Goal: Task Accomplishment & Management: Use online tool/utility

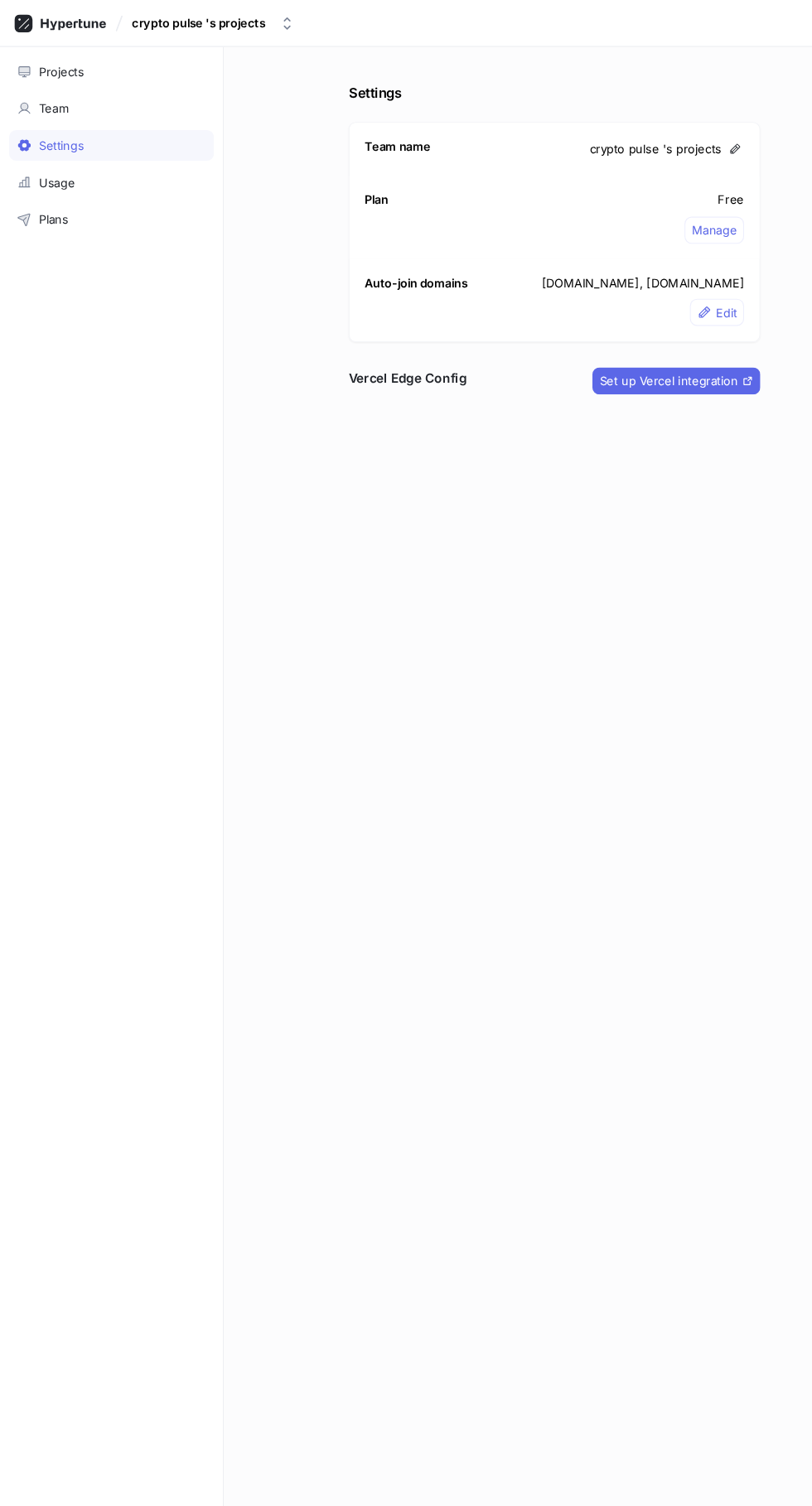
click at [71, 99] on div "Team" at bounding box center [102, 99] width 173 height 13
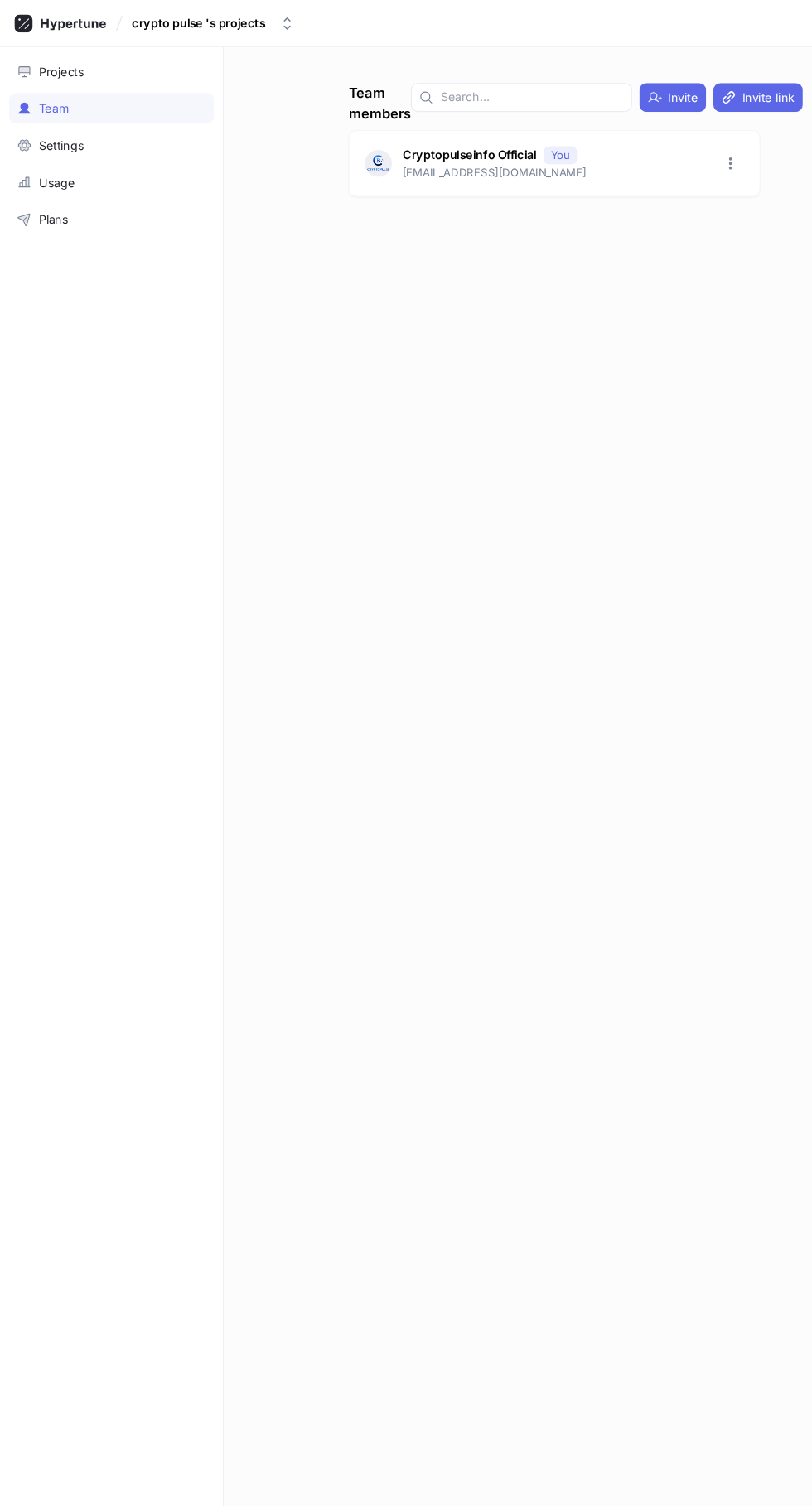
click at [80, 65] on div "Projects" at bounding box center [102, 65] width 173 height 13
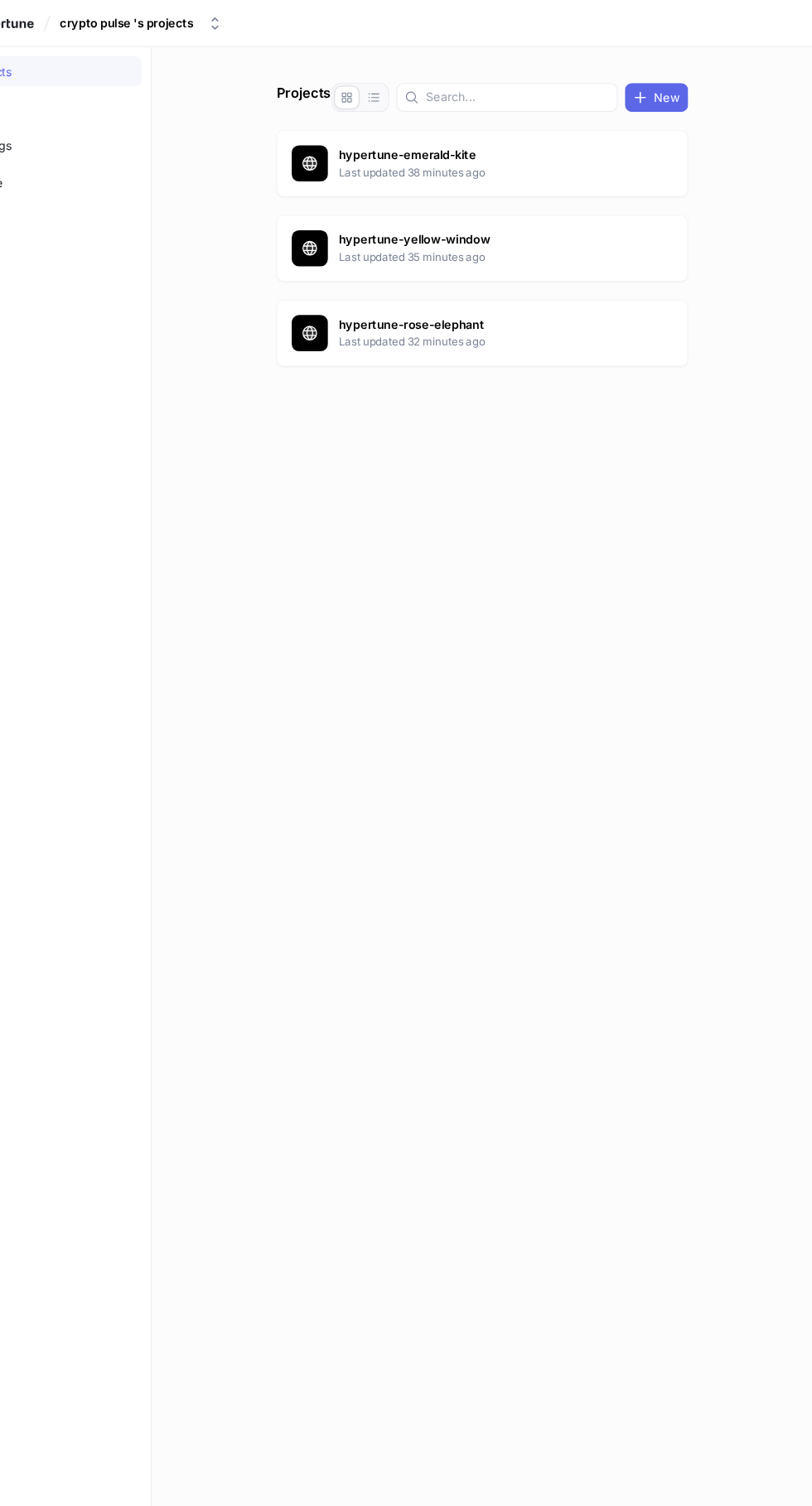
click at [531, 313] on p "Last updated 32 minutes ago" at bounding box center [512, 314] width 271 height 15
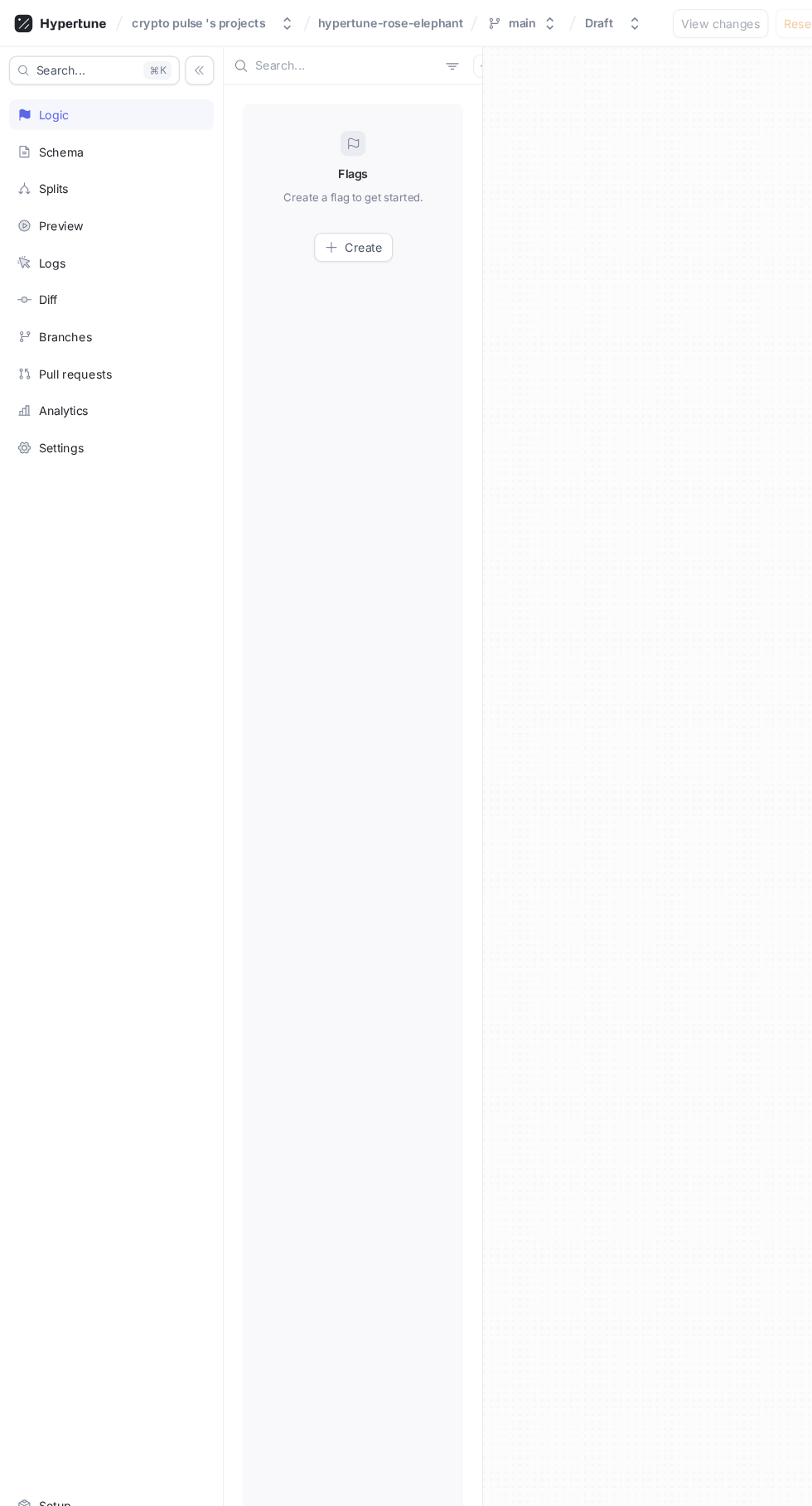
click at [121, 171] on div "Splits" at bounding box center [102, 173] width 173 height 13
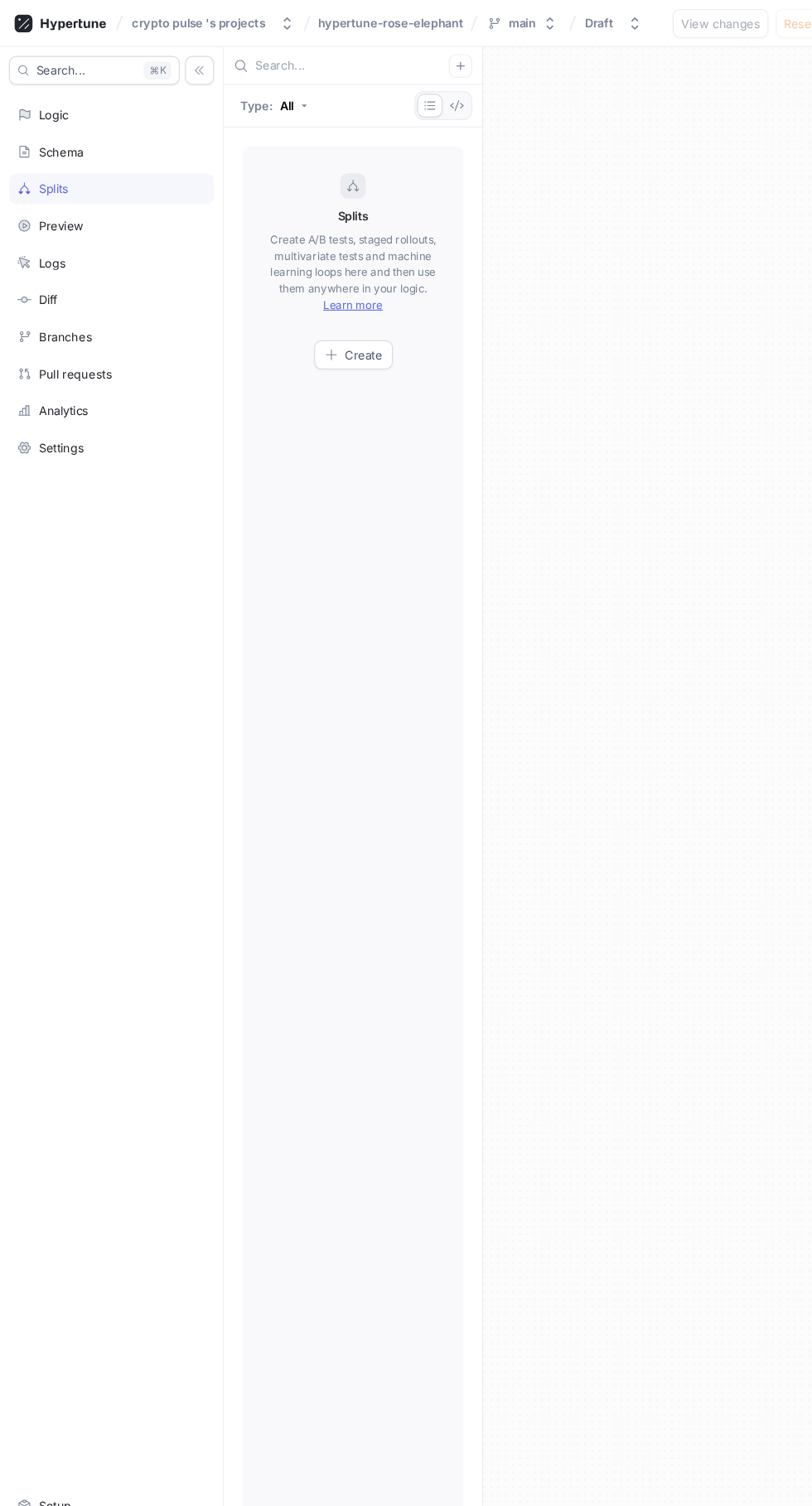
click at [121, 139] on div "Schema" at bounding box center [102, 139] width 173 height 13
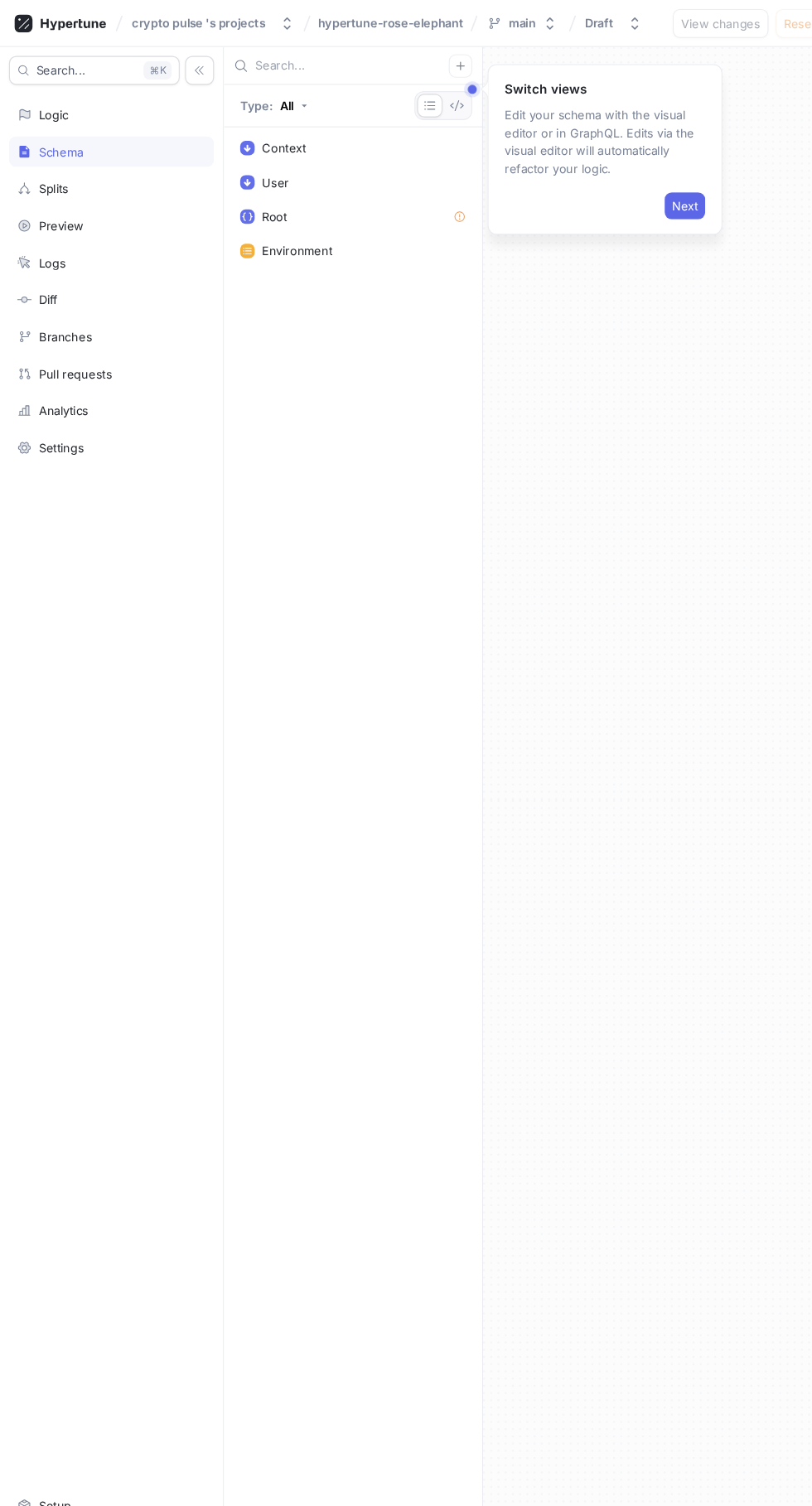
click at [638, 188] on span "Next" at bounding box center [628, 189] width 24 height 10
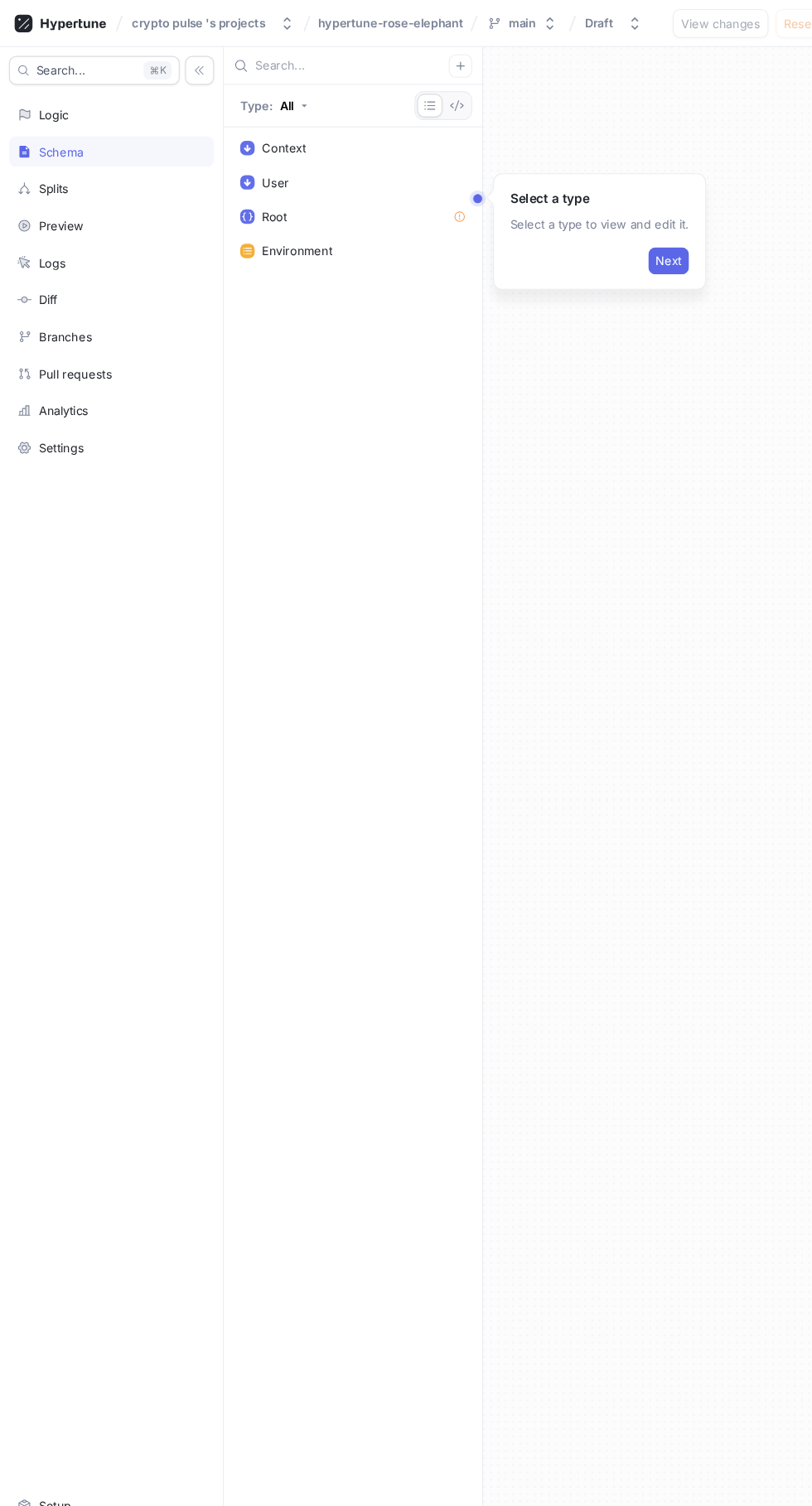
click at [612, 238] on span "Next" at bounding box center [613, 239] width 24 height 10
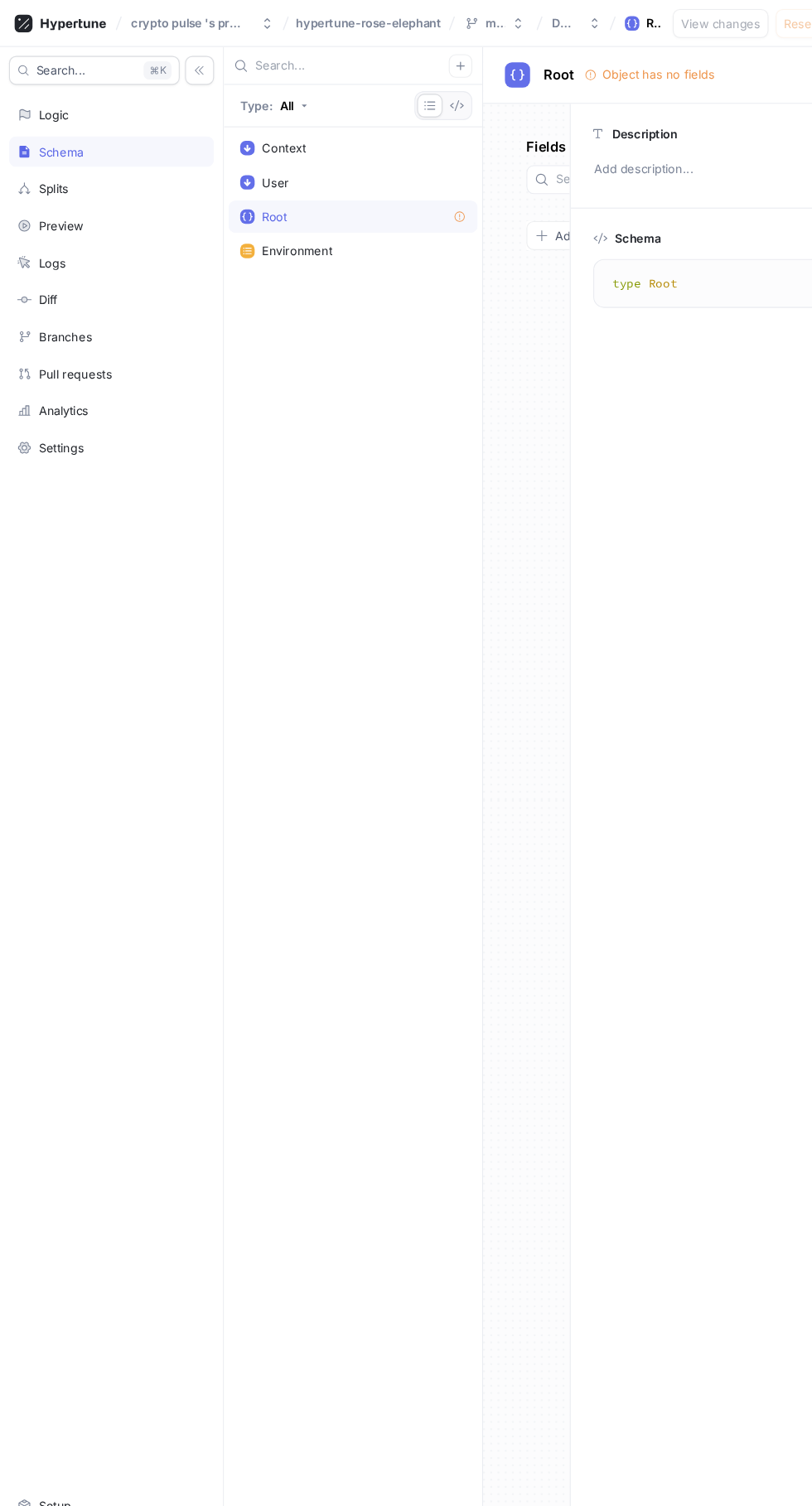
click at [112, 178] on div "Splits" at bounding box center [102, 173] width 173 height 13
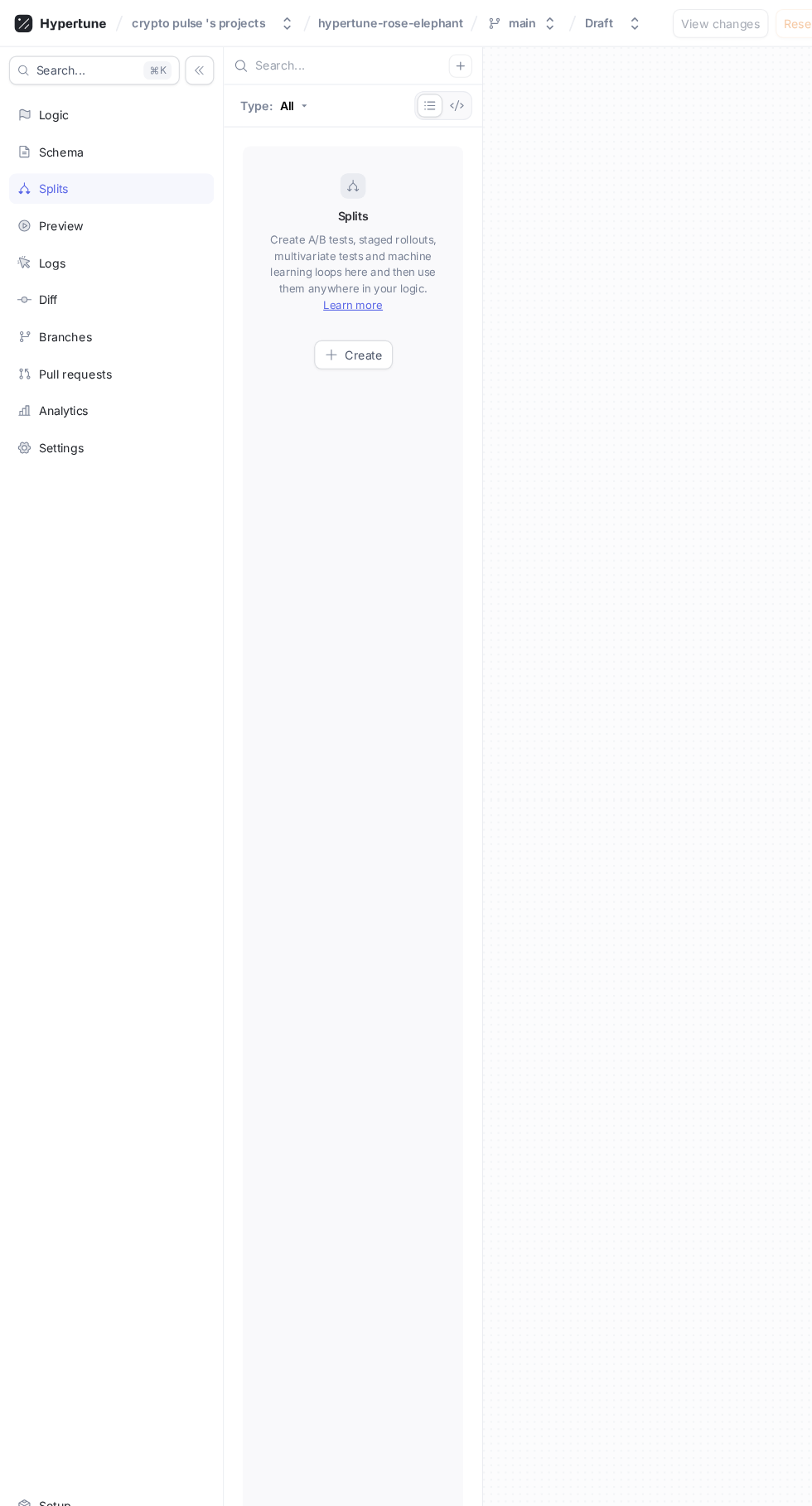
click at [350, 337] on button "Create" at bounding box center [324, 326] width 72 height 27
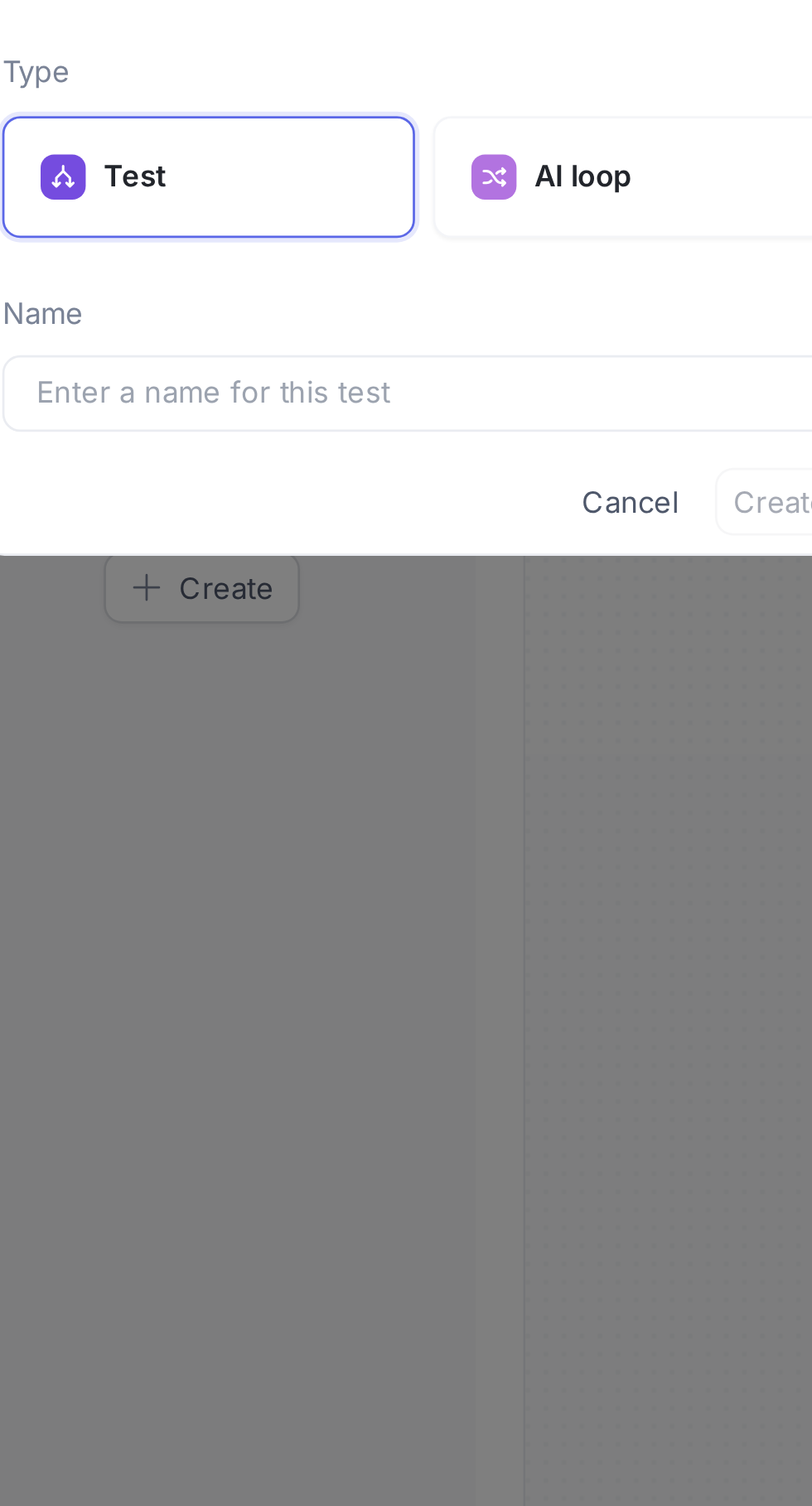
click at [404, 255] on input "text" at bounding box center [406, 255] width 285 height 17
type input "Torvynox"
click at [529, 291] on span "Create" at bounding box center [537, 293] width 35 height 10
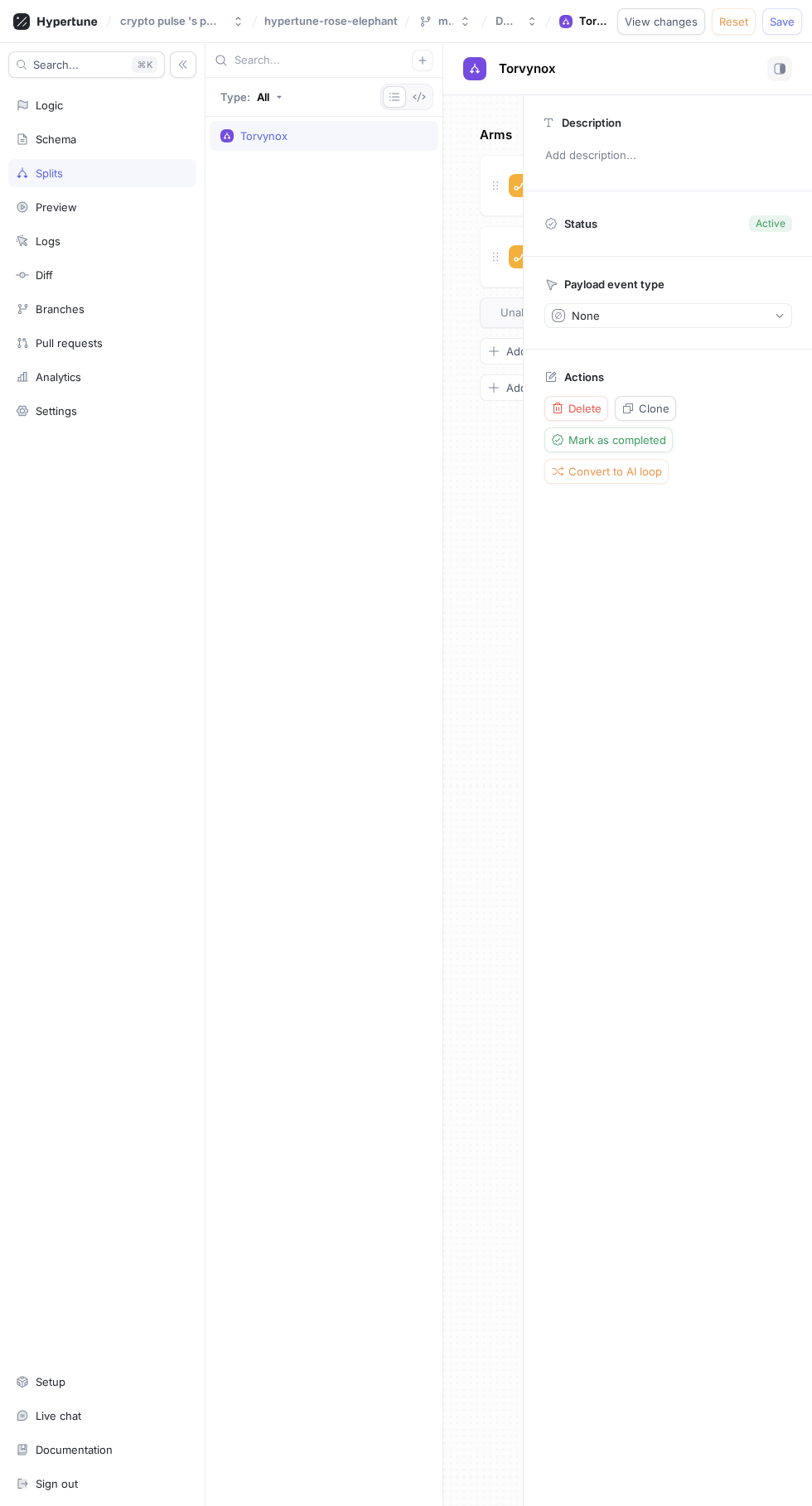
click at [120, 210] on div "Preview" at bounding box center [102, 207] width 173 height 13
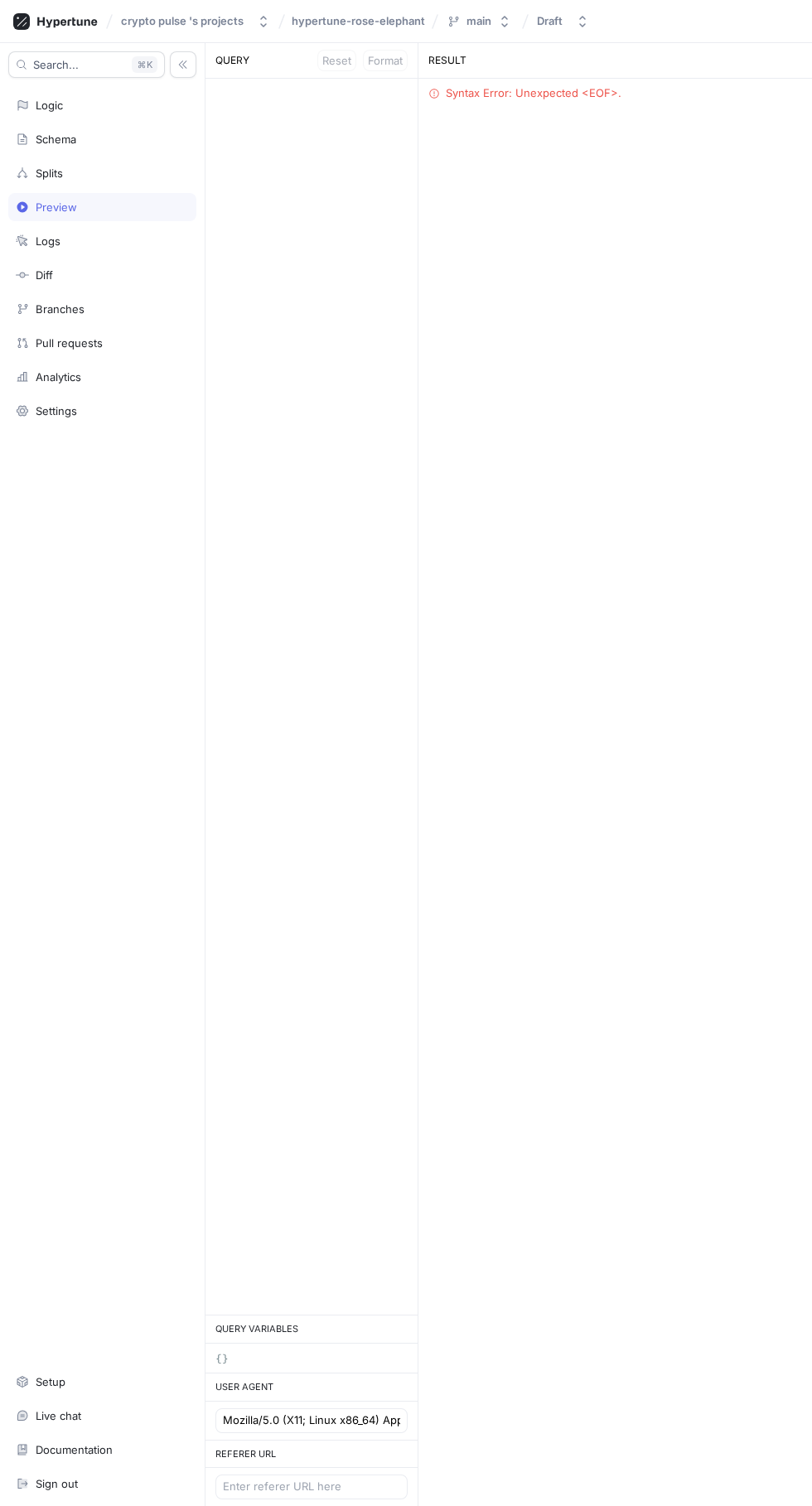
click at [131, 275] on div "Diff" at bounding box center [102, 275] width 173 height 13
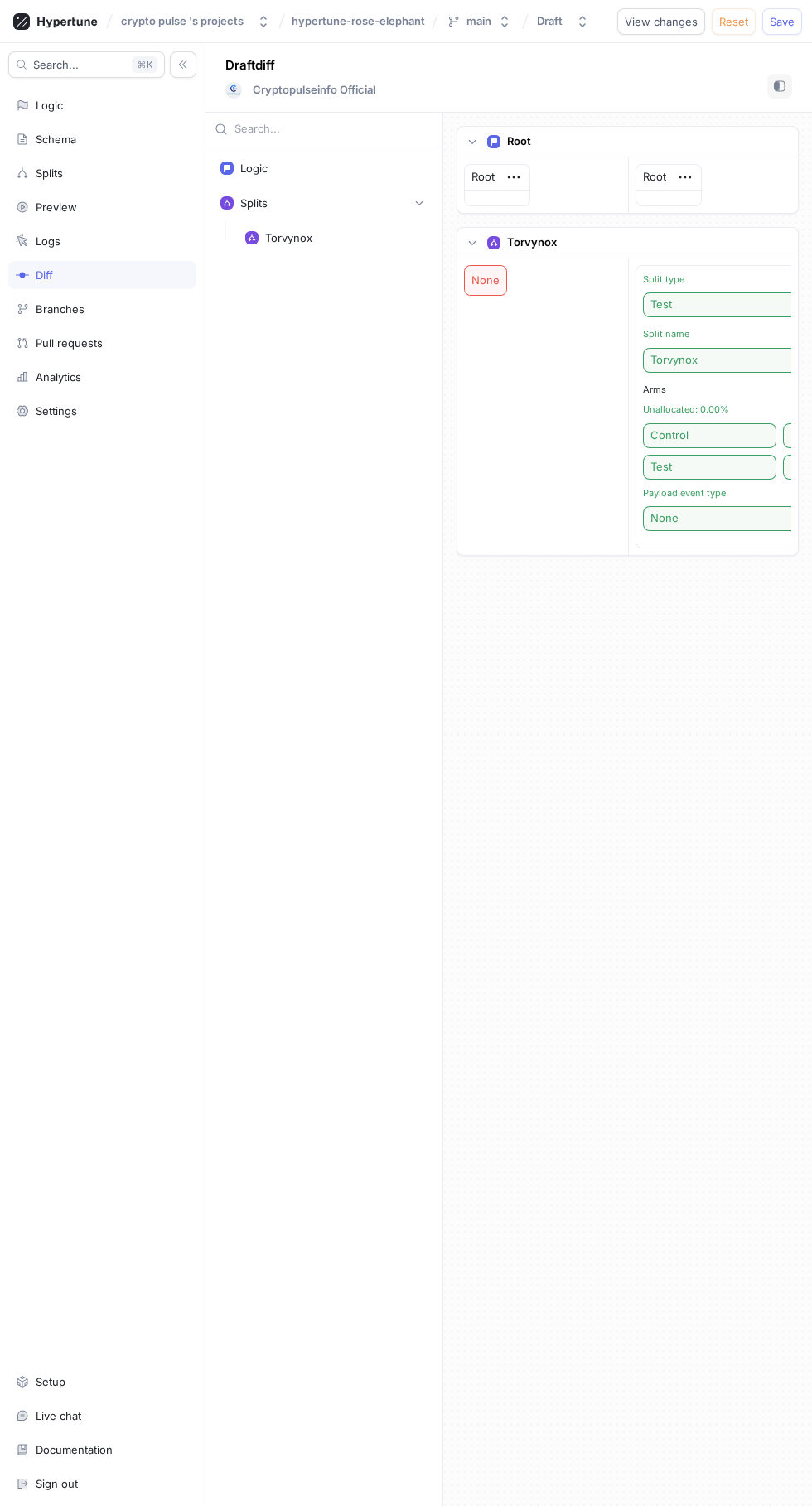
click at [337, 241] on div "Torvynox" at bounding box center [337, 237] width 182 height 13
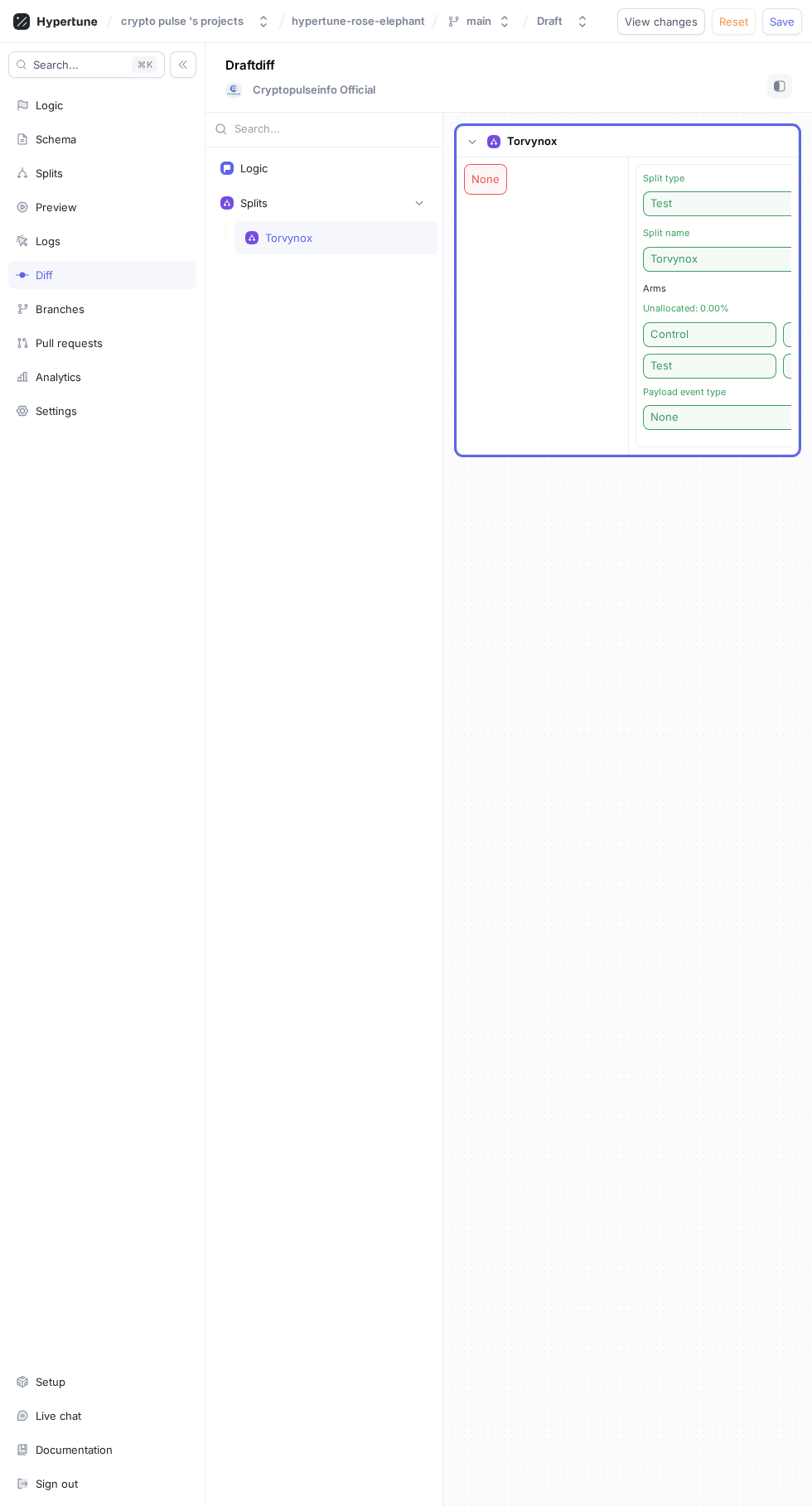
scroll to position [0, 57]
click at [120, 303] on div "Branches" at bounding box center [102, 309] width 173 height 13
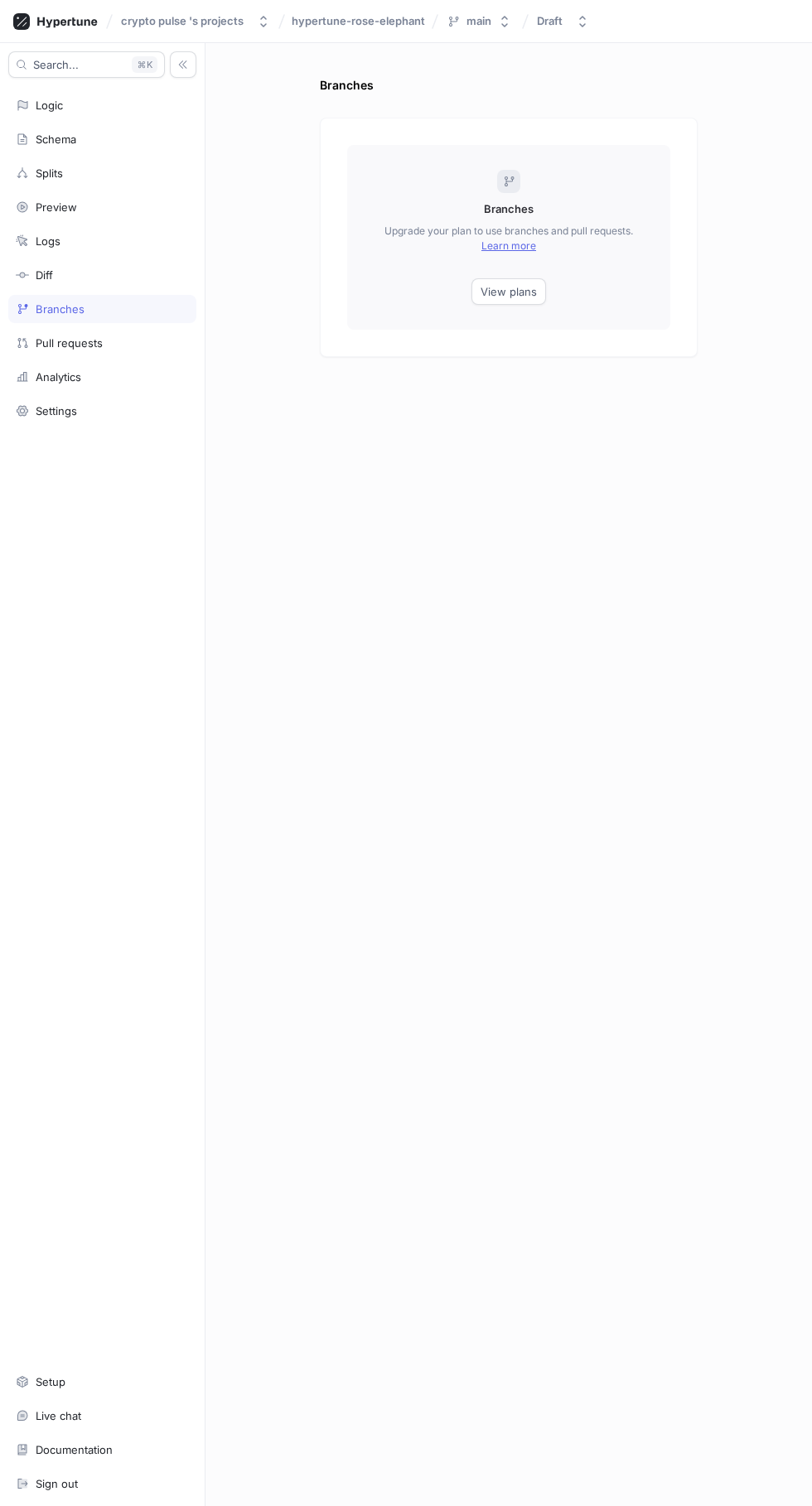
click at [121, 235] on div "Logs" at bounding box center [102, 241] width 173 height 13
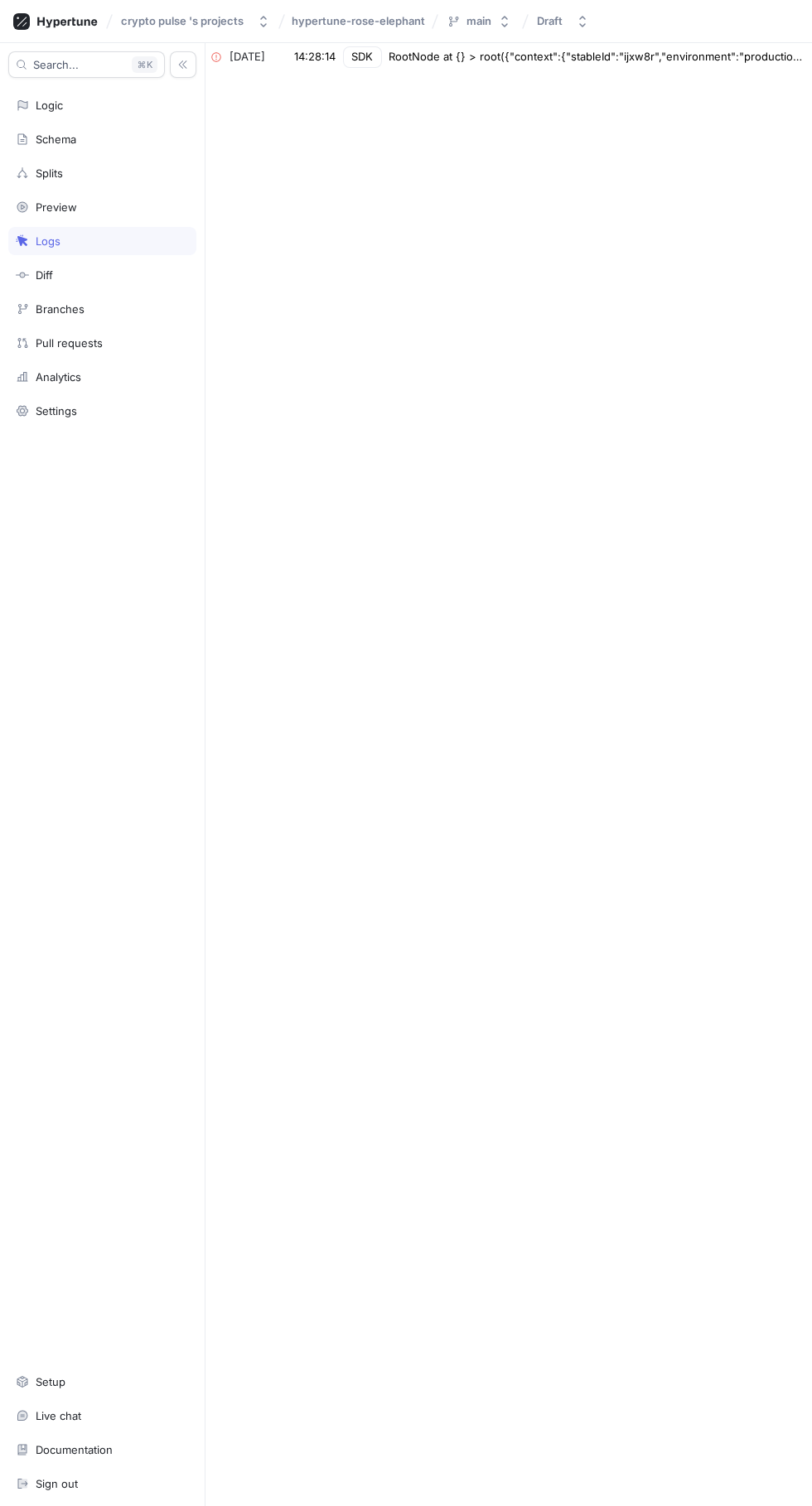
click at [106, 1422] on div "Live chat" at bounding box center [102, 1416] width 173 height 13
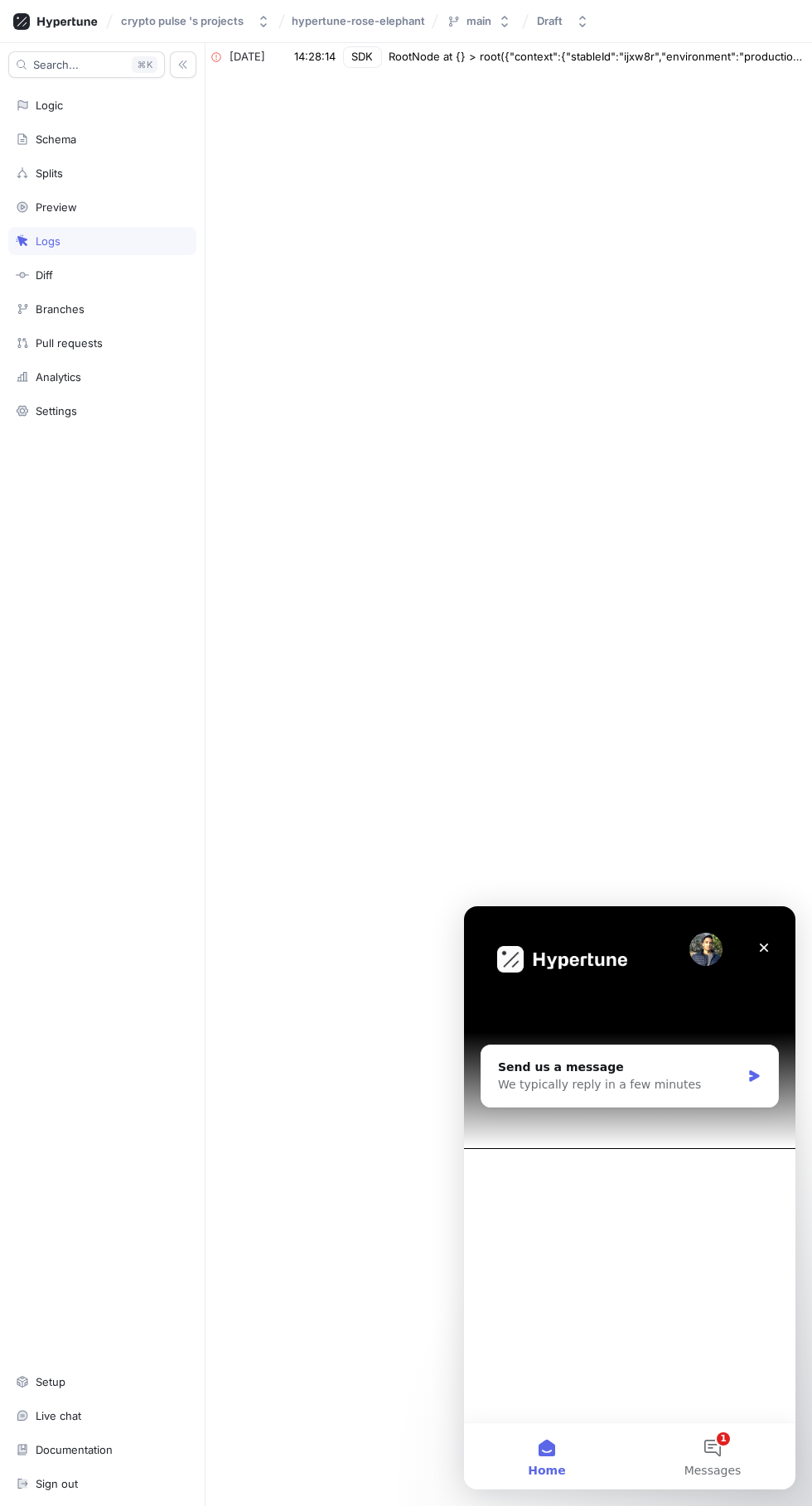
click at [727, 1431] on button "1 Messages" at bounding box center [713, 1456] width 166 height 66
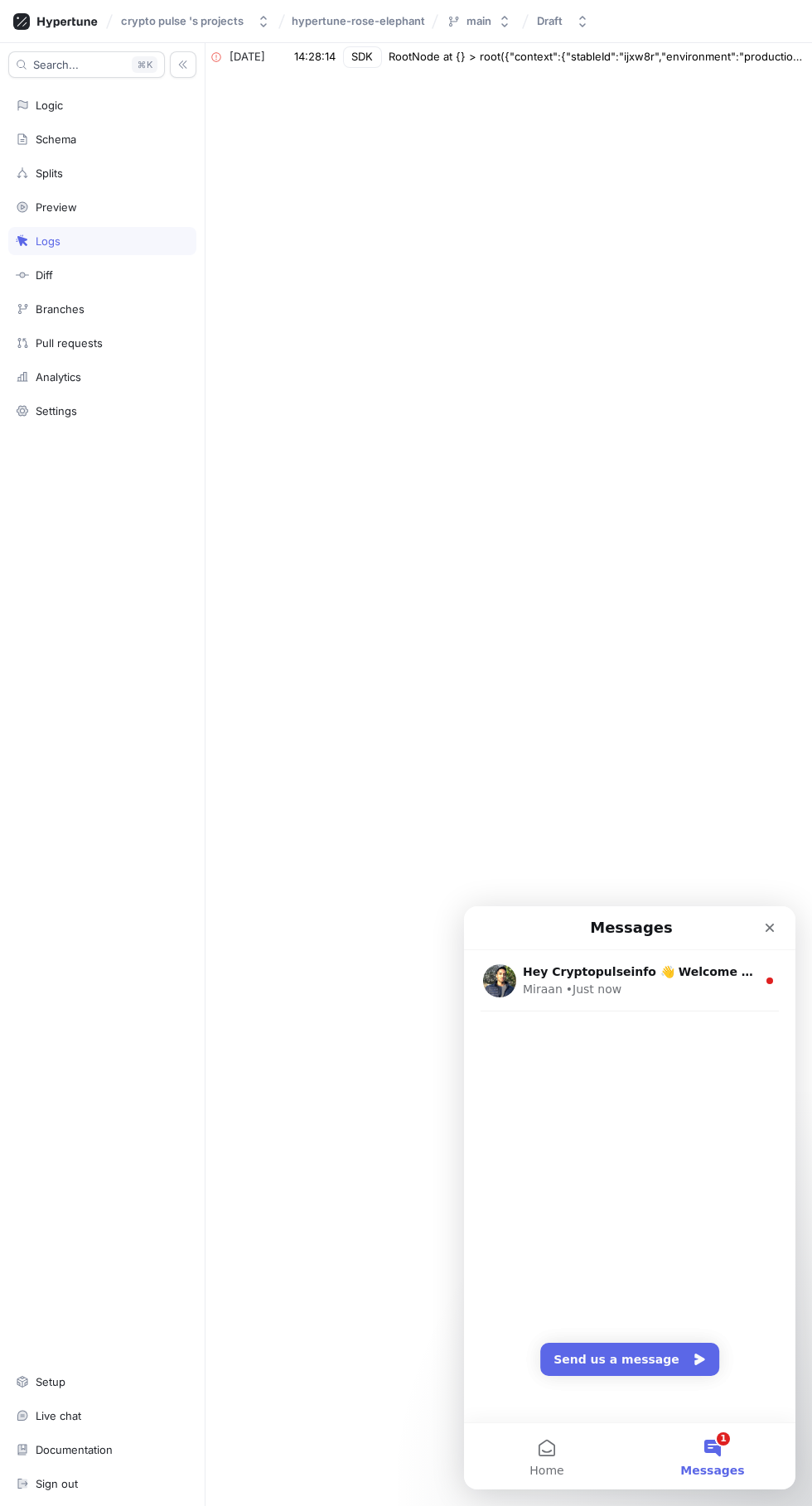
click at [76, 1389] on div "Setup" at bounding box center [102, 1382] width 173 height 13
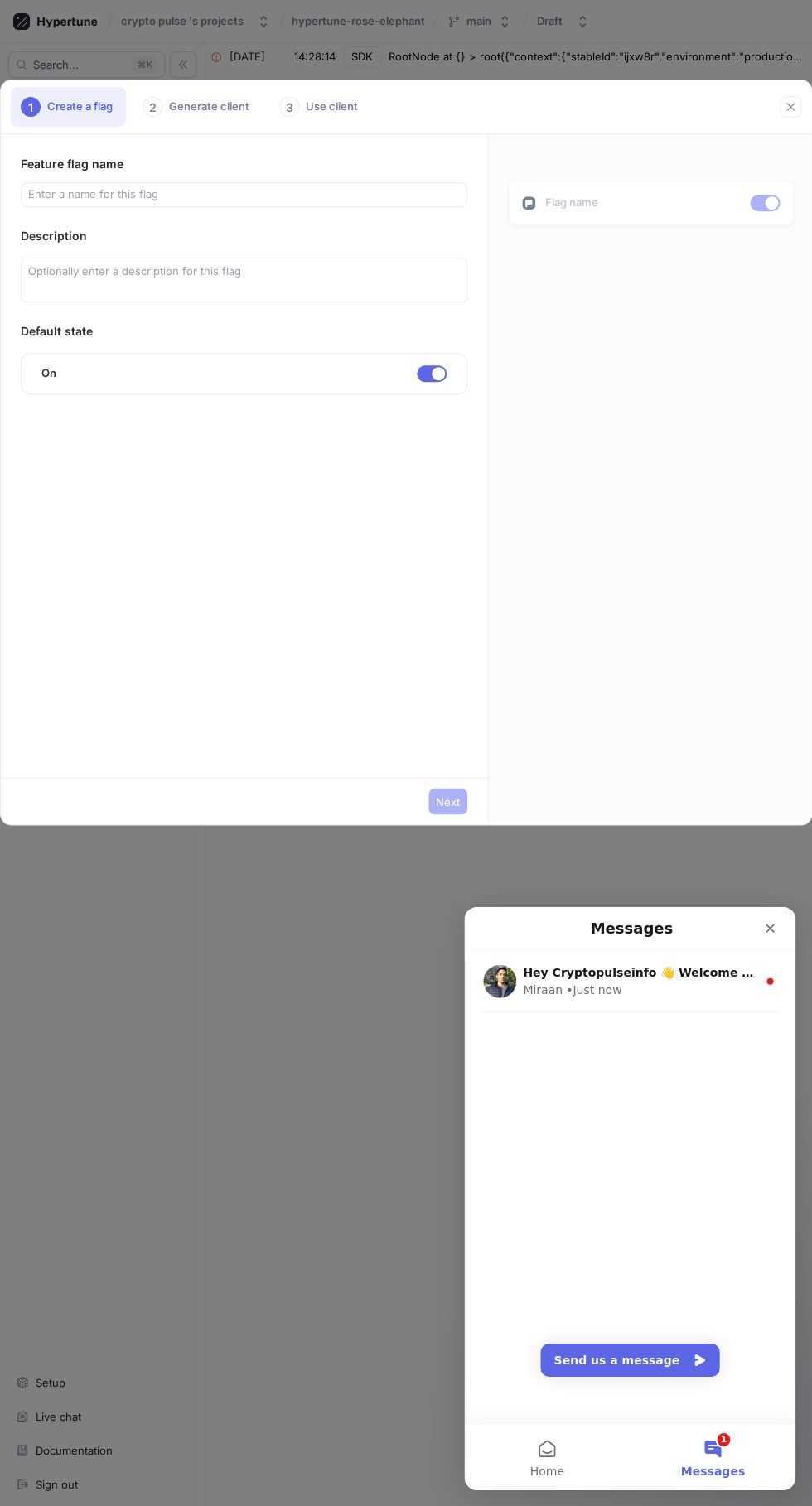
scroll to position [76, 0]
click at [188, 195] on input "text" at bounding box center [244, 195] width 431 height 17
type textarea "x"
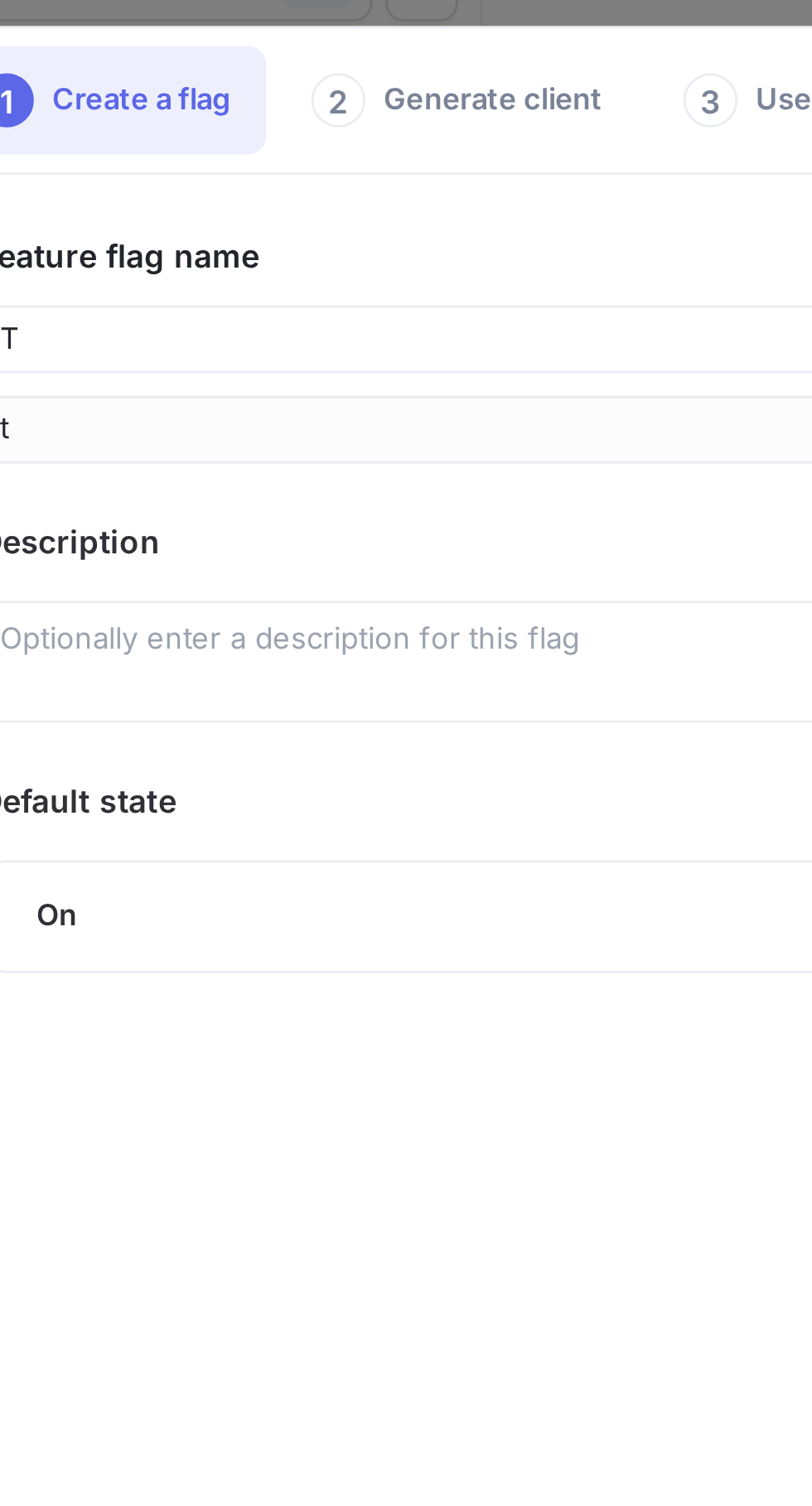
type input "To"
type input "to"
type input "Tor"
type input "tor"
type input "Torvynox"
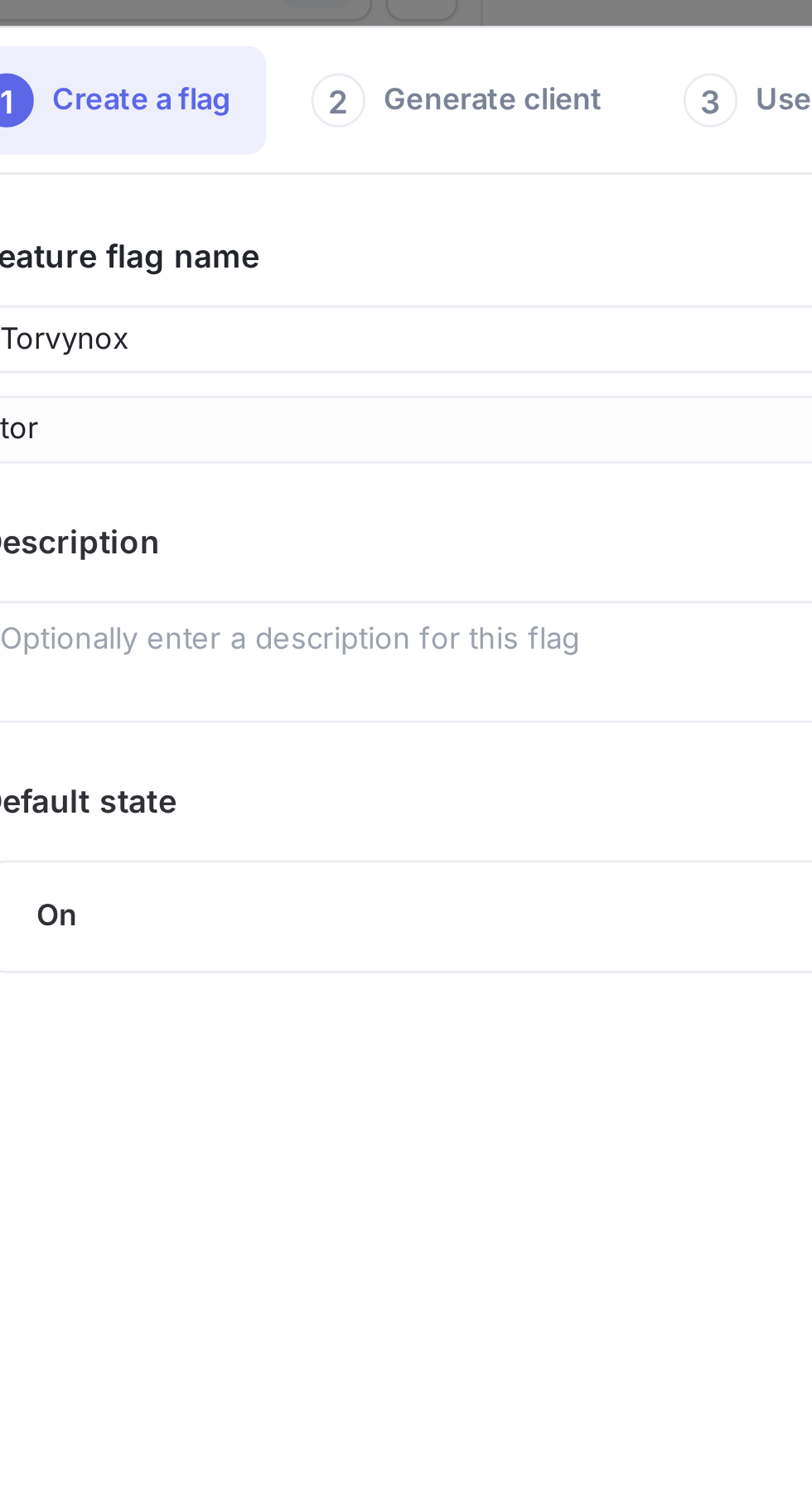
type input "torvynox"
type input "Torvynox"
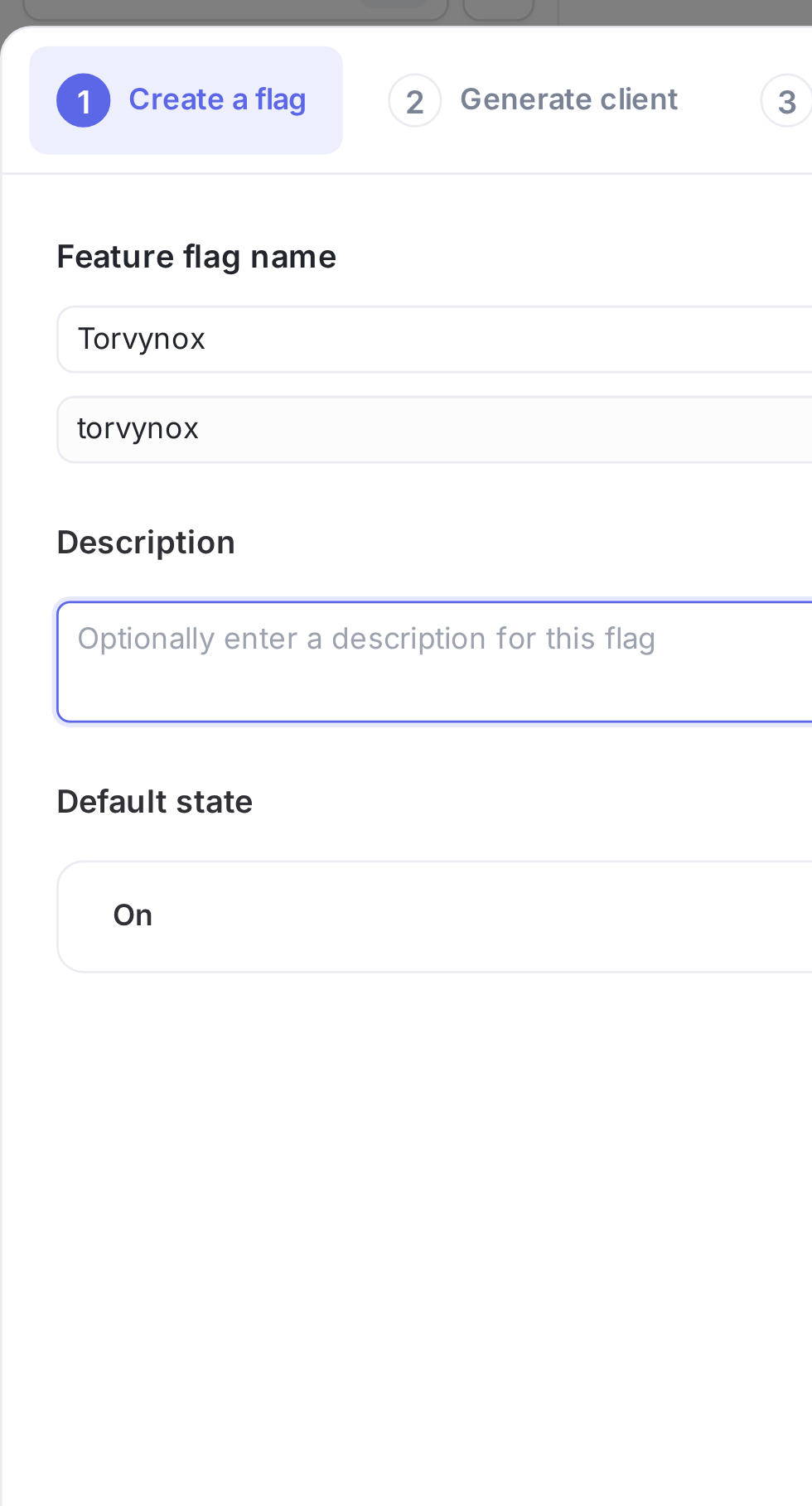
click at [130, 310] on textarea at bounding box center [244, 313] width 446 height 45
type textarea "x"
type textarea "A"
type textarea "x"
type textarea "Al"
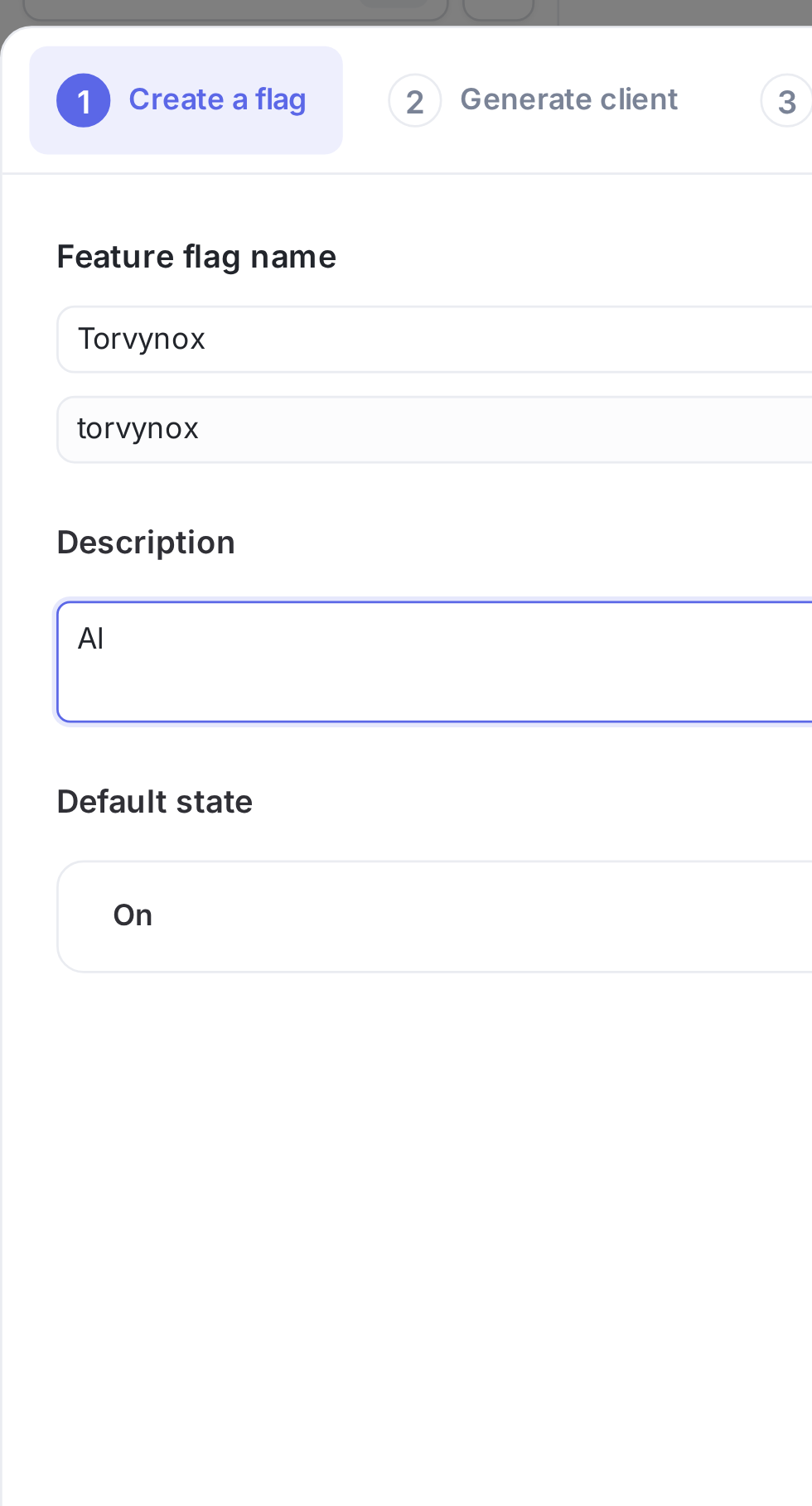
type textarea "x"
type textarea "All"
type textarea "x"
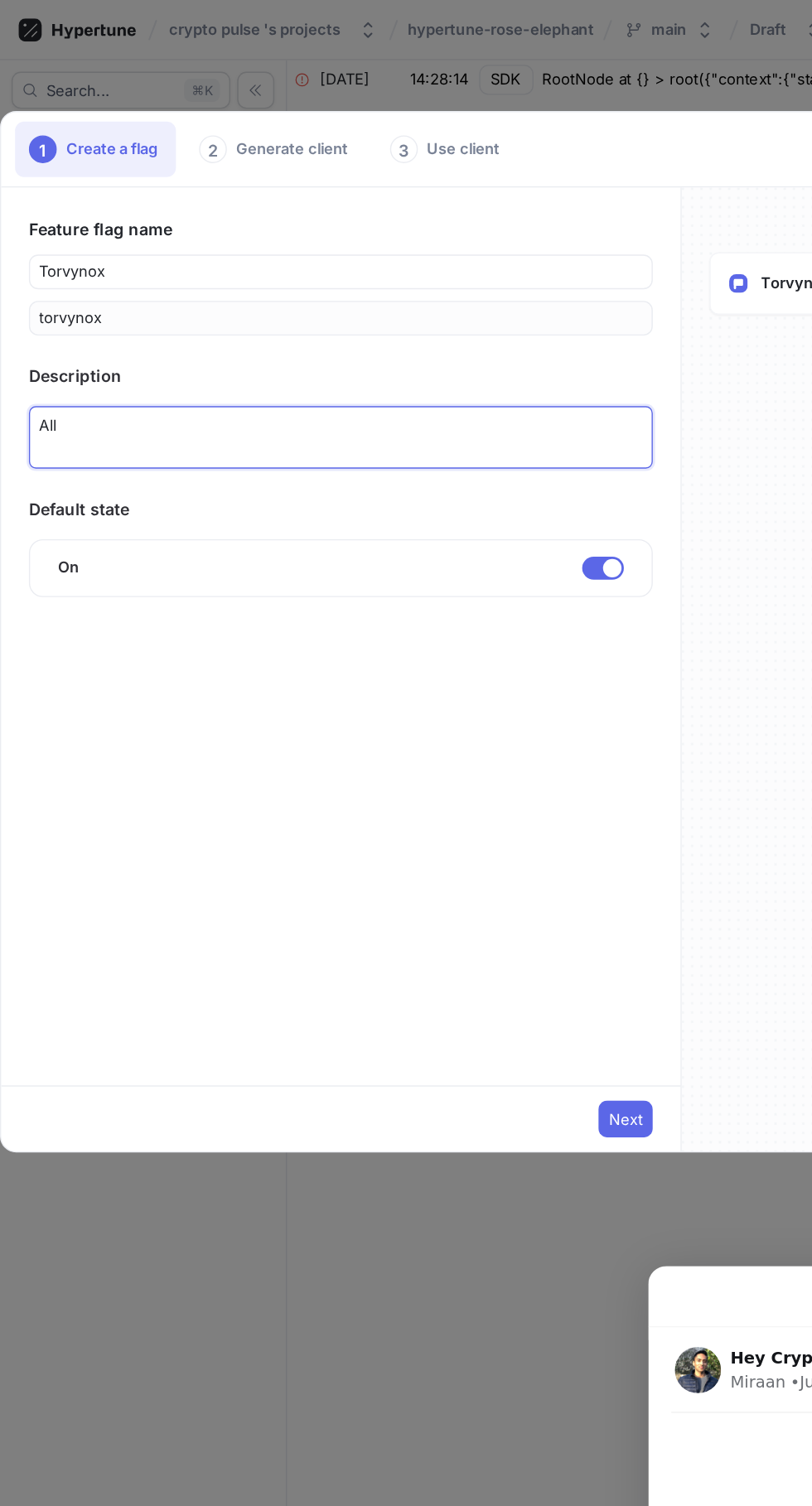
scroll to position [47, 0]
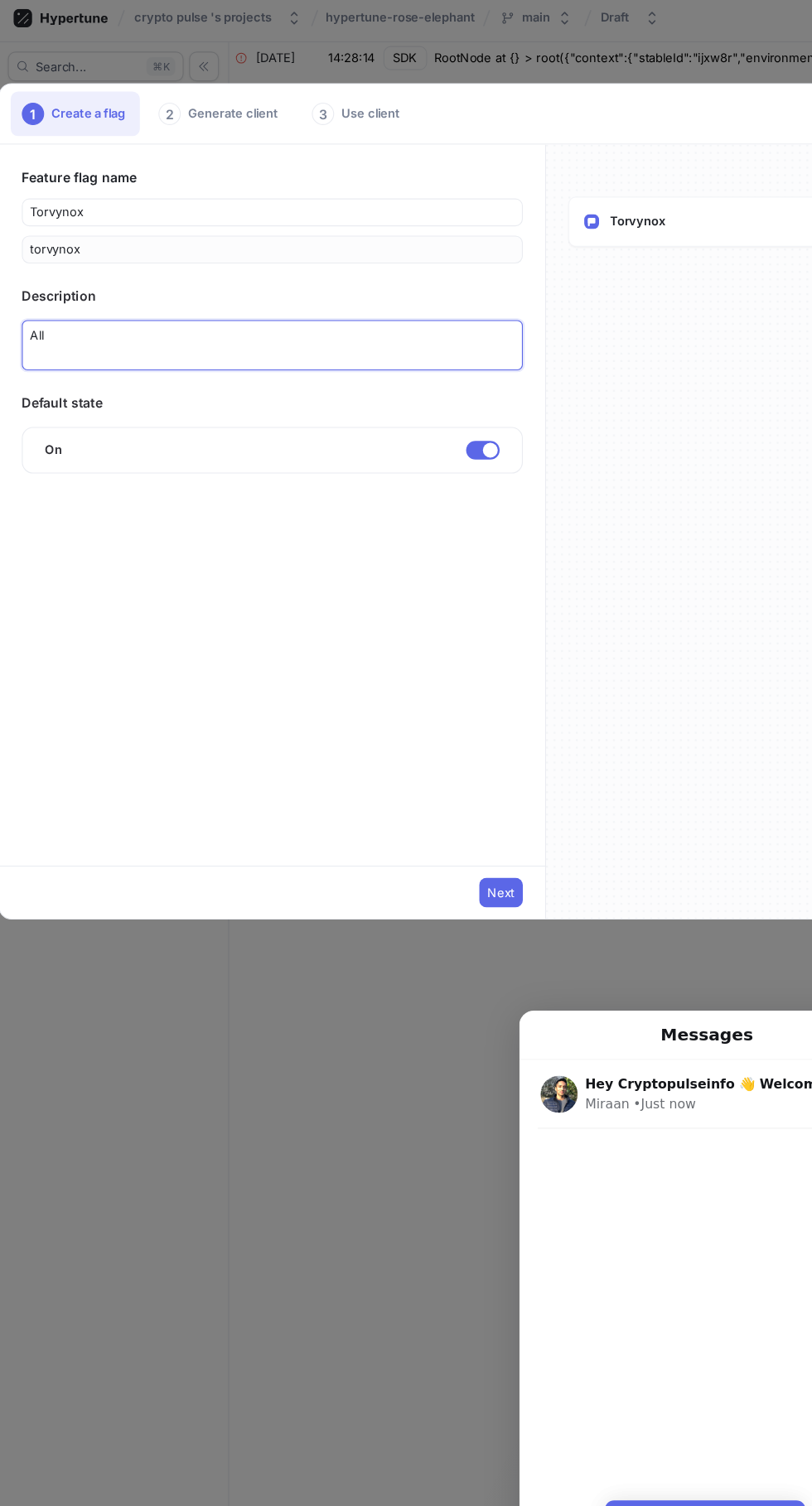
type textarea "All"
click at [447, 801] on span "Next" at bounding box center [448, 801] width 24 height 10
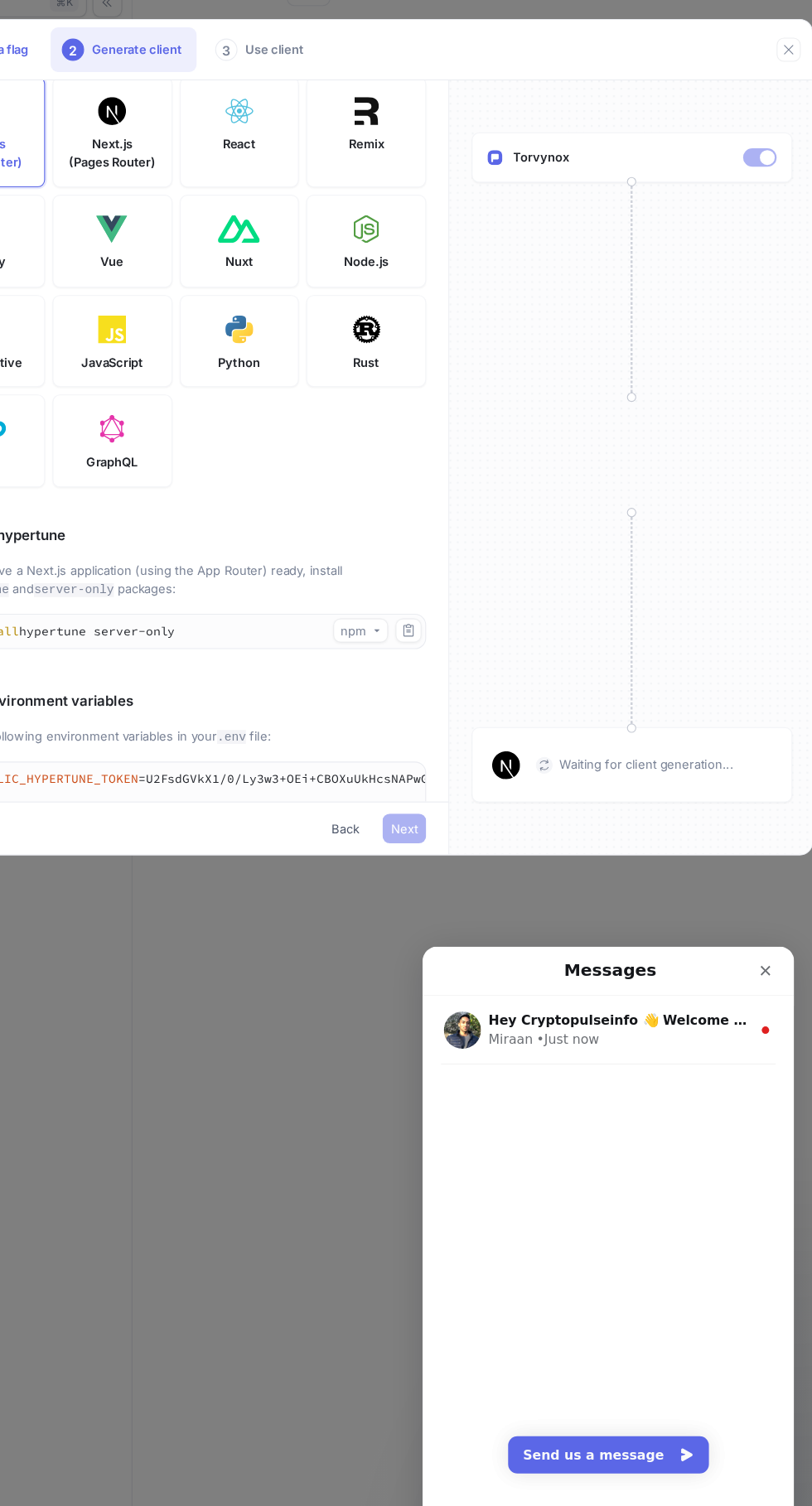
scroll to position [0, 0]
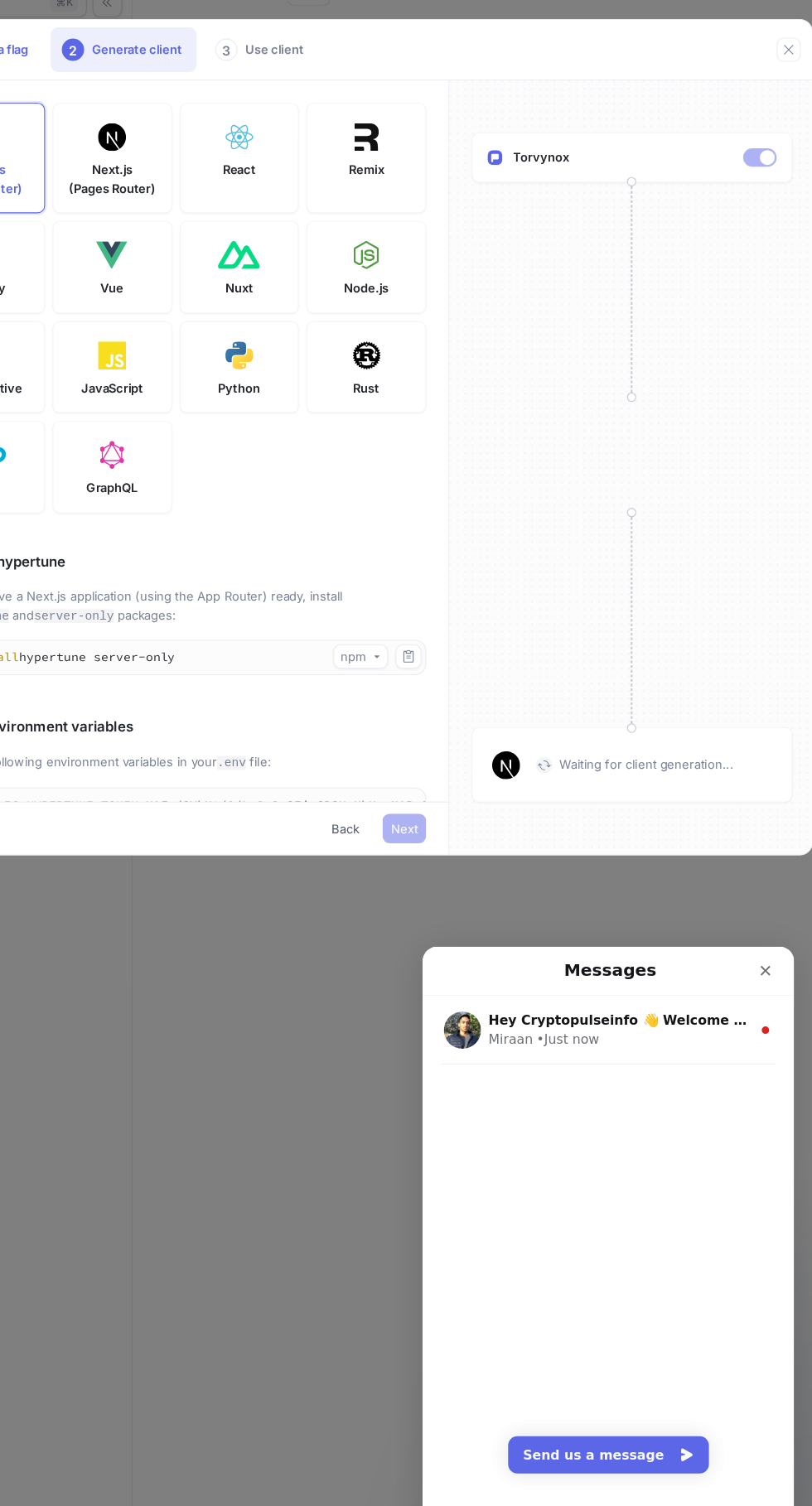
click at [721, 956] on div "Close" at bounding box center [727, 968] width 29 height 29
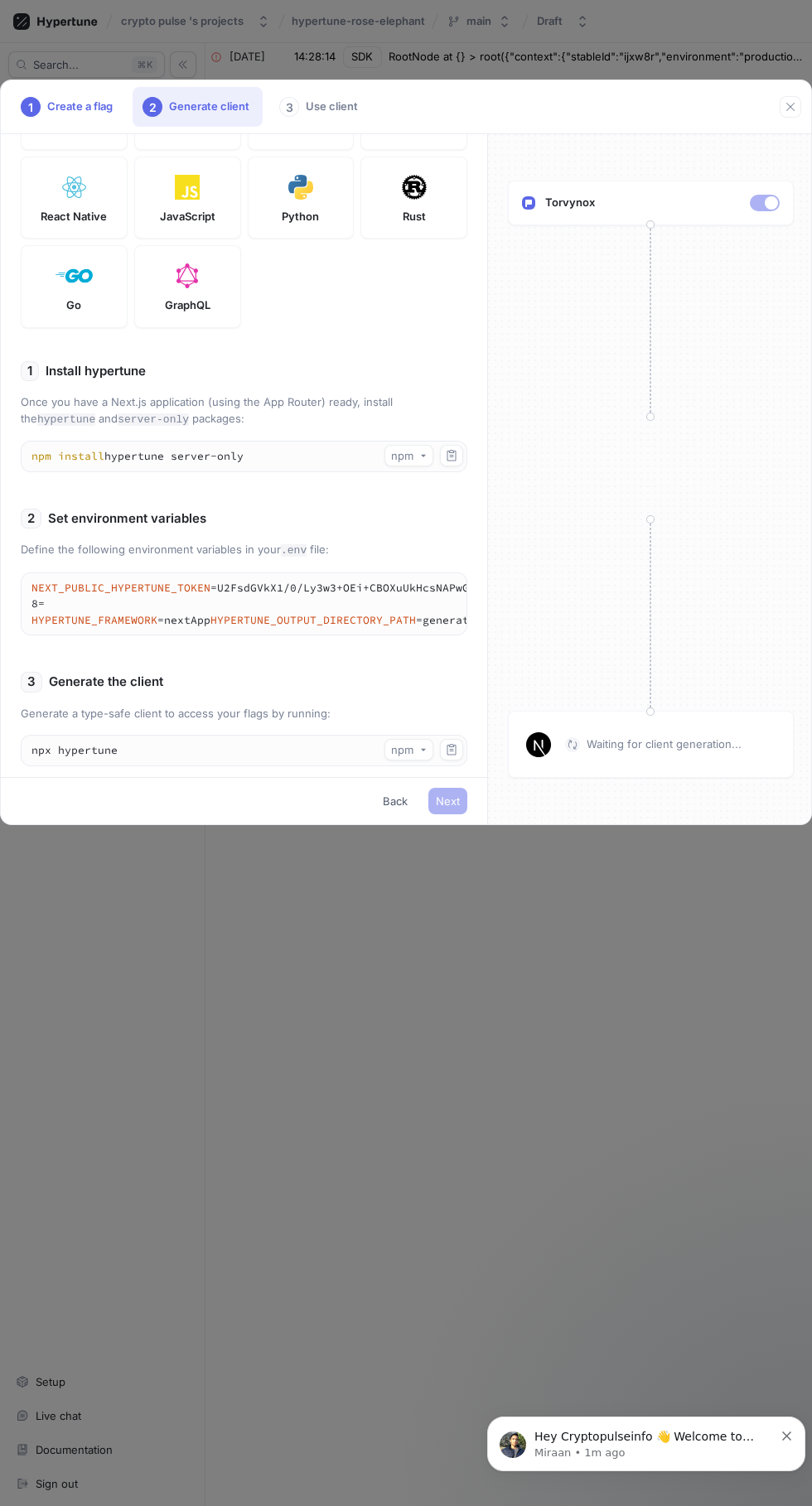
scroll to position [213, 0]
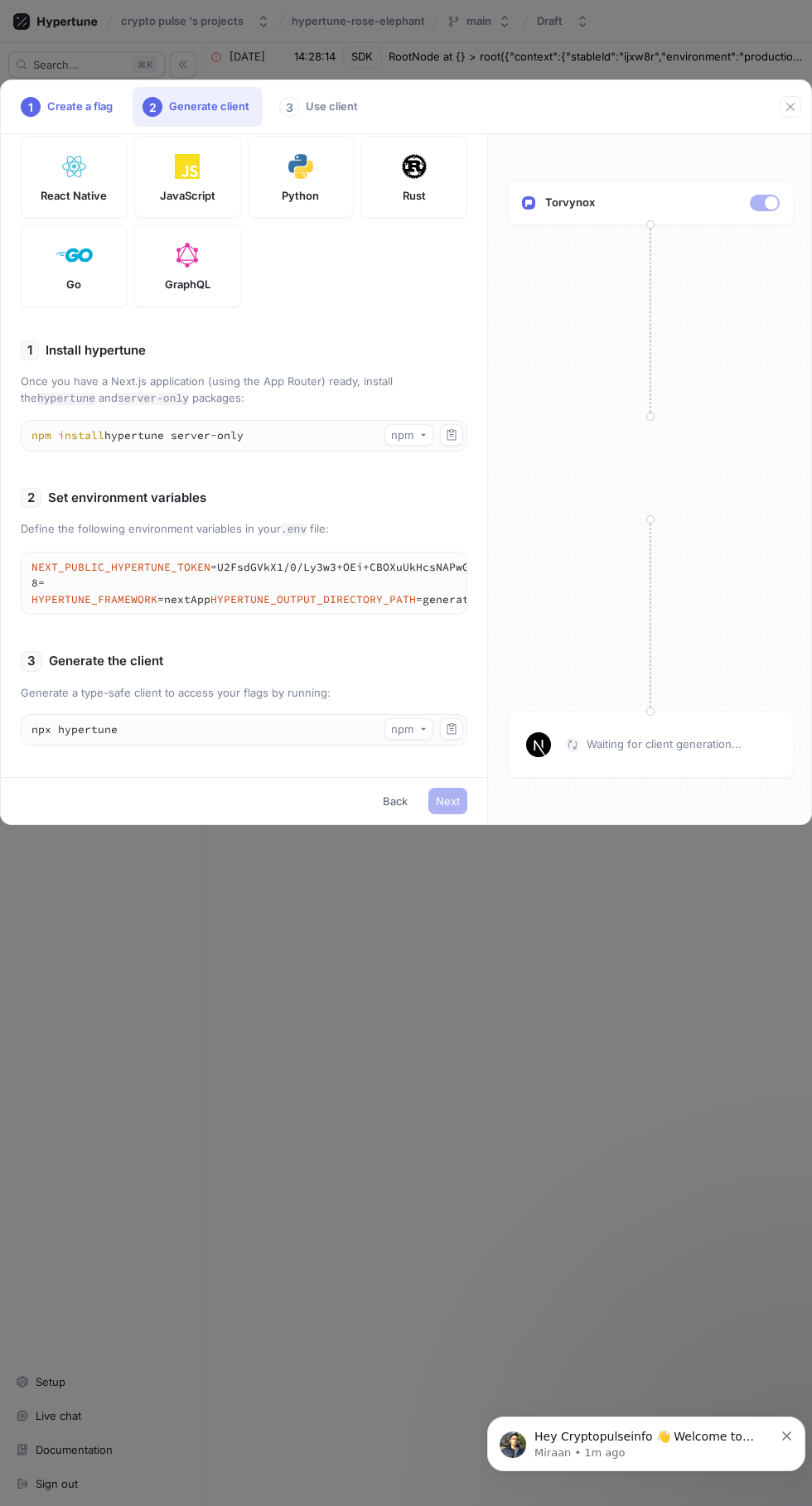
click at [696, 745] on p "Waiting for client generation..." at bounding box center [664, 745] width 154 height 17
click at [497, 969] on div "1 Create a flag 2 Generate client 3 Use client Next.js (App Router) Next.js (Pa…" at bounding box center [406, 753] width 812 height 1506
click at [409, 734] on div "npm" at bounding box center [402, 729] width 22 height 14
click at [429, 762] on icon at bounding box center [429, 766] width 10 height 10
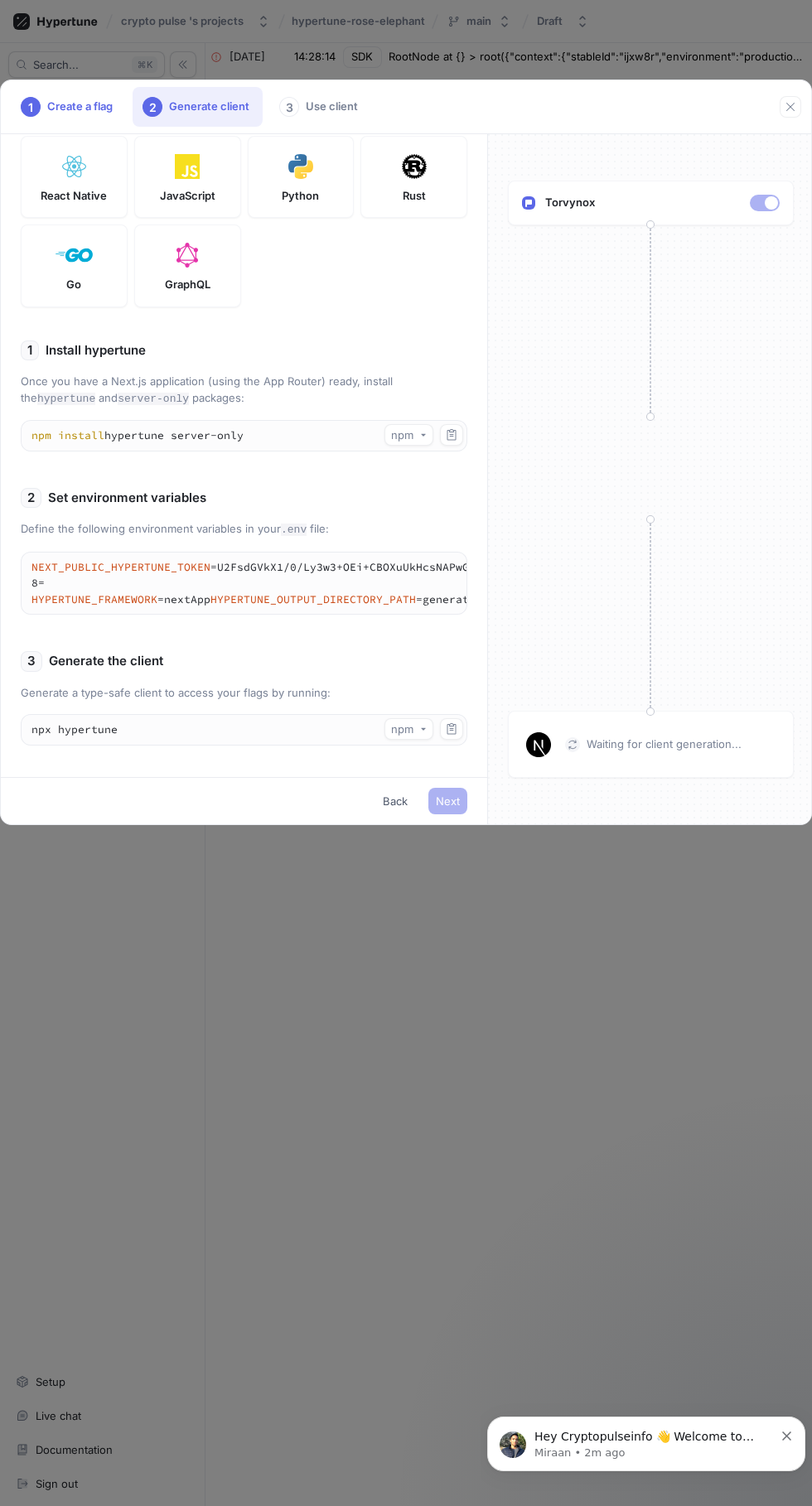
click at [632, 1459] on p "Miraan • 2m ago" at bounding box center [654, 1454] width 239 height 15
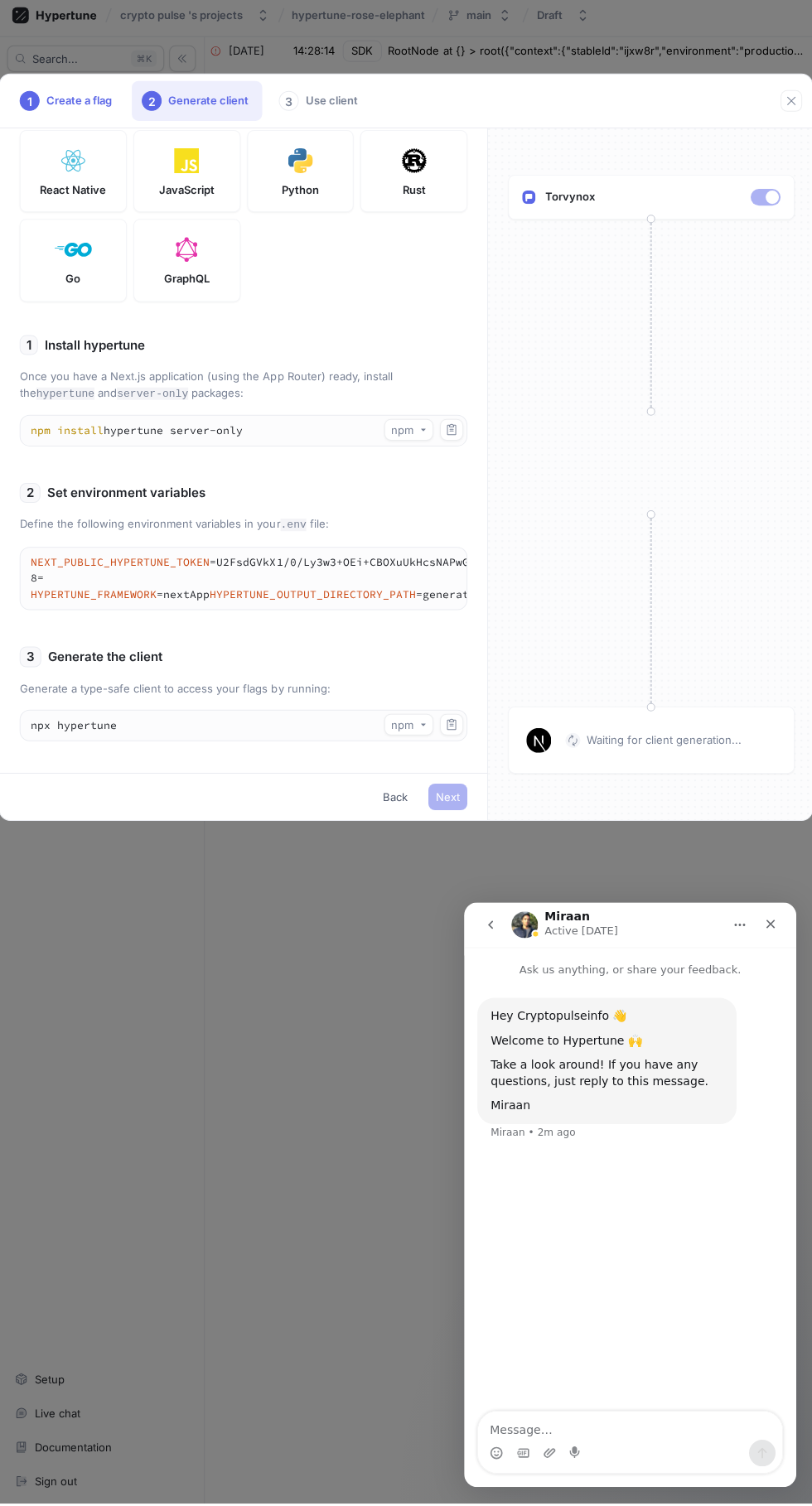
scroll to position [119, 0]
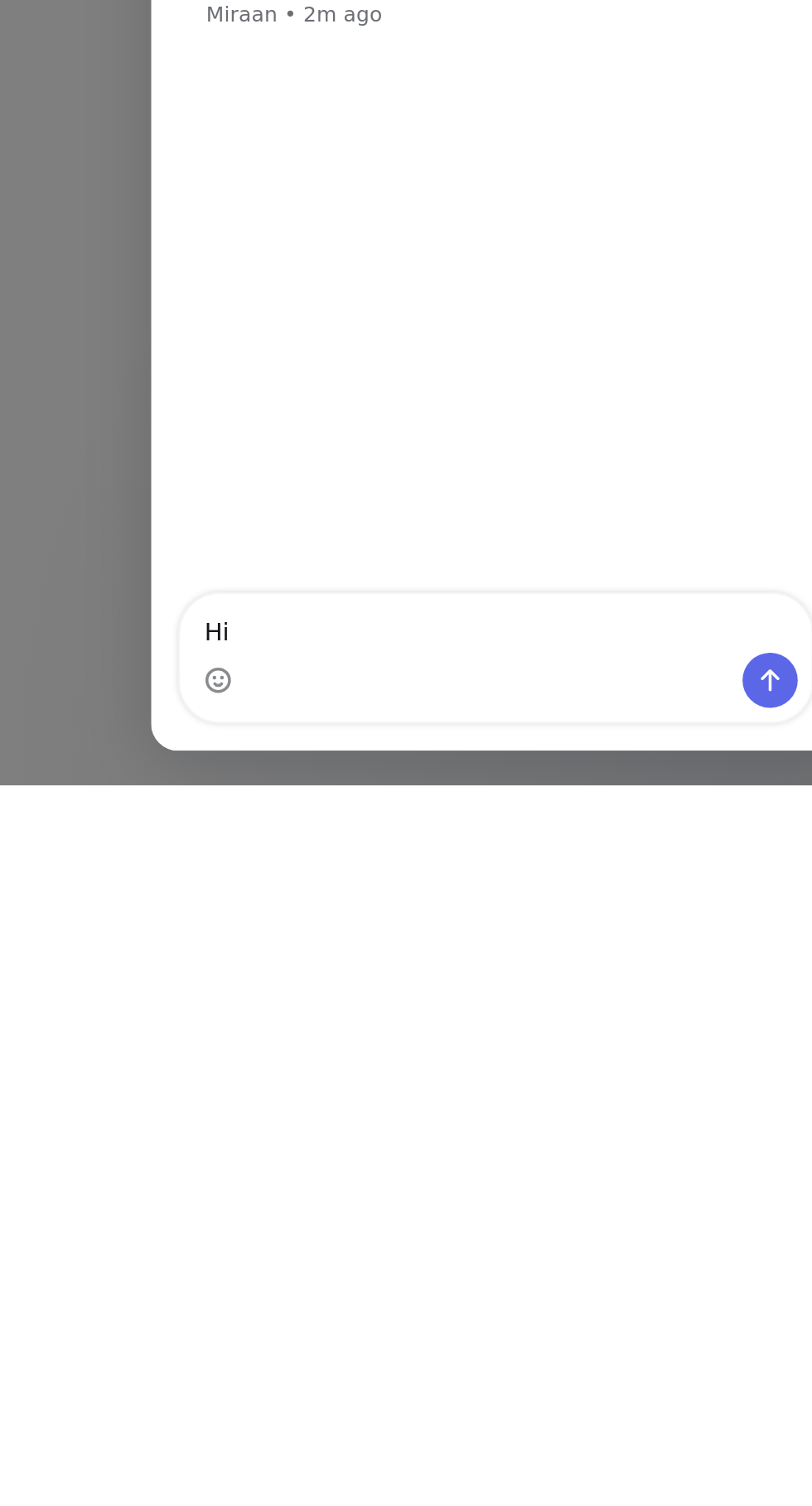
type textarea "Hi"
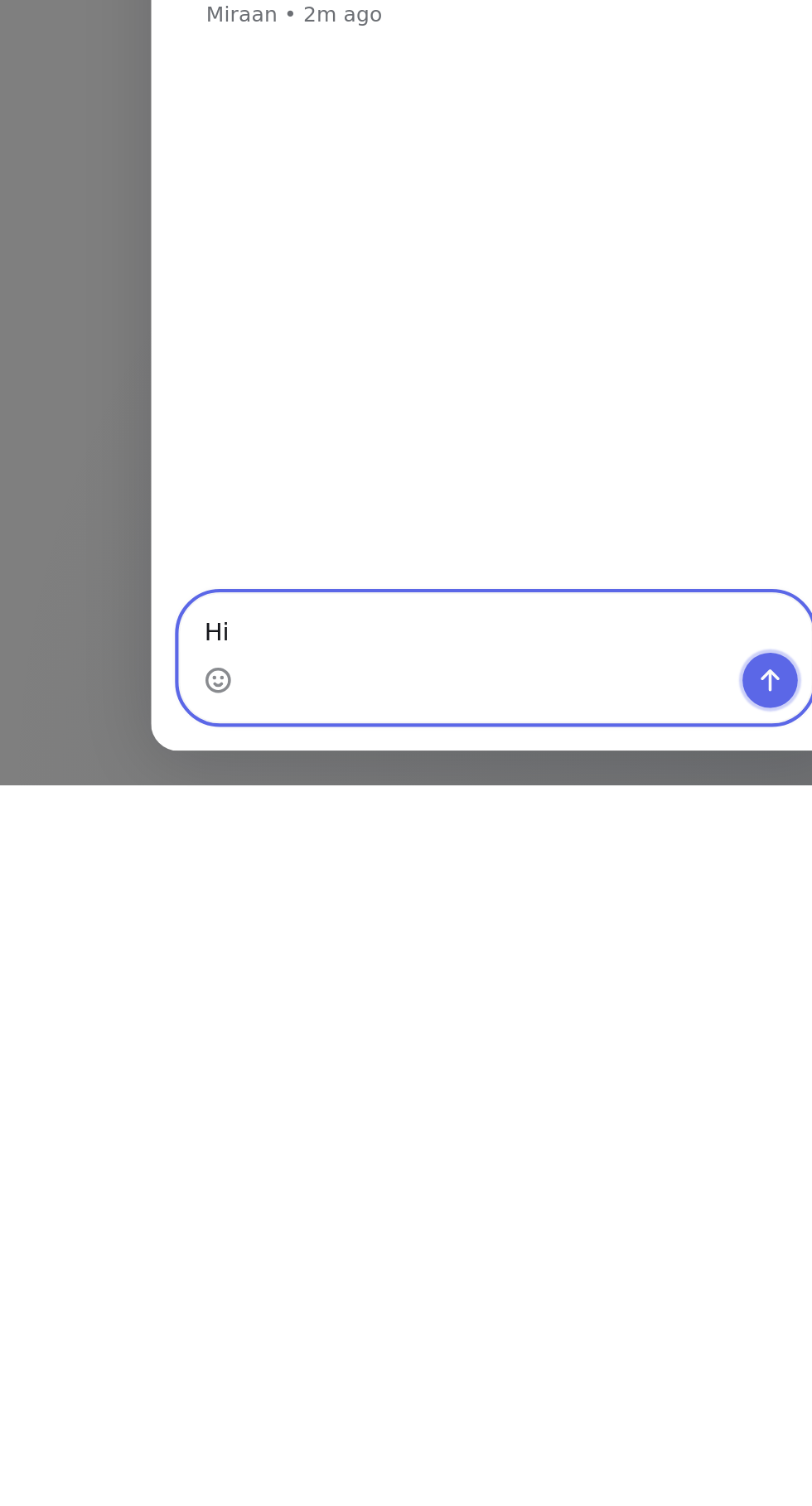
click at [444, 82] on icon "Send a message…" at bounding box center [448, 86] width 13 height 13
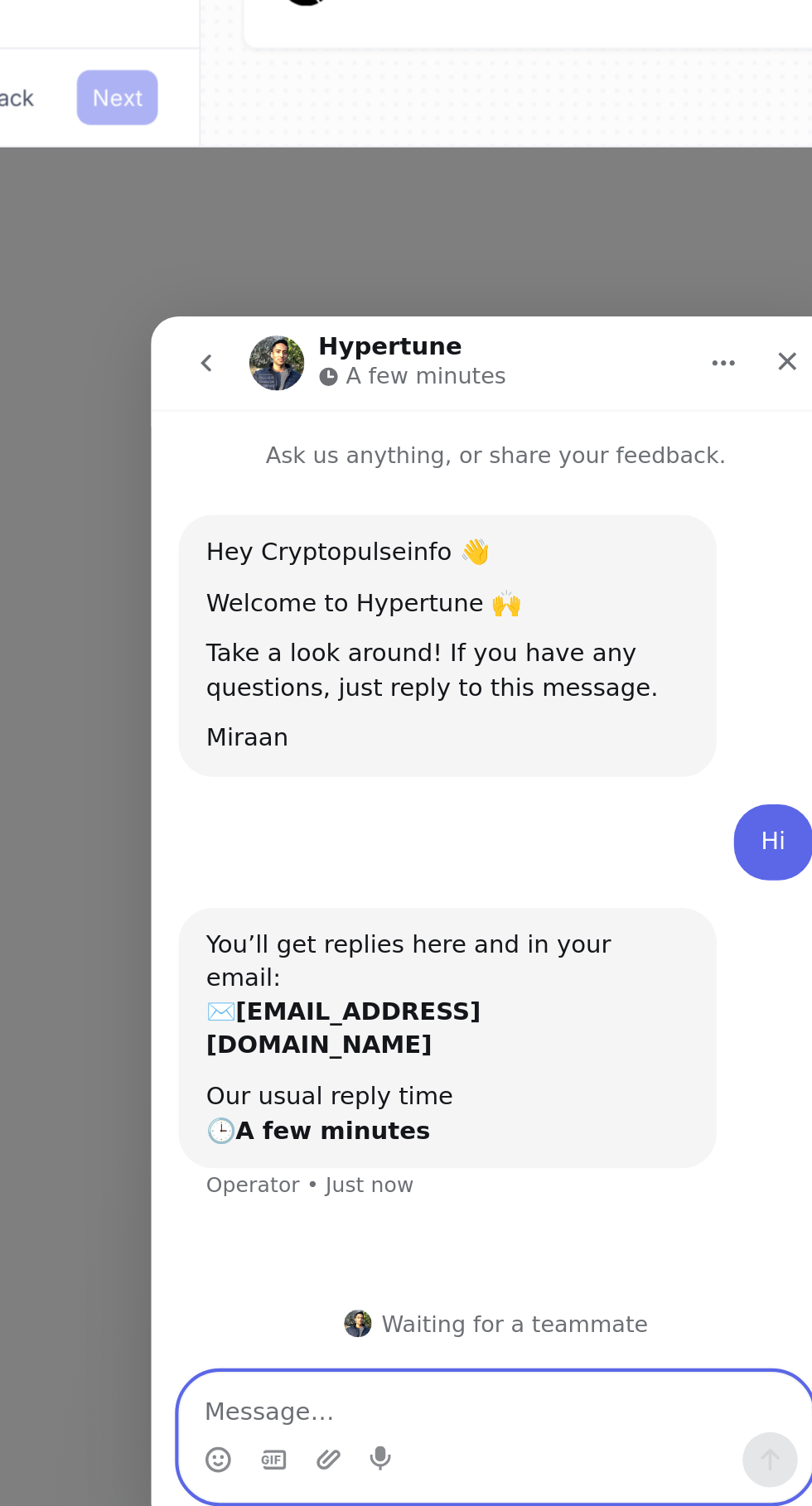
scroll to position [125, 0]
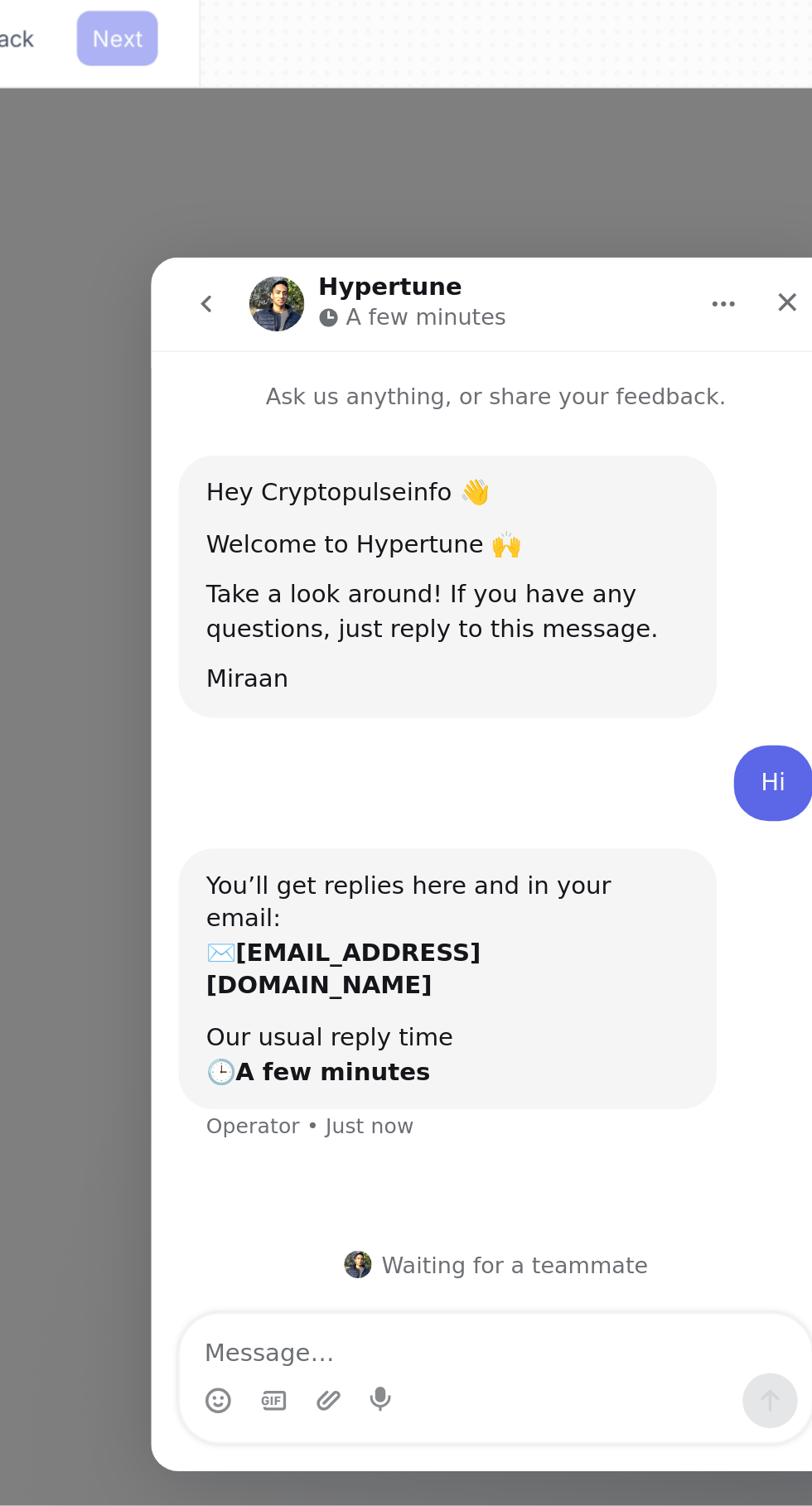
click at [324, 734] on div "Waiting for a teammate" at bounding box center [316, 741] width 298 height 13
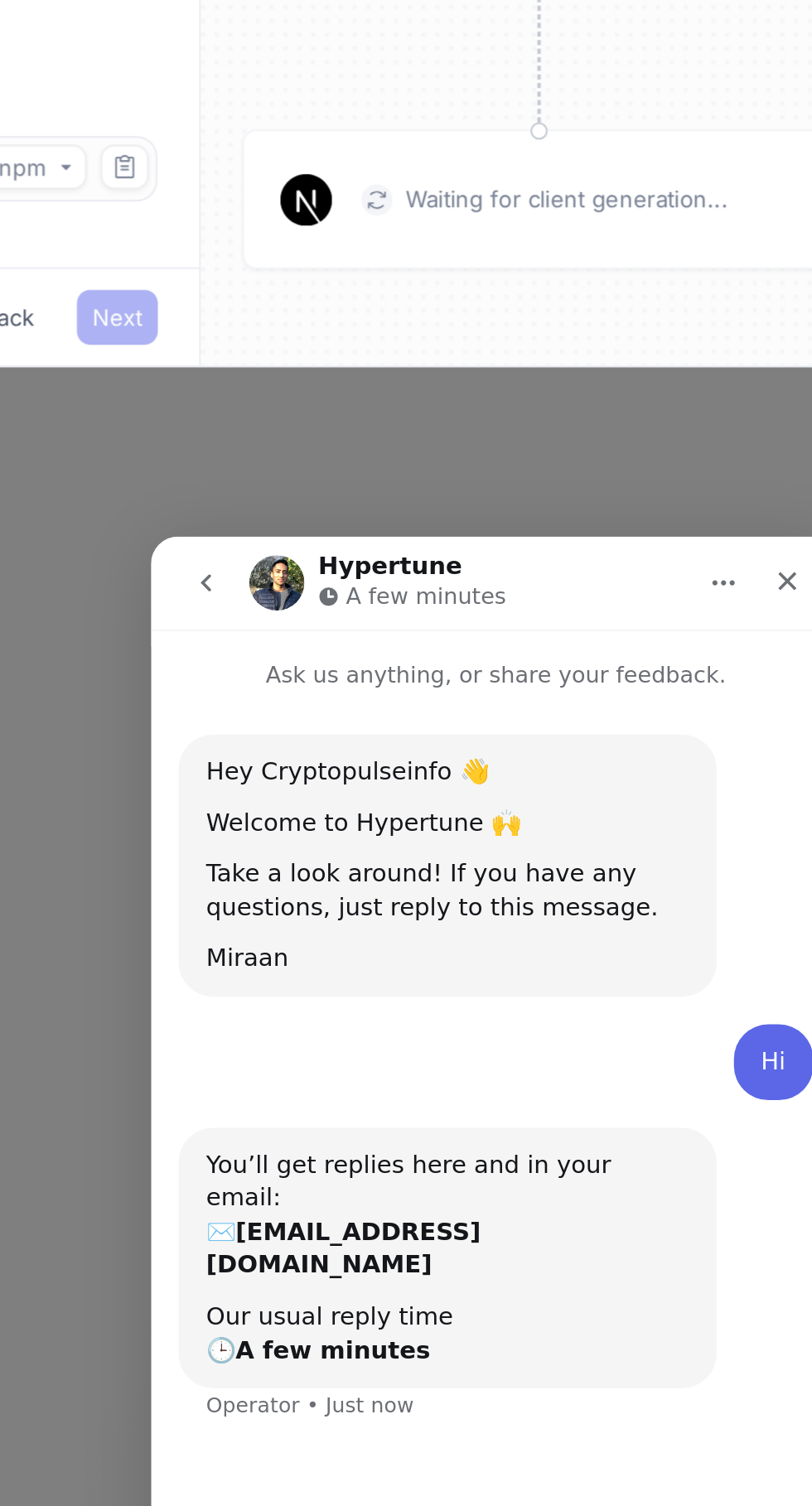
click at [427, 558] on icon "Home" at bounding box center [427, 558] width 11 height 3
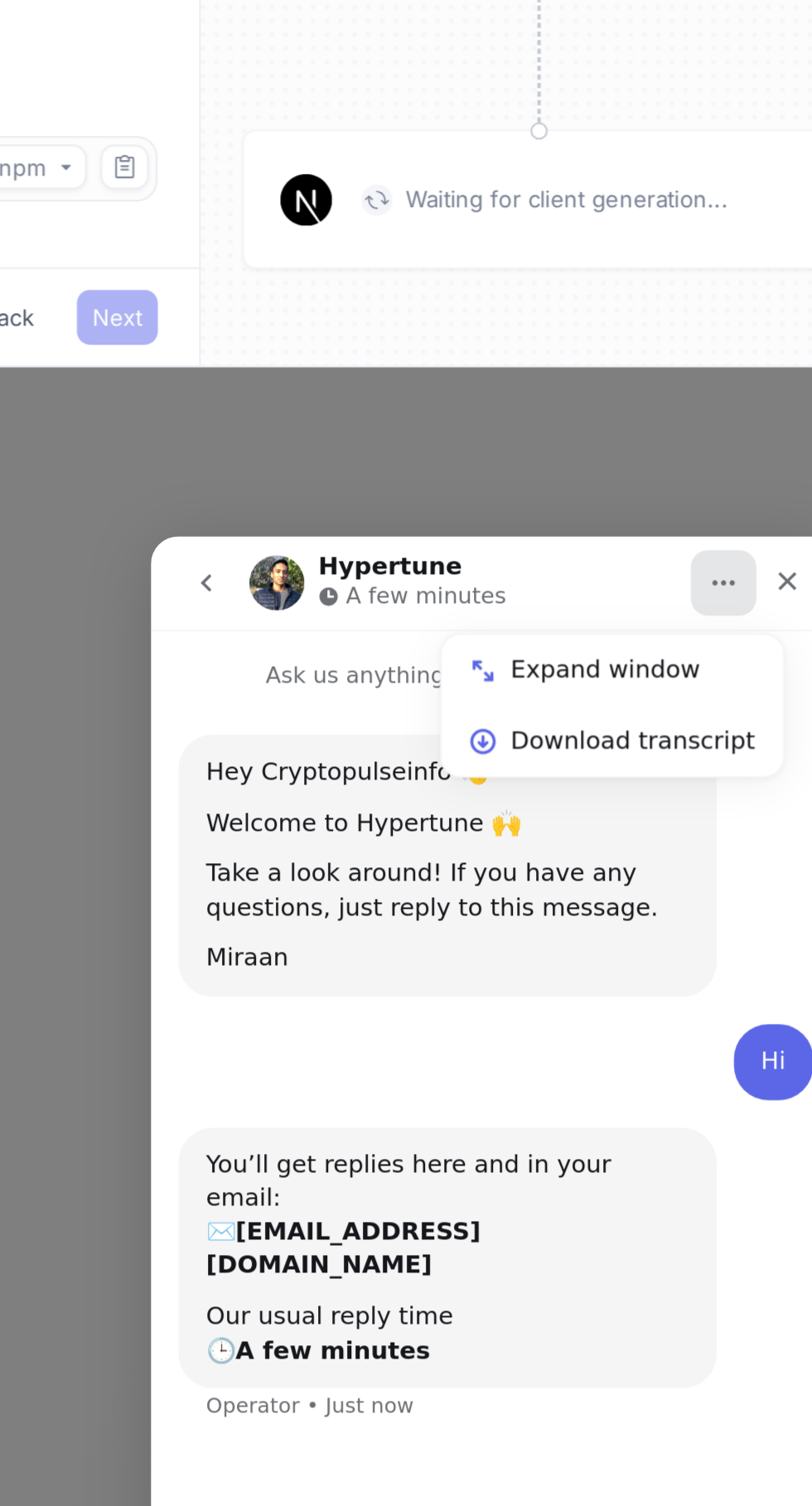
scroll to position [0, 0]
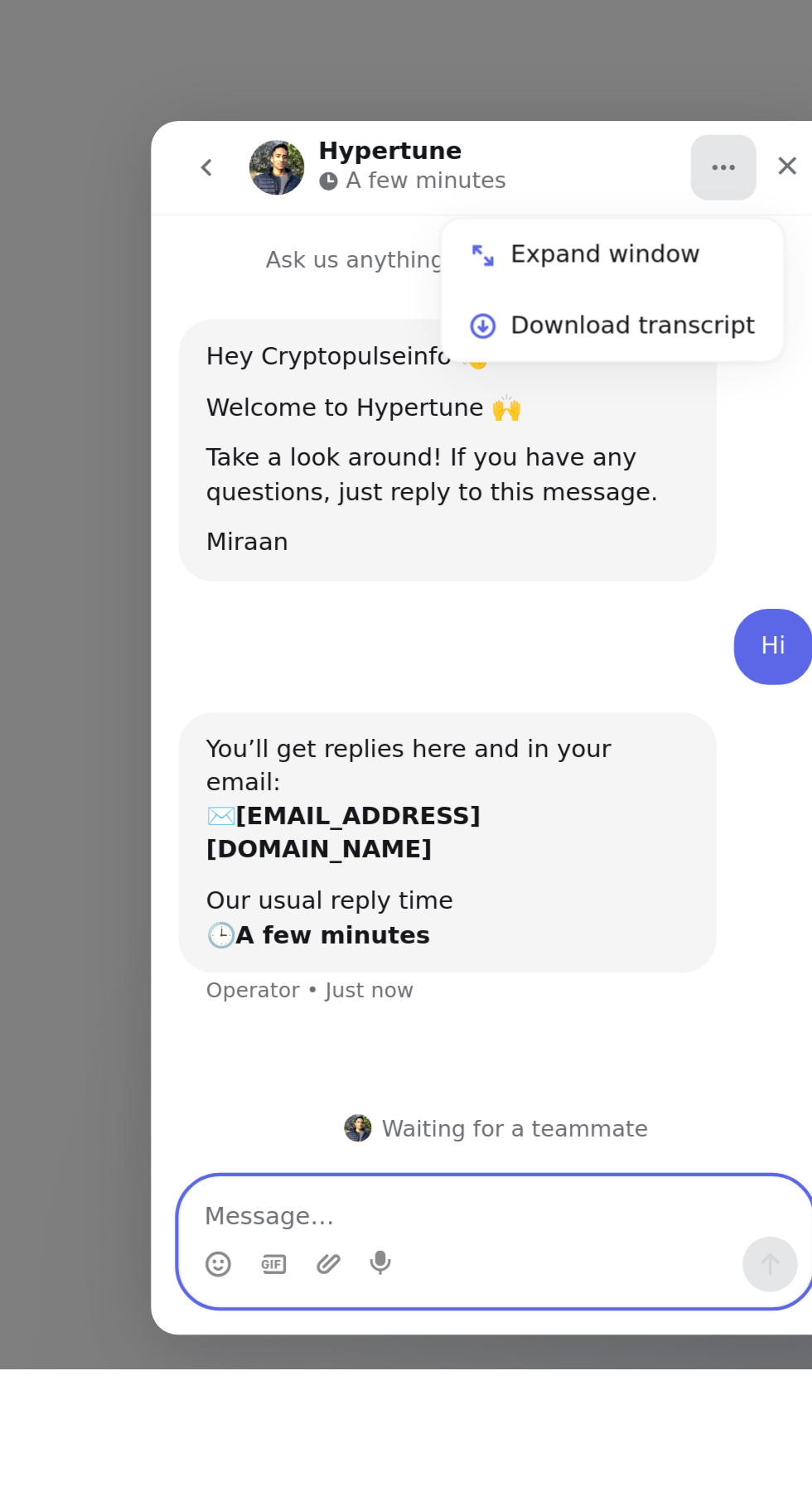
click at [297, 648] on textarea "Message…" at bounding box center [316, 642] width 303 height 29
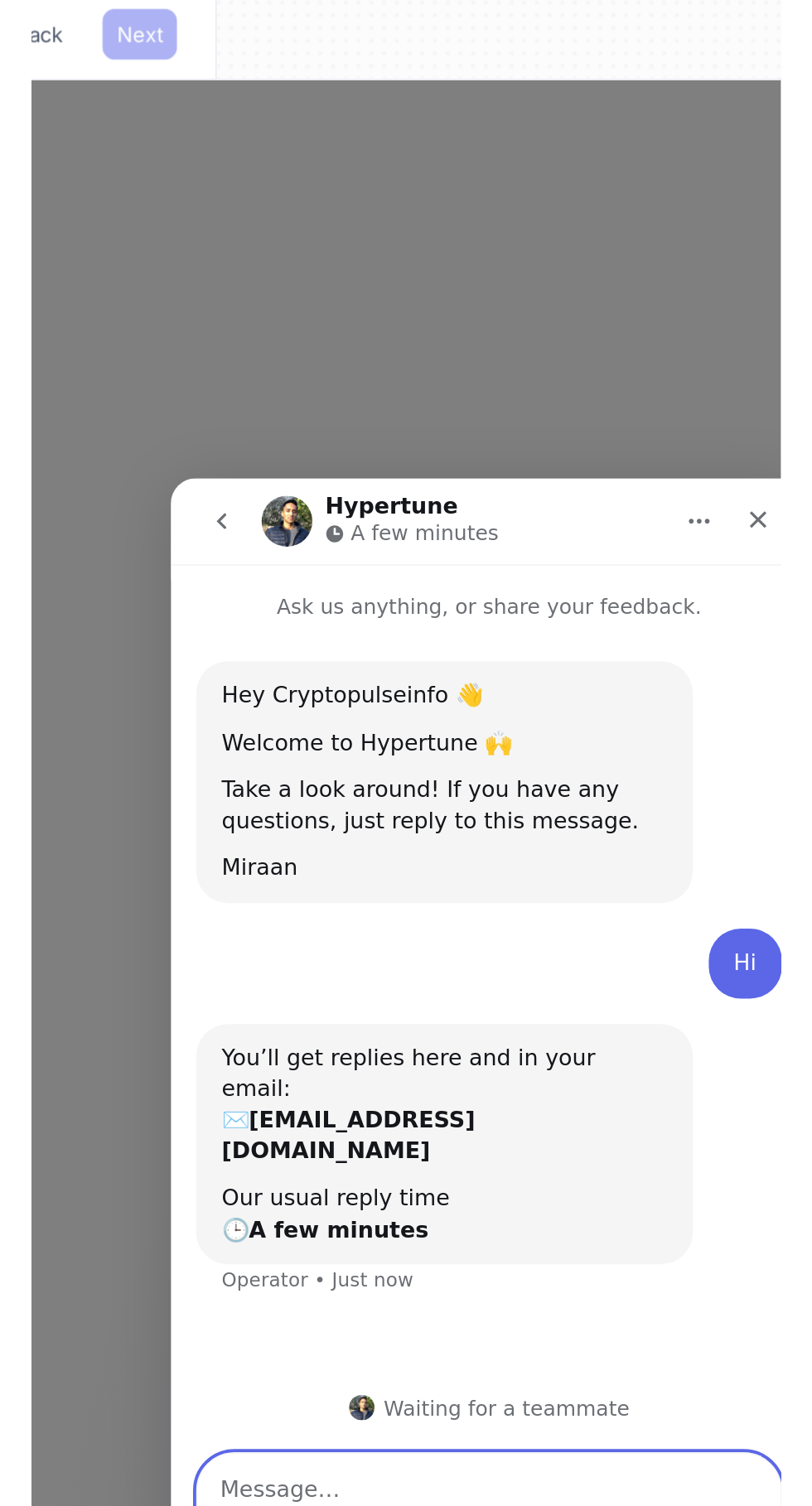
scroll to position [126, 0]
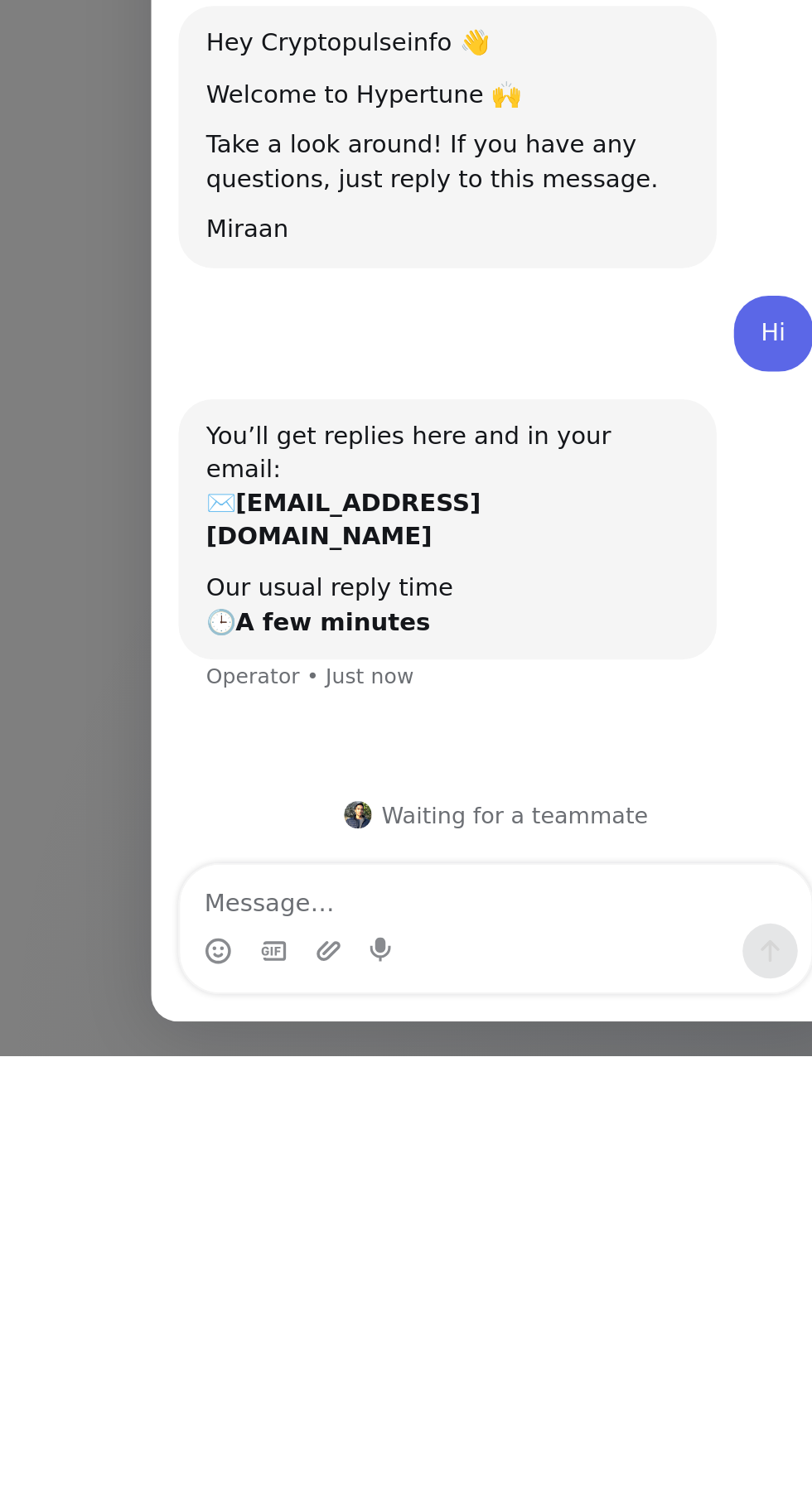
click at [384, 13] on div "Miraan" at bounding box center [293, 11] width 232 height 17
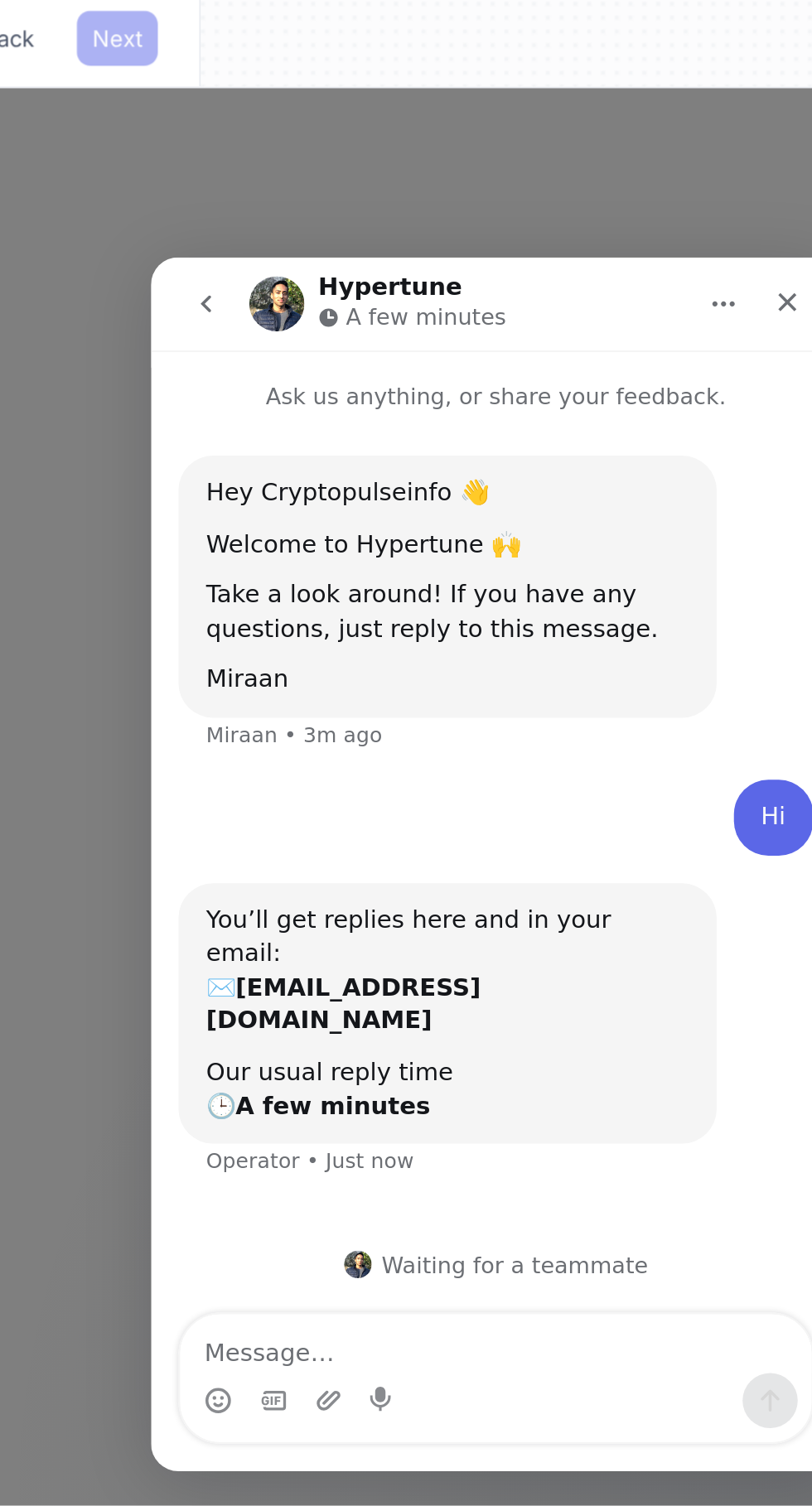
scroll to position [0, 0]
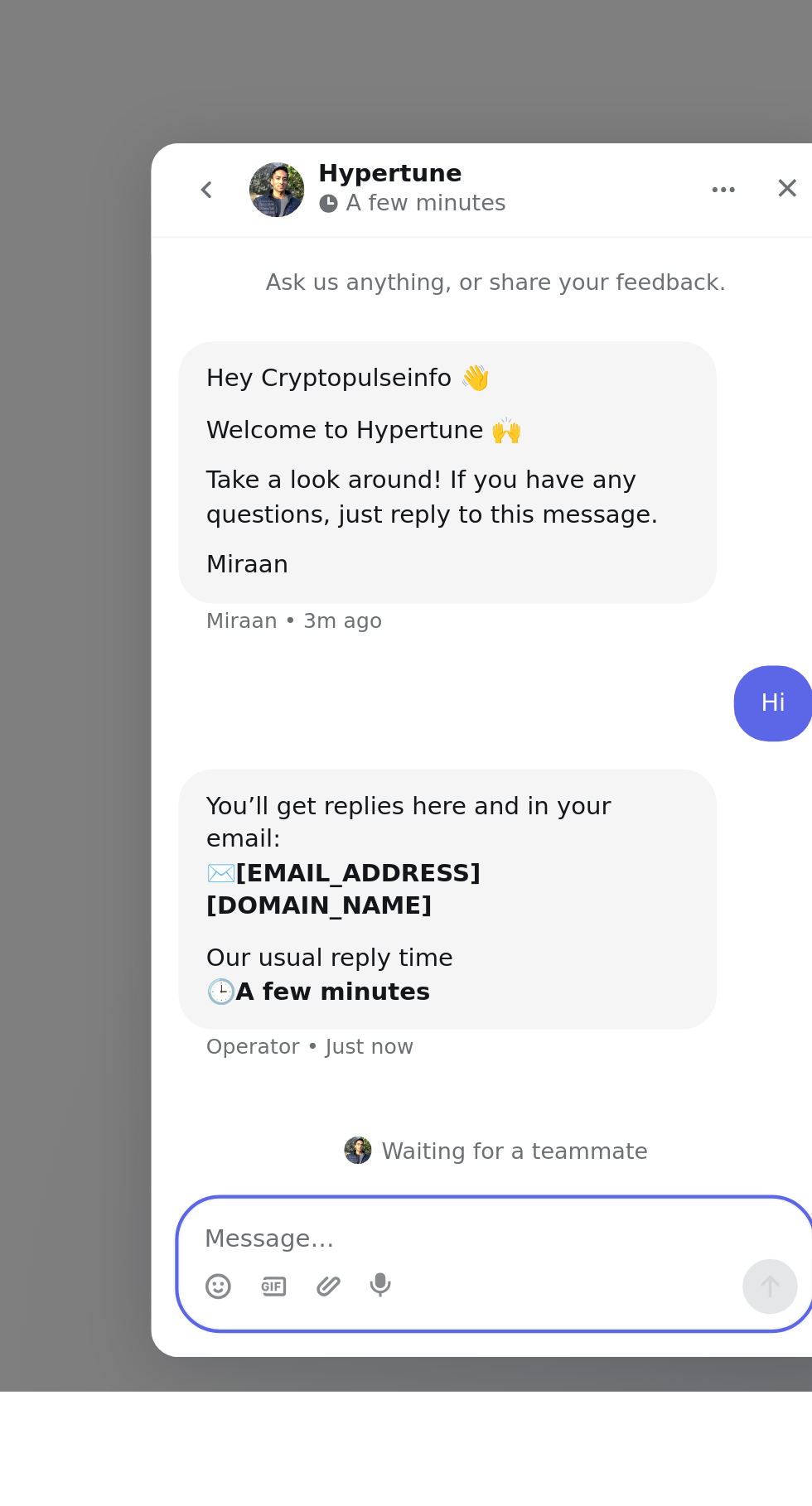
click at [300, 664] on textarea "Message…" at bounding box center [316, 664] width 303 height 29
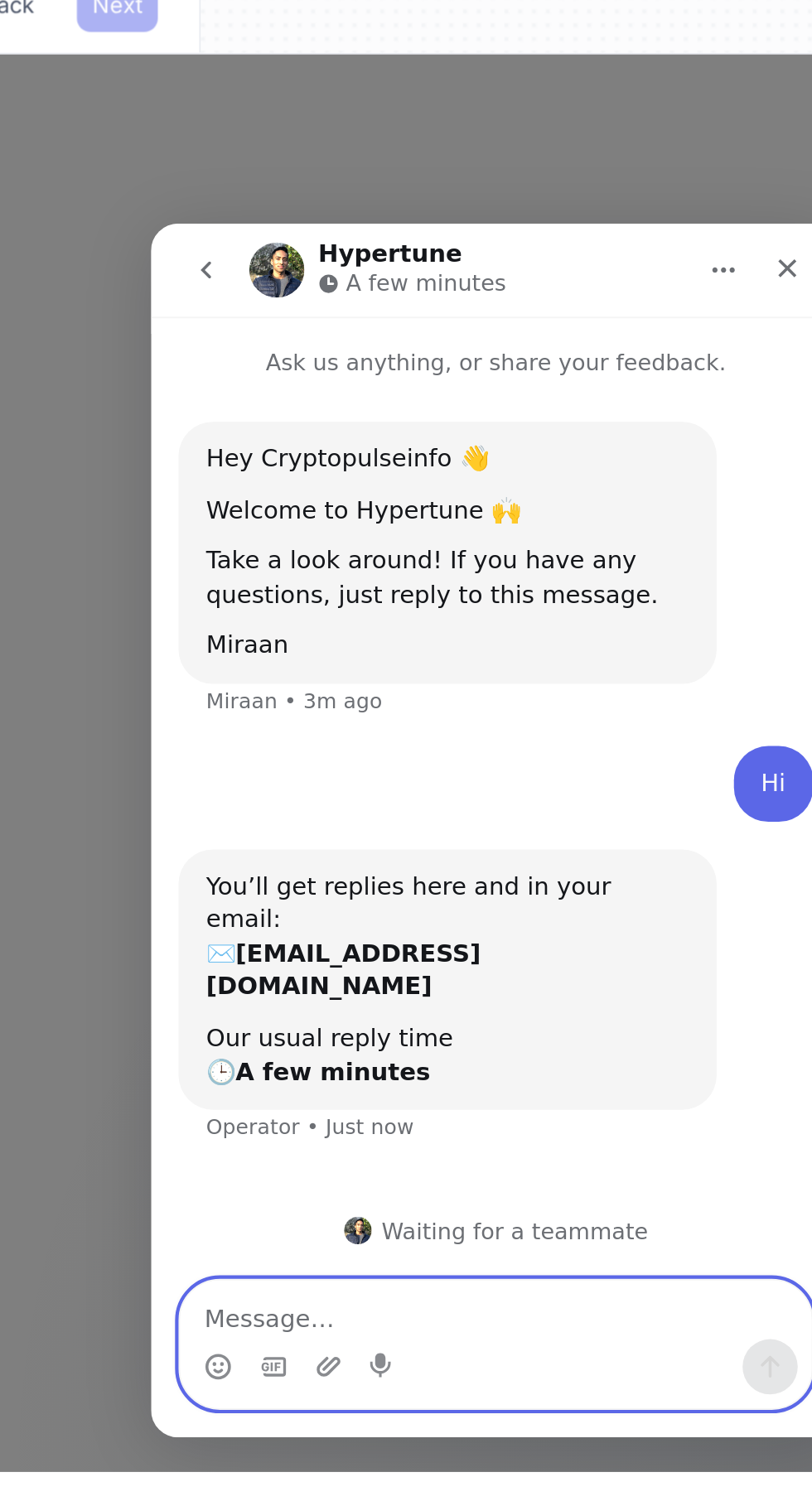
scroll to position [126, 0]
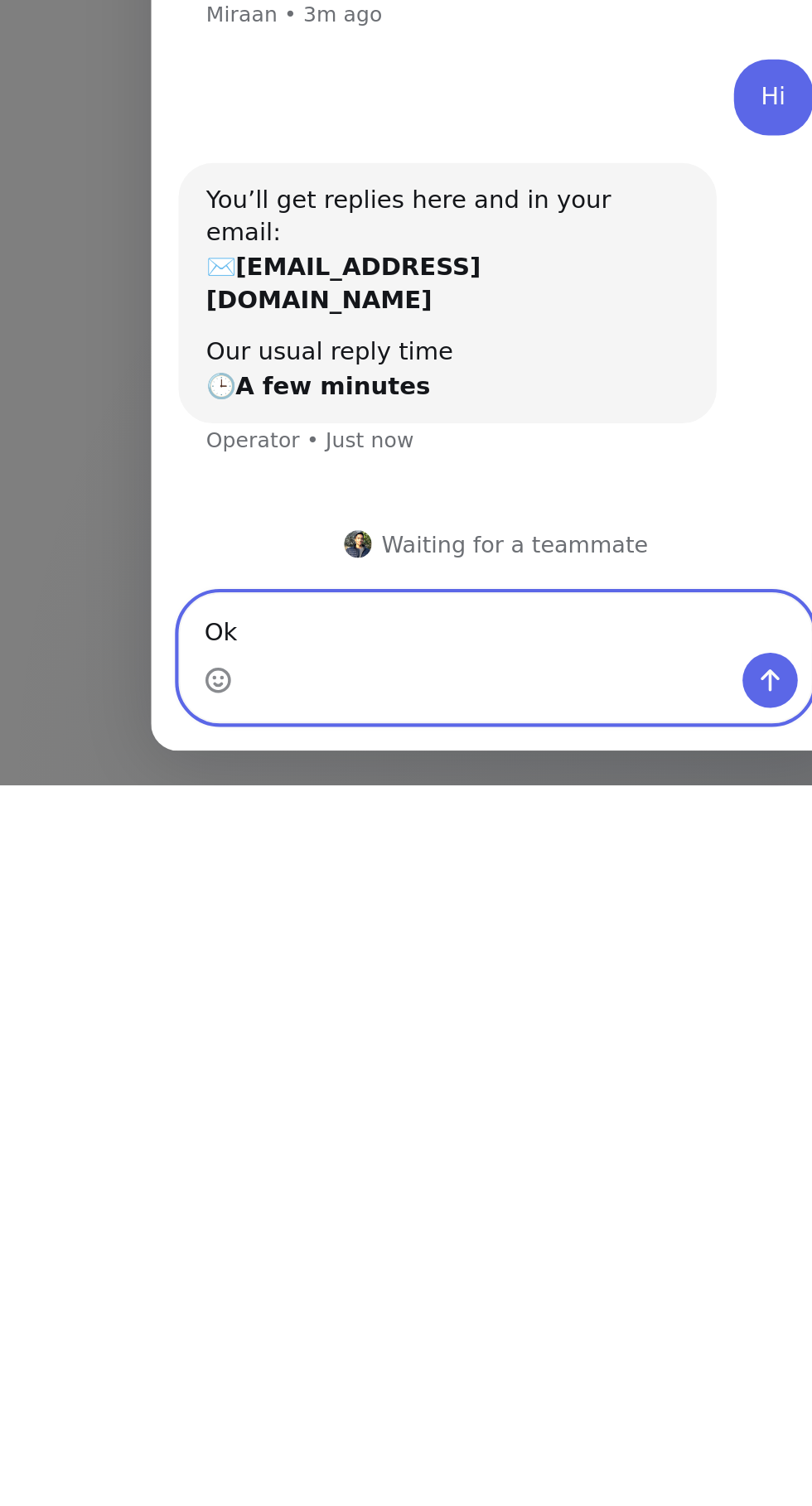
type textarea "Ok"
click at [448, 86] on icon "Send a message…" at bounding box center [449, 87] width 9 height 11
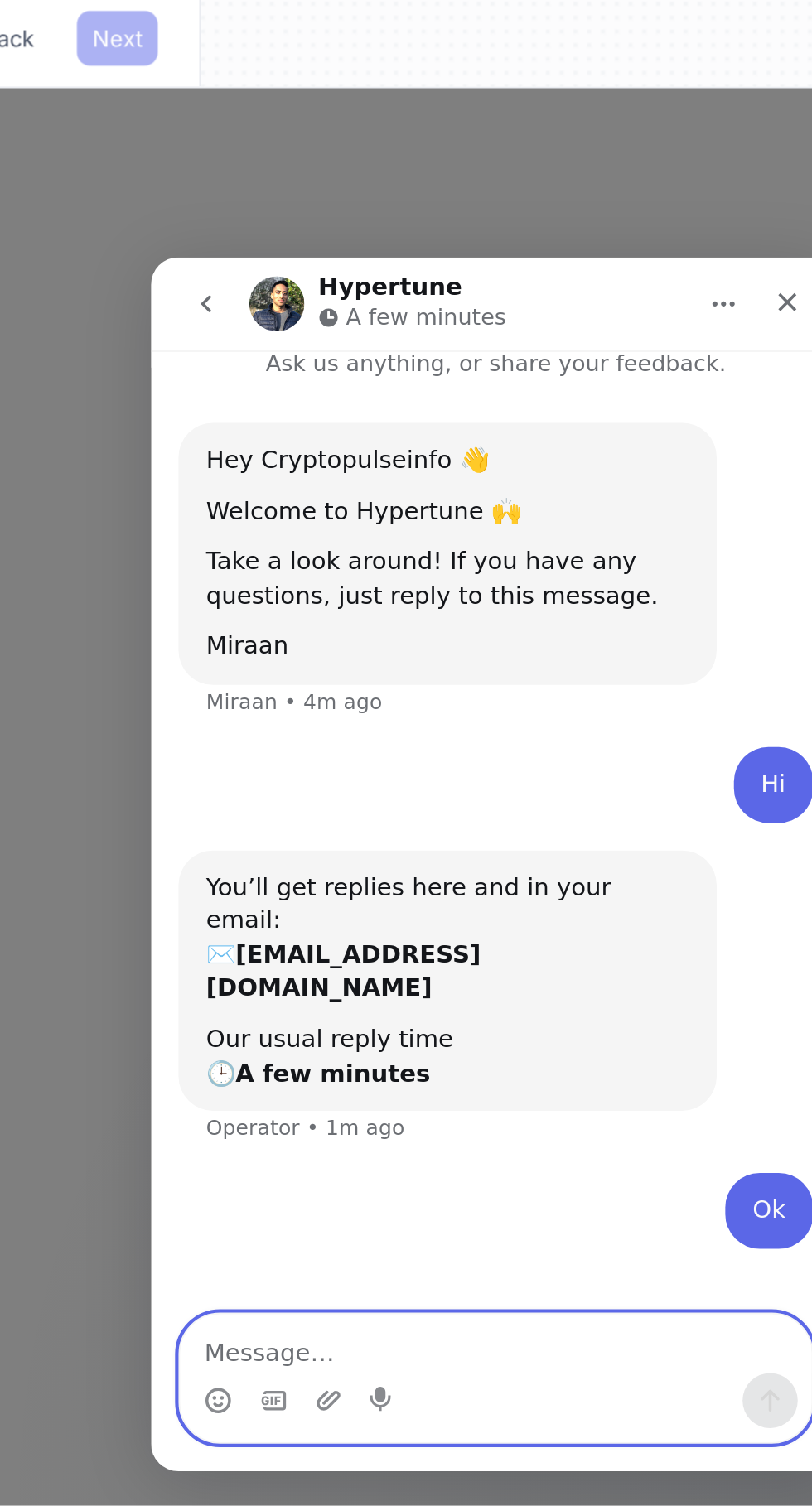
scroll to position [146, 0]
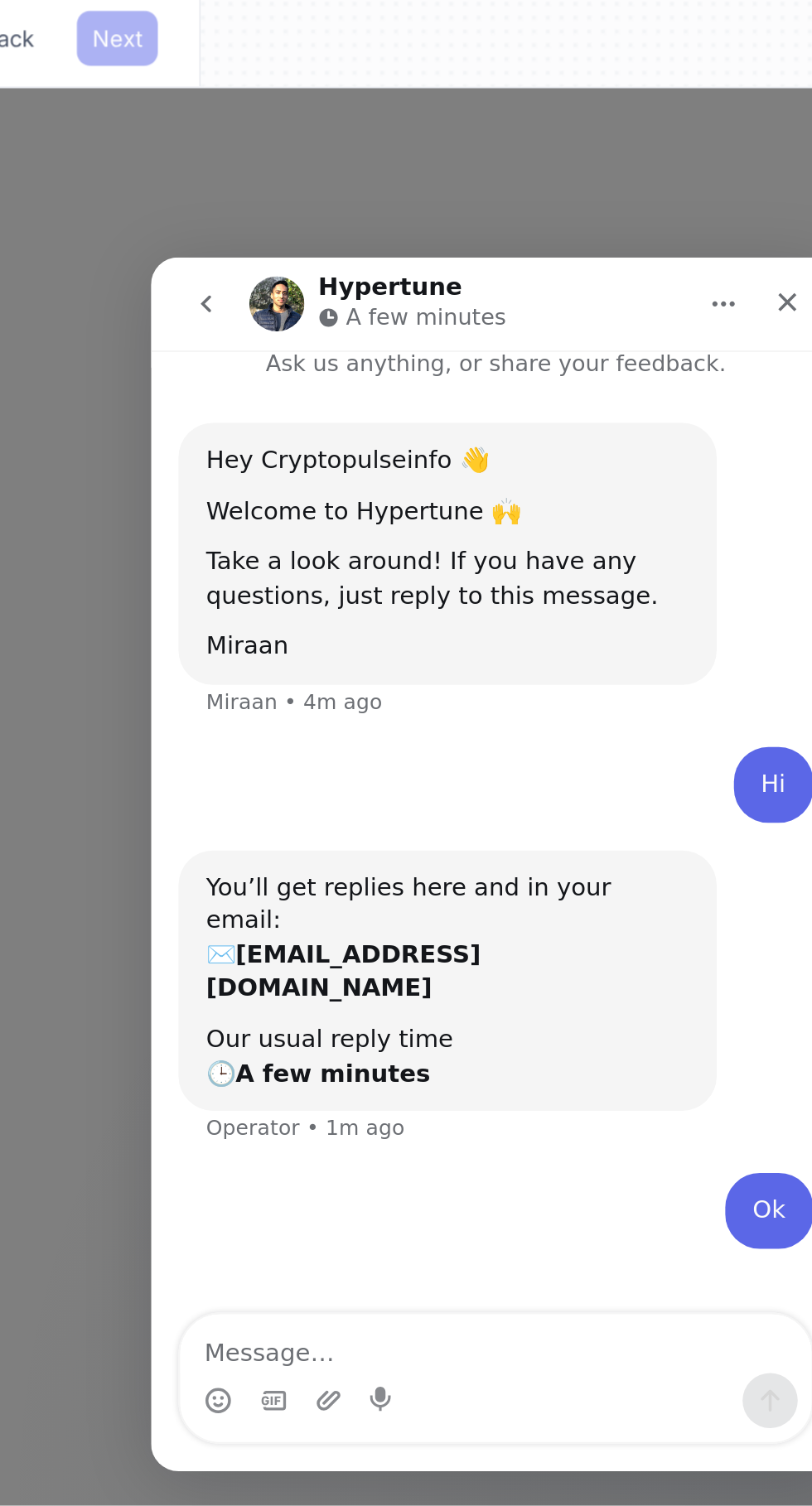
click at [208, 273] on img "Intercom messenger" at bounding box center [211, 279] width 27 height 27
click at [273, 285] on p "A few minutes" at bounding box center [283, 286] width 77 height 17
click at [427, 282] on icon "Home" at bounding box center [426, 279] width 13 height 13
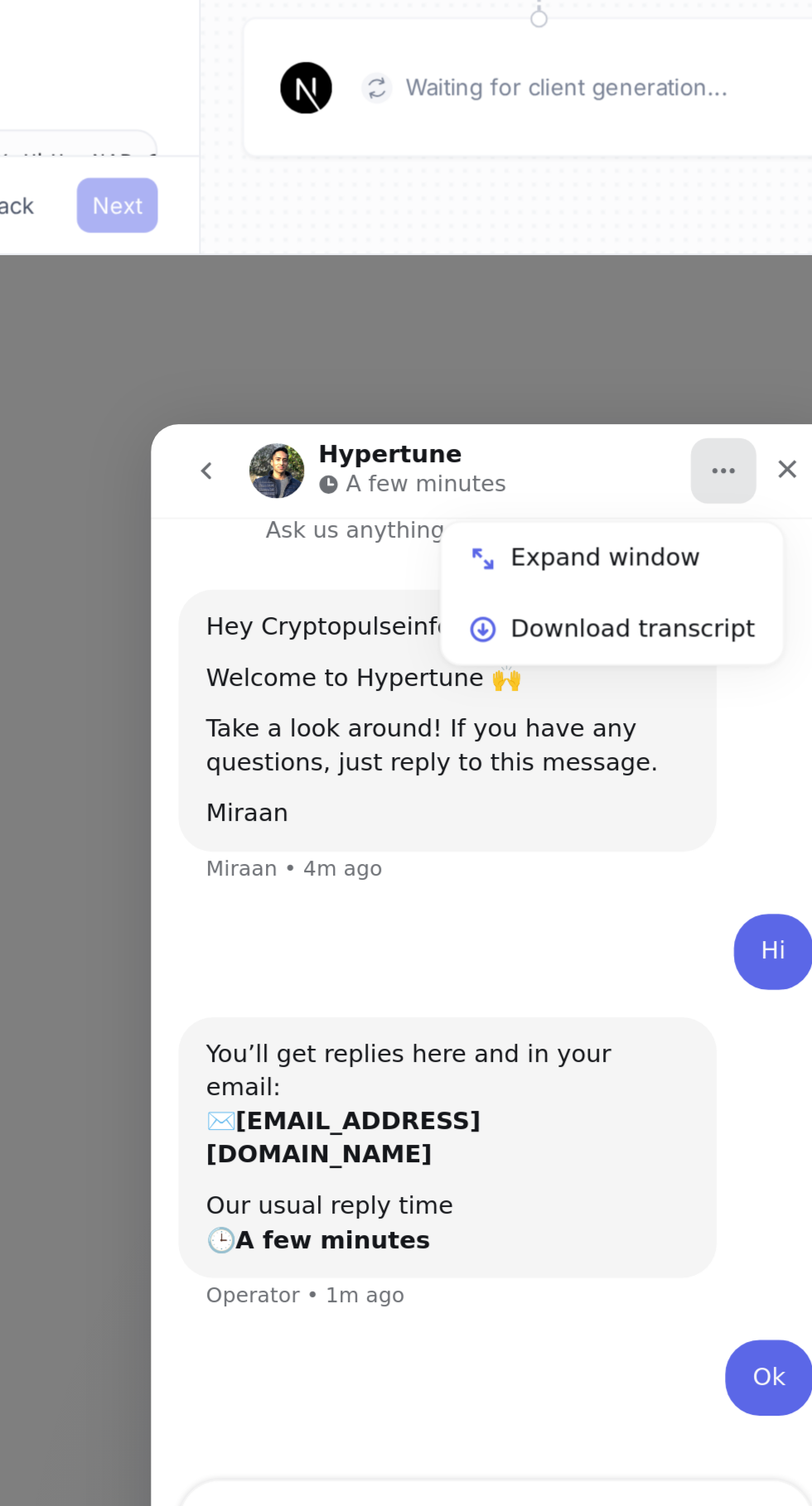
scroll to position [213, 0]
click at [446, 451] on div "Close" at bounding box center [456, 445] width 29 height 29
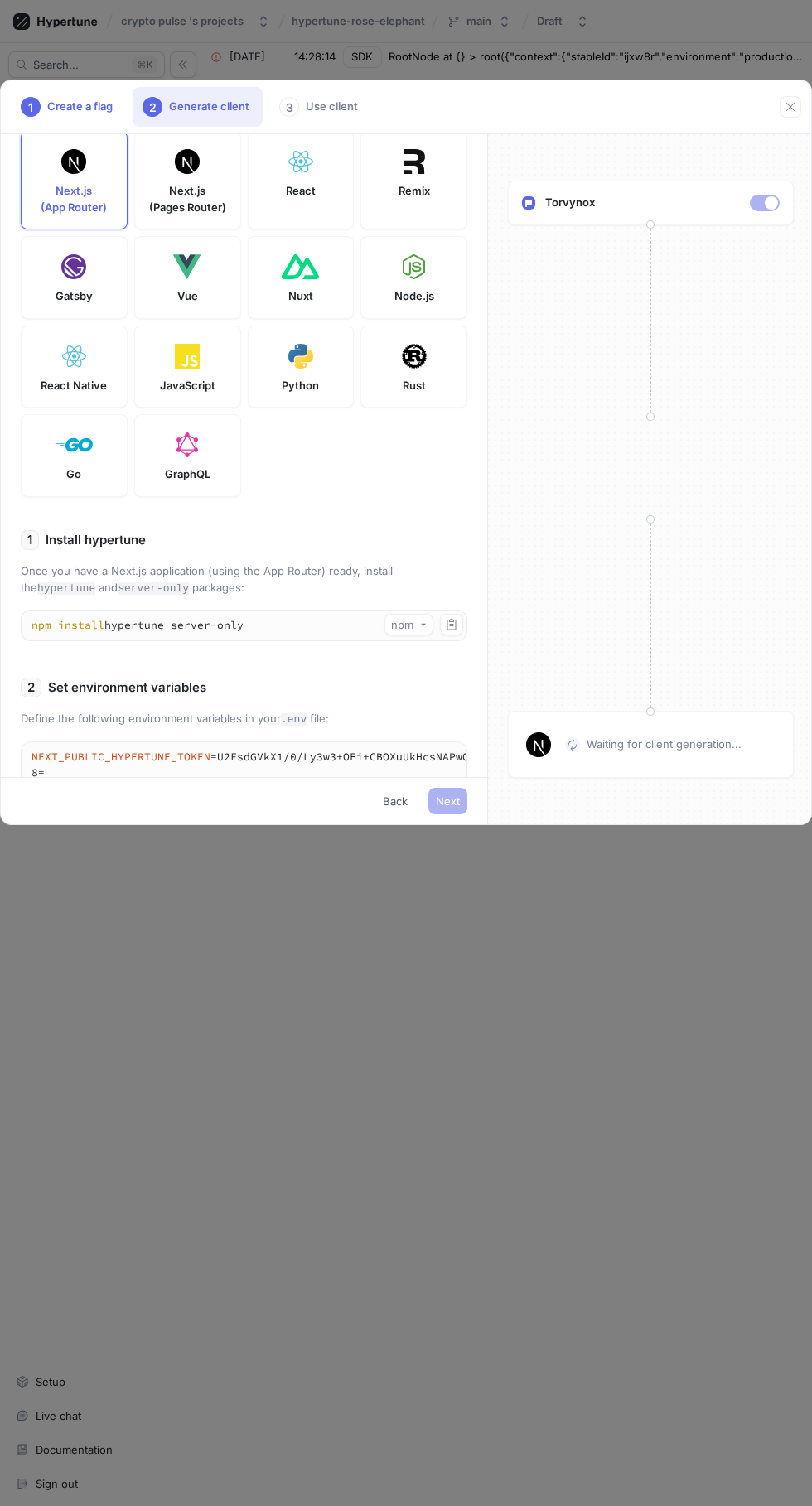
scroll to position [0, 0]
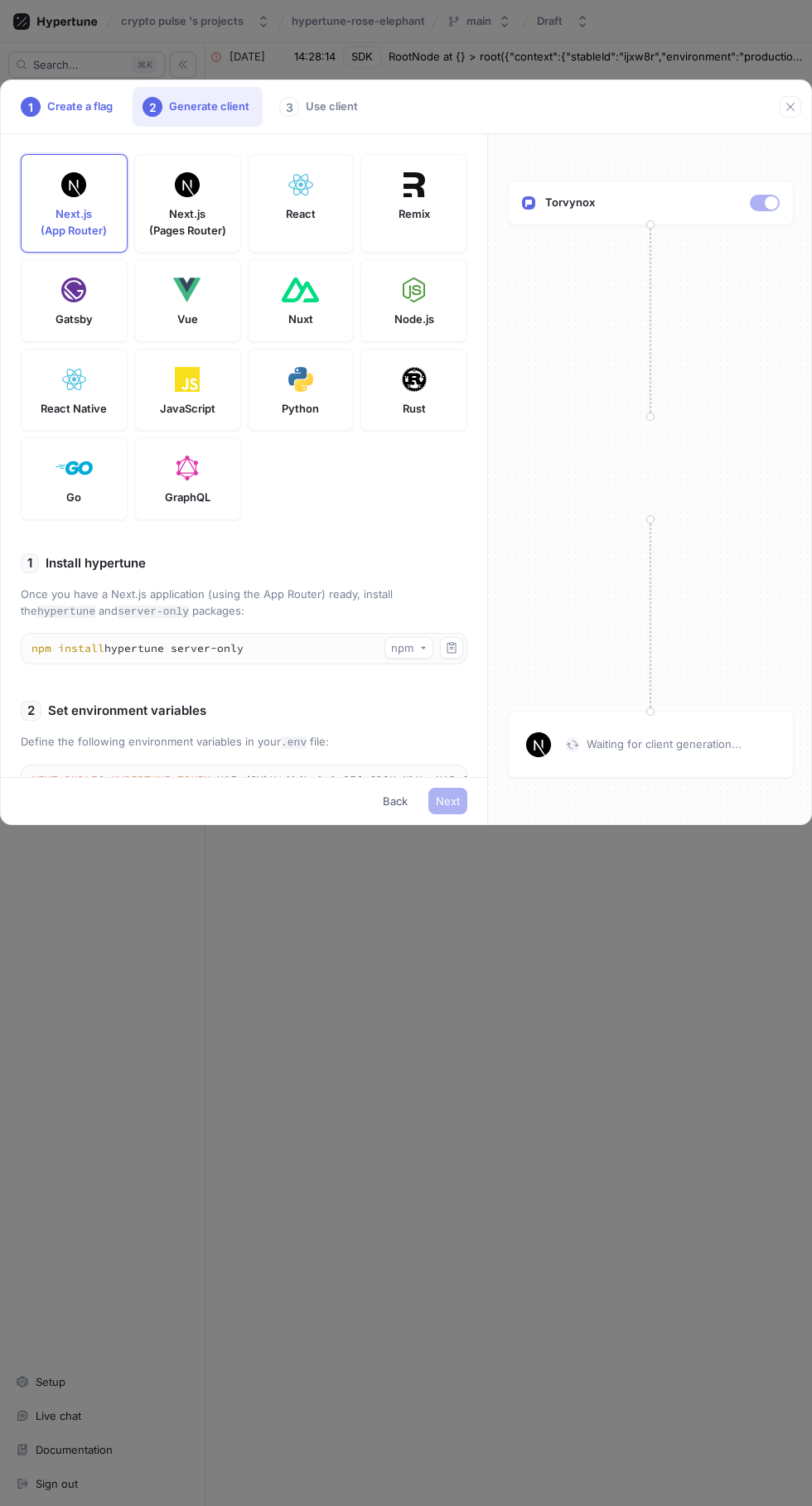
click at [107, 213] on div "Next.js (App Router)" at bounding box center [74, 203] width 107 height 98
click at [90, 204] on div "Next.js (App Router)" at bounding box center [74, 203] width 107 height 98
click at [215, 217] on p "Next.js (Pages Router)" at bounding box center [188, 222] width 77 height 32
type textarea "npm install hypertune"
type textarea "NEXT_PUBLIC_HYPERTUNE_TOKEN=U2FsdGVkX1/0/Ly3w3+OEi+CBOXuUkHcsNAPwGghdj8= HYPERT…"
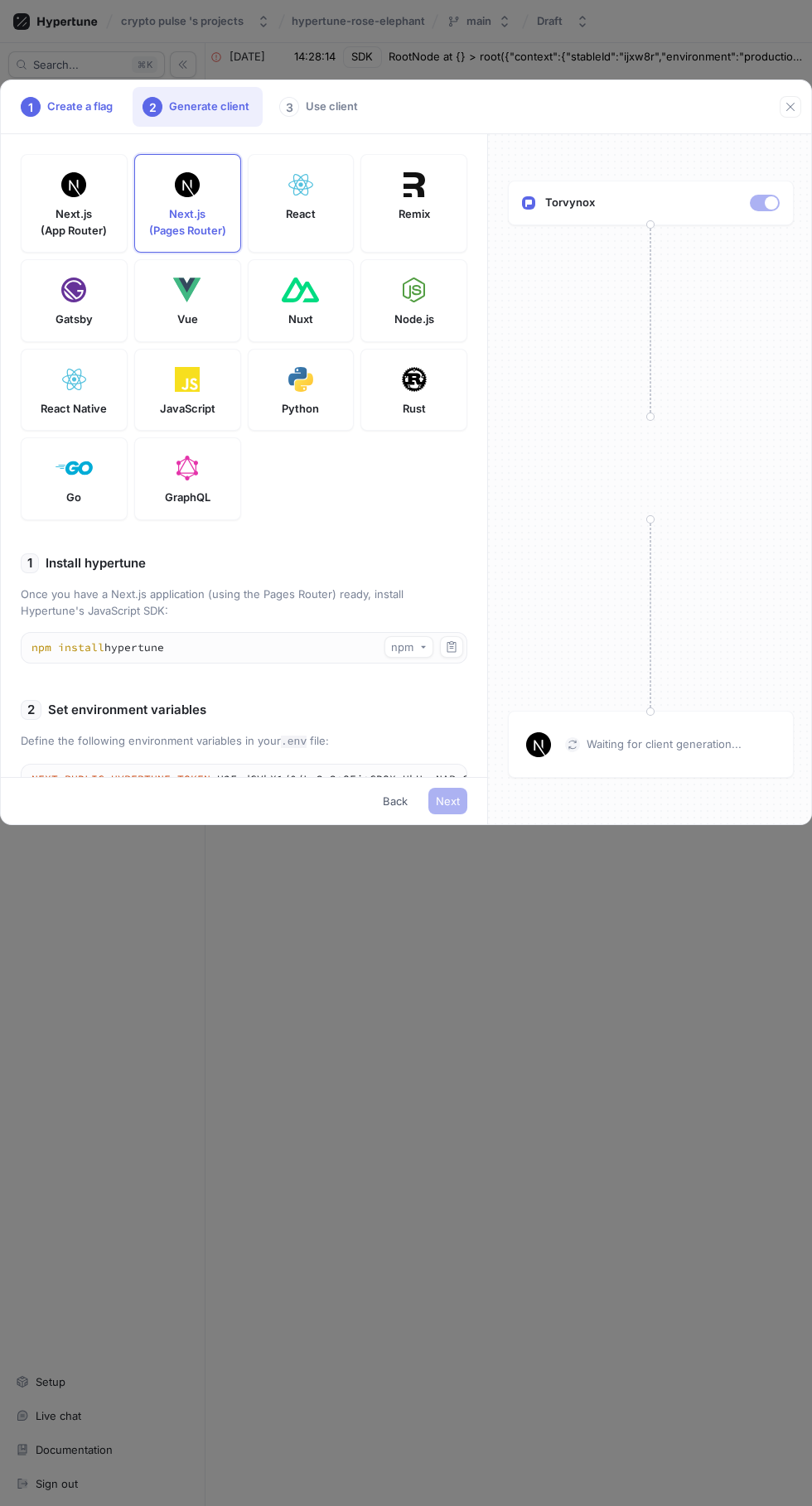
click at [86, 213] on p "Next.js (App Router)" at bounding box center [74, 222] width 66 height 32
type textarea "npm install hypertune server-only"
type textarea "NEXT_PUBLIC_HYPERTUNE_TOKEN=U2FsdGVkX1/0/Ly3w3+OEi+CBOXuUkHcsNAPwGghdj8= HYPERT…"
click at [207, 228] on p "Next.js (Pages Router)" at bounding box center [188, 222] width 77 height 32
type textarea "npm install hypertune"
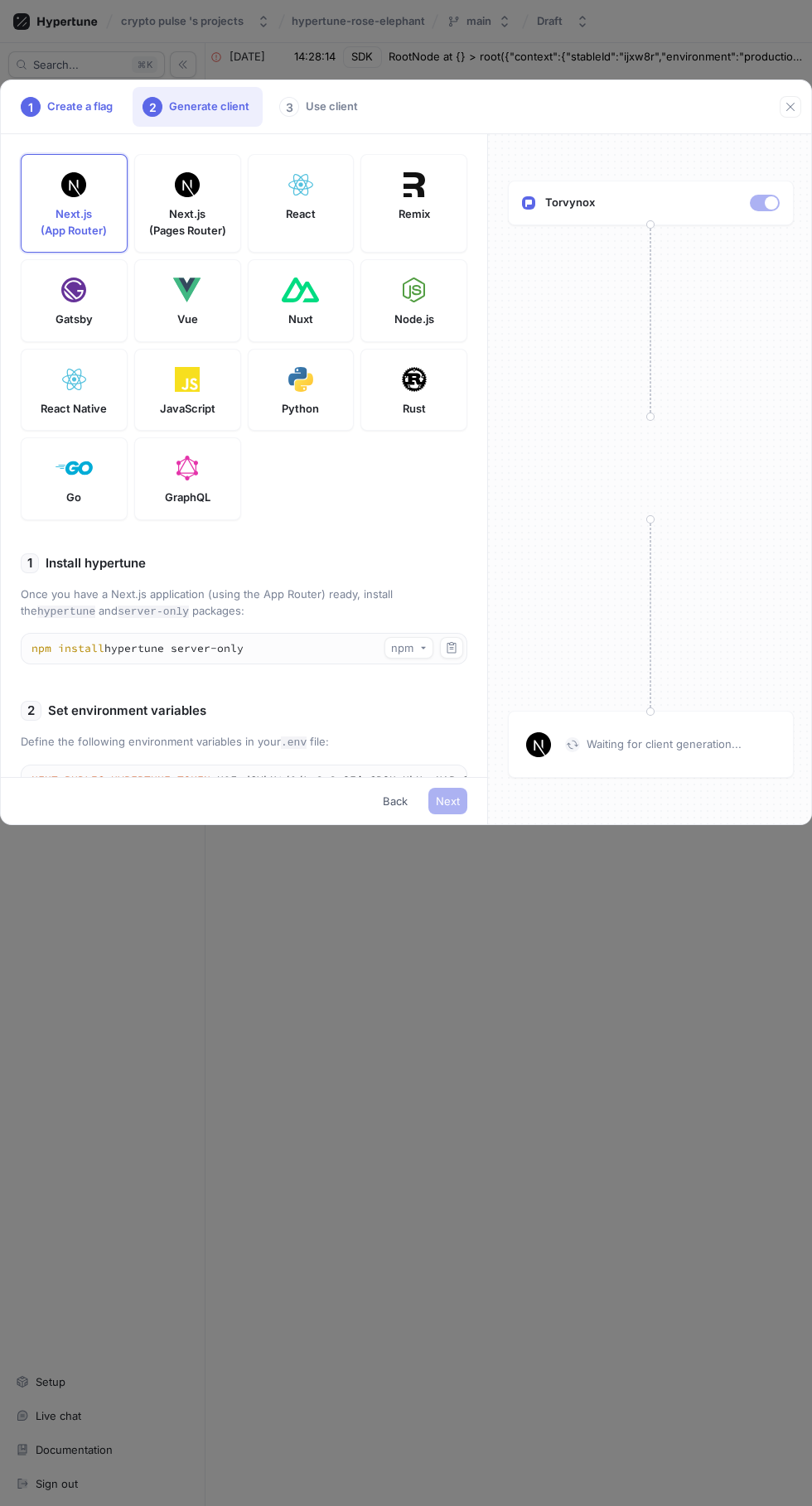
type textarea "NEXT_PUBLIC_HYPERTUNE_TOKEN=U2FsdGVkX1/0/Ly3w3+OEi+CBOXuUkHcsNAPwGghdj8= HYPERT…"
click at [113, 221] on div "Next.js (App Router)" at bounding box center [74, 203] width 107 height 98
type textarea "npm install hypertune server-only"
type textarea "NEXT_PUBLIC_HYPERTUNE_TOKEN=U2FsdGVkX1/0/Ly3w3+OEi+CBOXuUkHcsNAPwGghdj8= HYPERT…"
click at [783, 107] on button "button" at bounding box center [790, 106] width 21 height 21
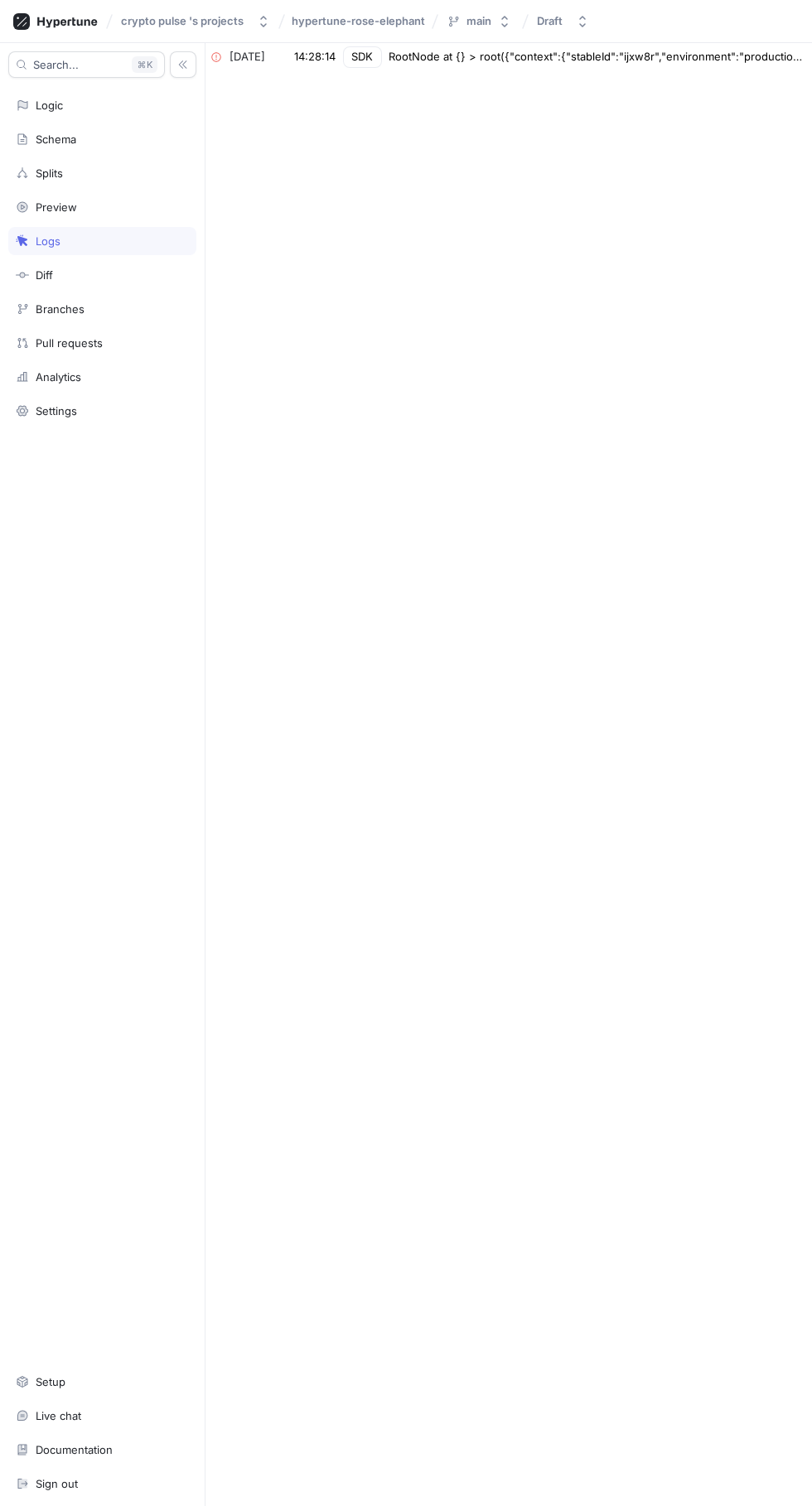
click at [100, 274] on div "Diff" at bounding box center [102, 275] width 173 height 13
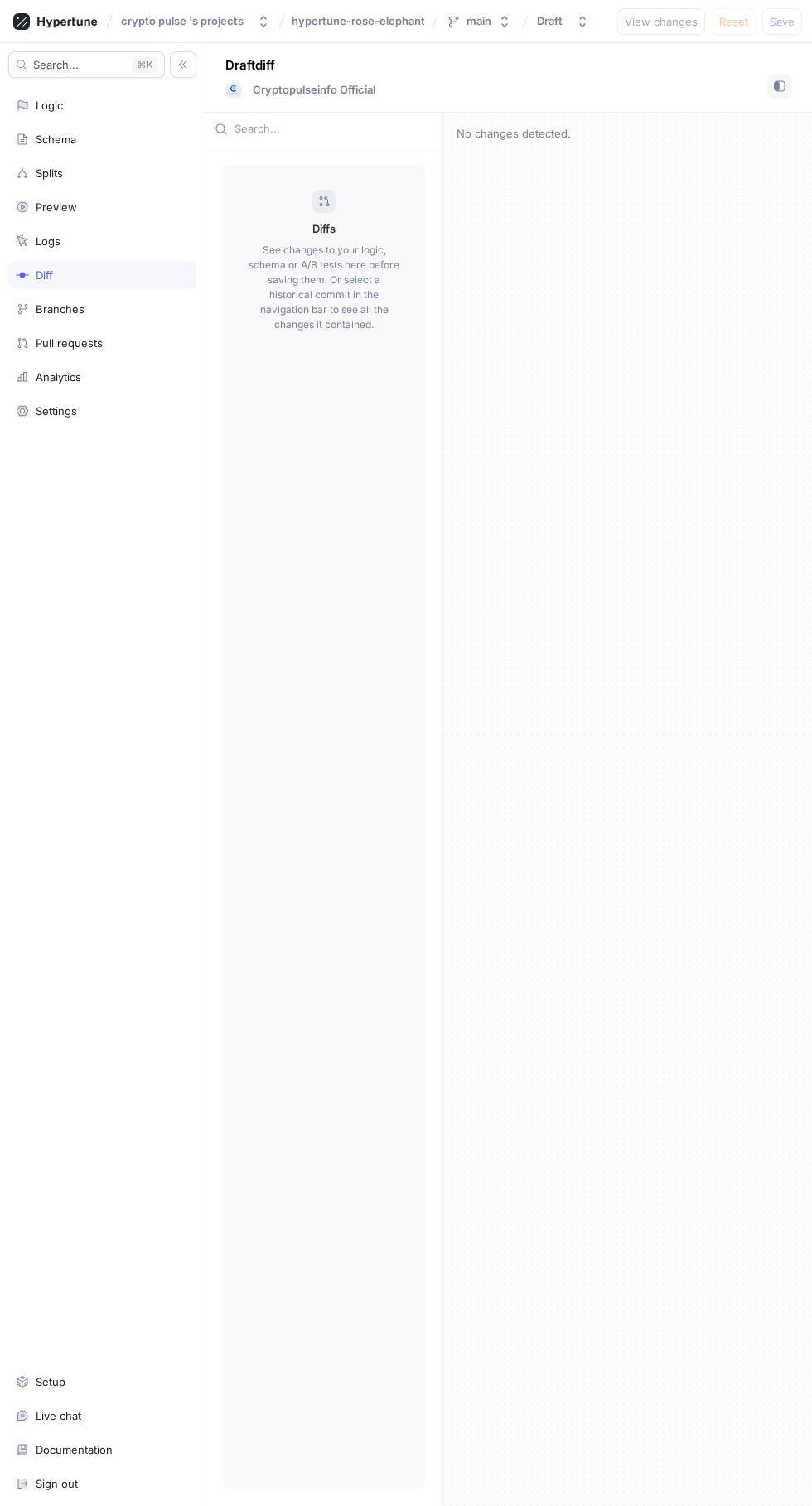
click at [117, 309] on div "Branches" at bounding box center [102, 309] width 173 height 13
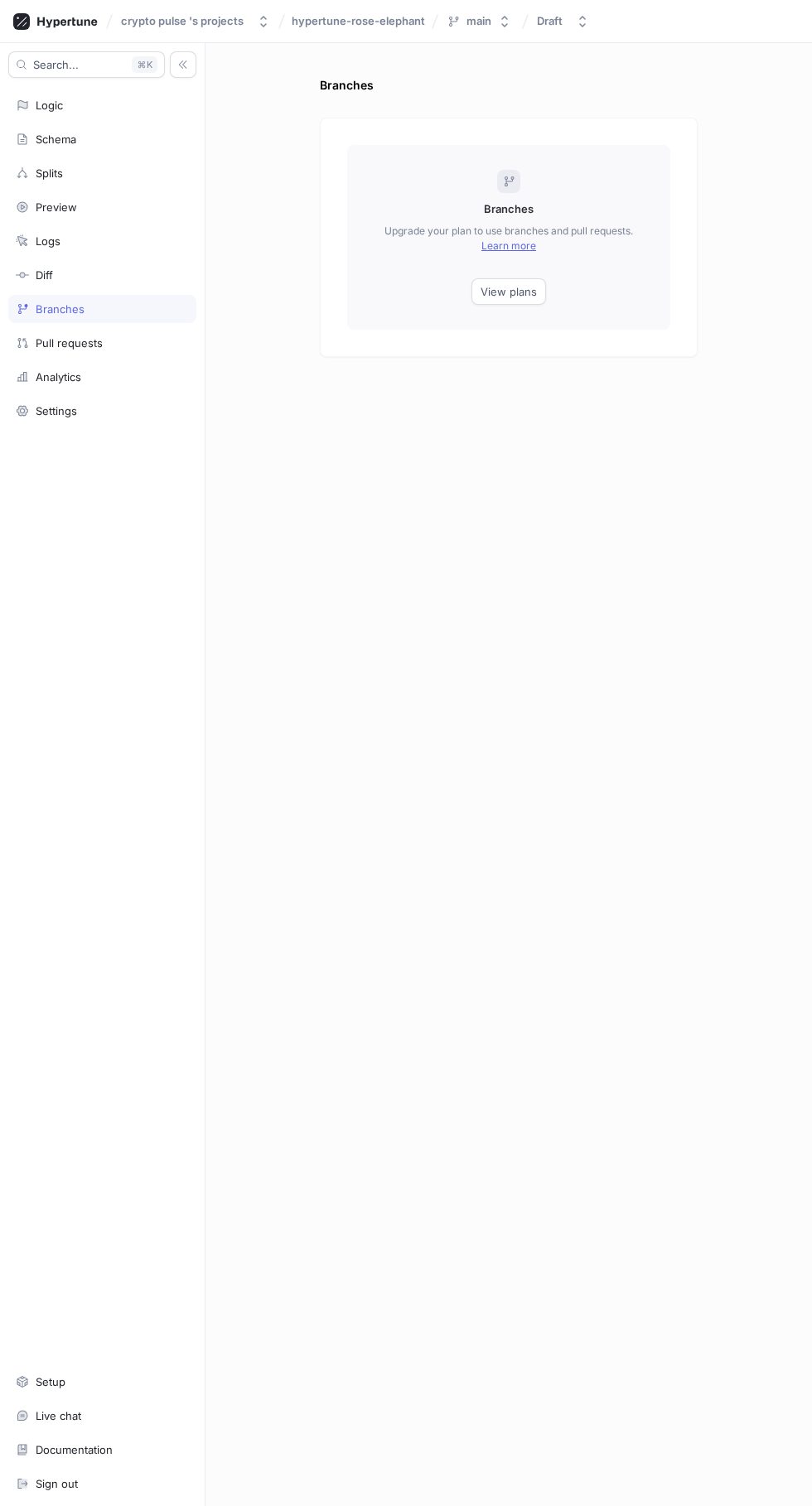
click at [138, 347] on div "Pull requests" at bounding box center [102, 343] width 173 height 13
click at [116, 377] on div "Analytics" at bounding box center [102, 377] width 173 height 13
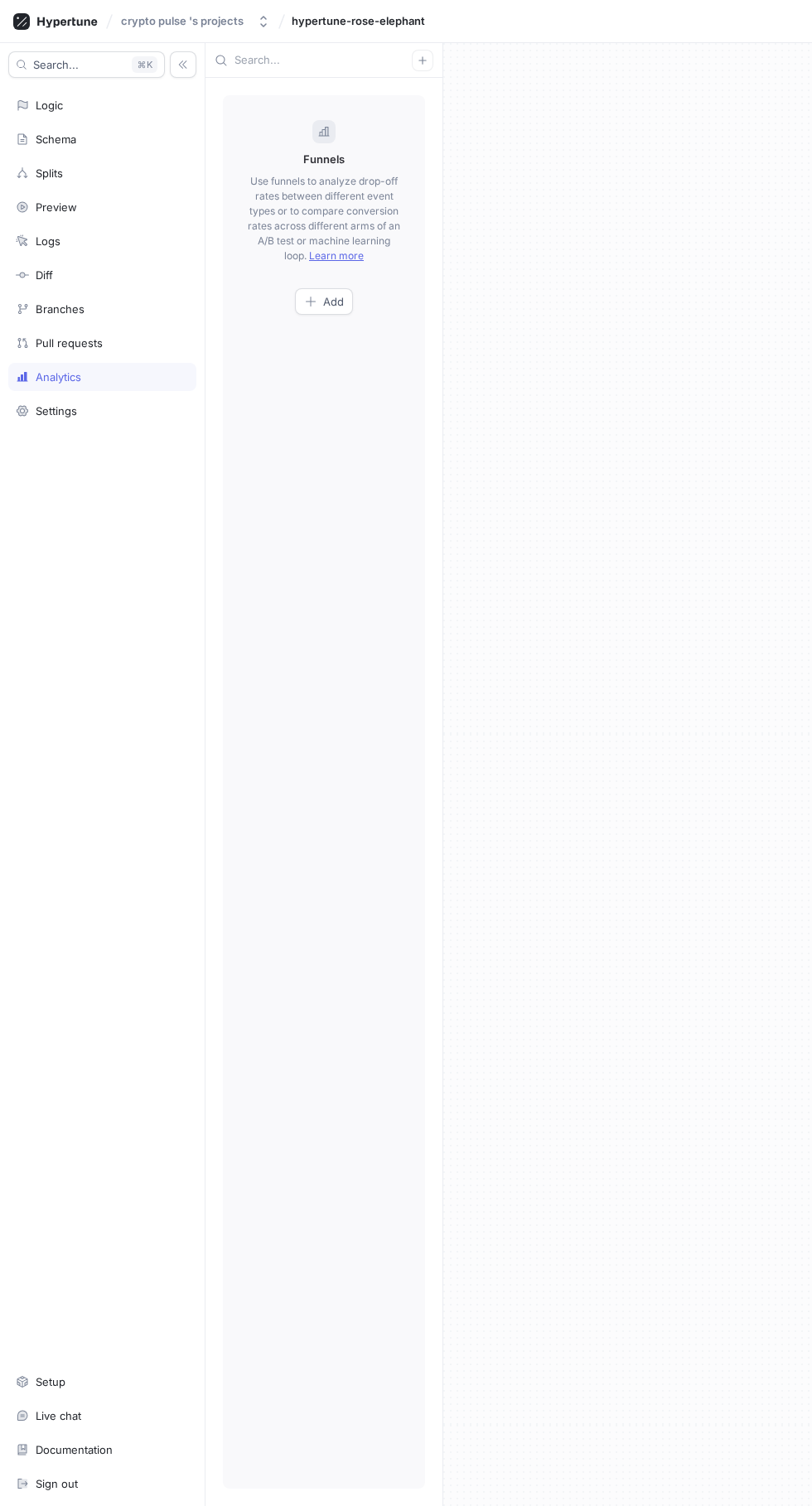
click at [333, 301] on span "Add" at bounding box center [333, 301] width 21 height 10
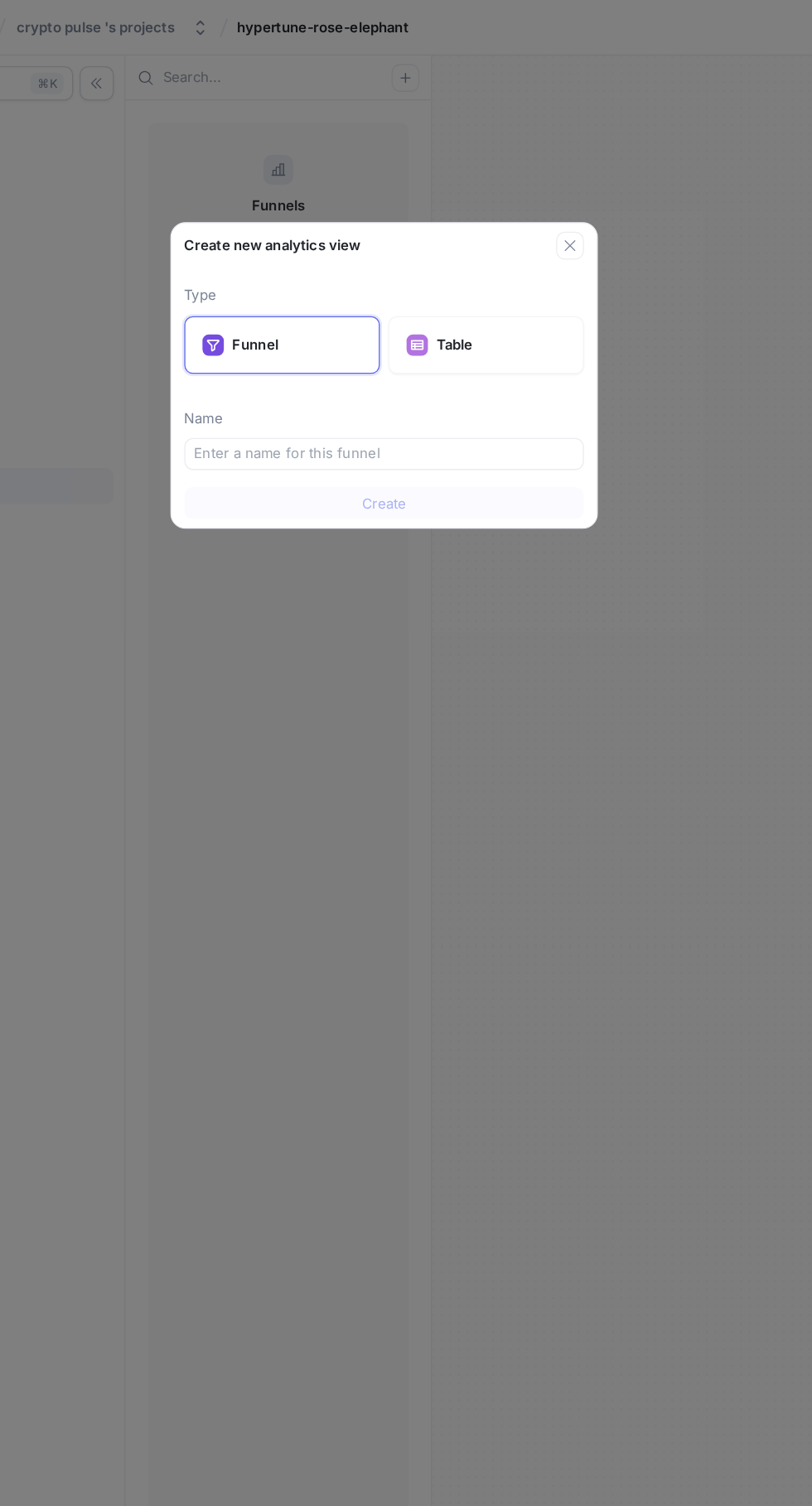
click at [406, 354] on input "text" at bounding box center [406, 352] width 295 height 17
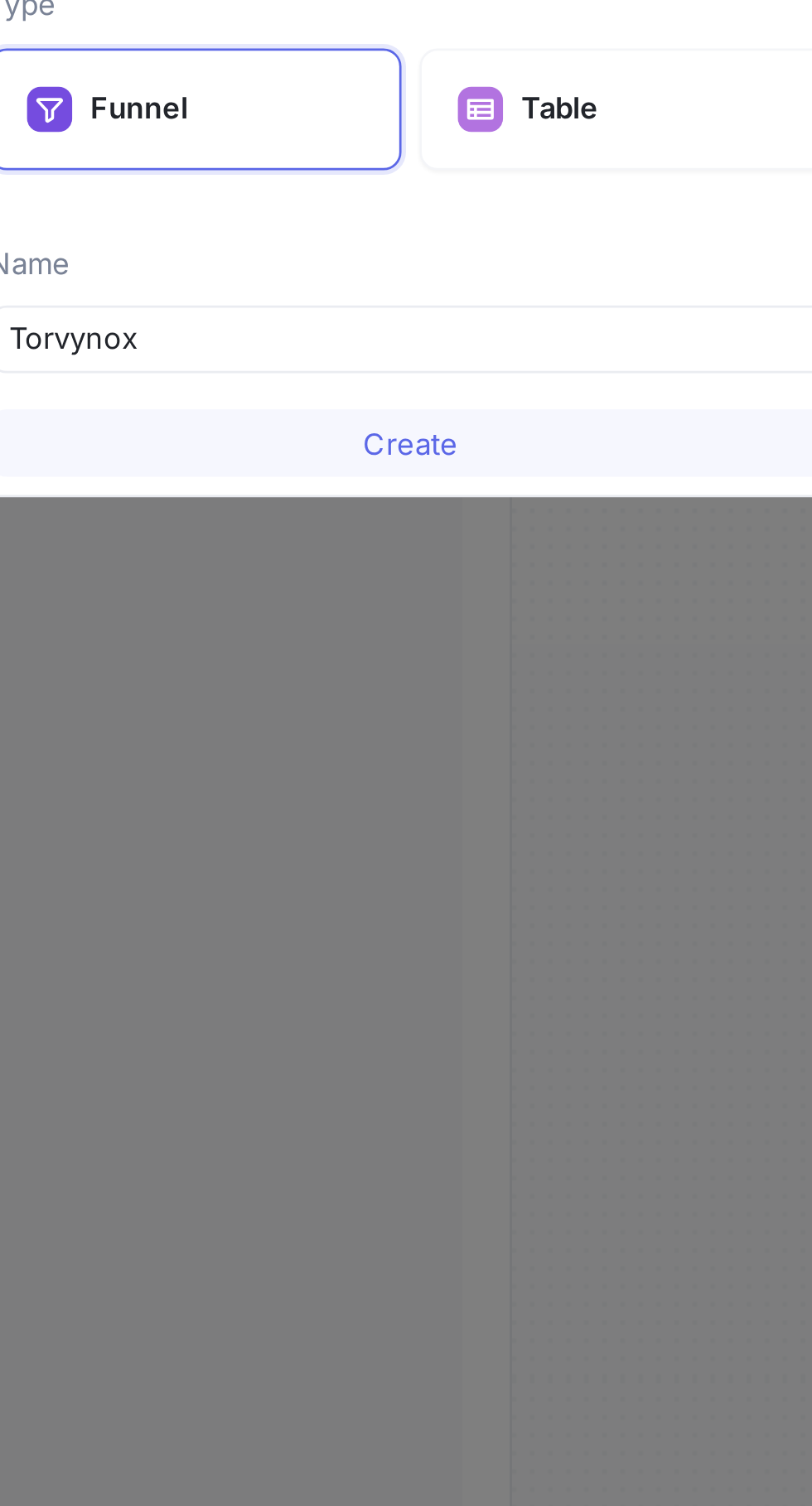
click at [438, 388] on button "Create" at bounding box center [406, 390] width 310 height 25
type input "Torvynox"
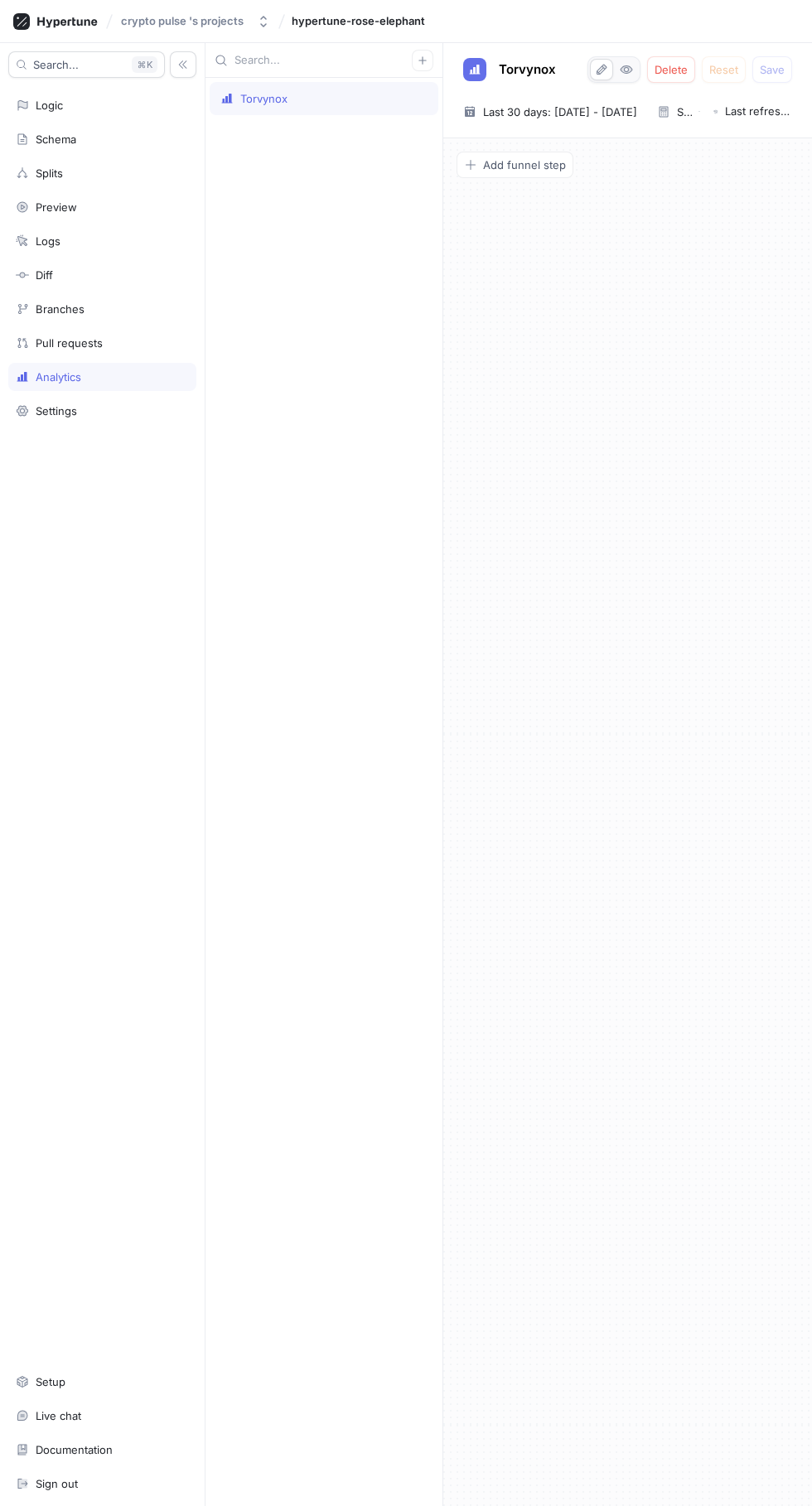
click at [563, 172] on button "Add funnel step" at bounding box center [514, 165] width 117 height 27
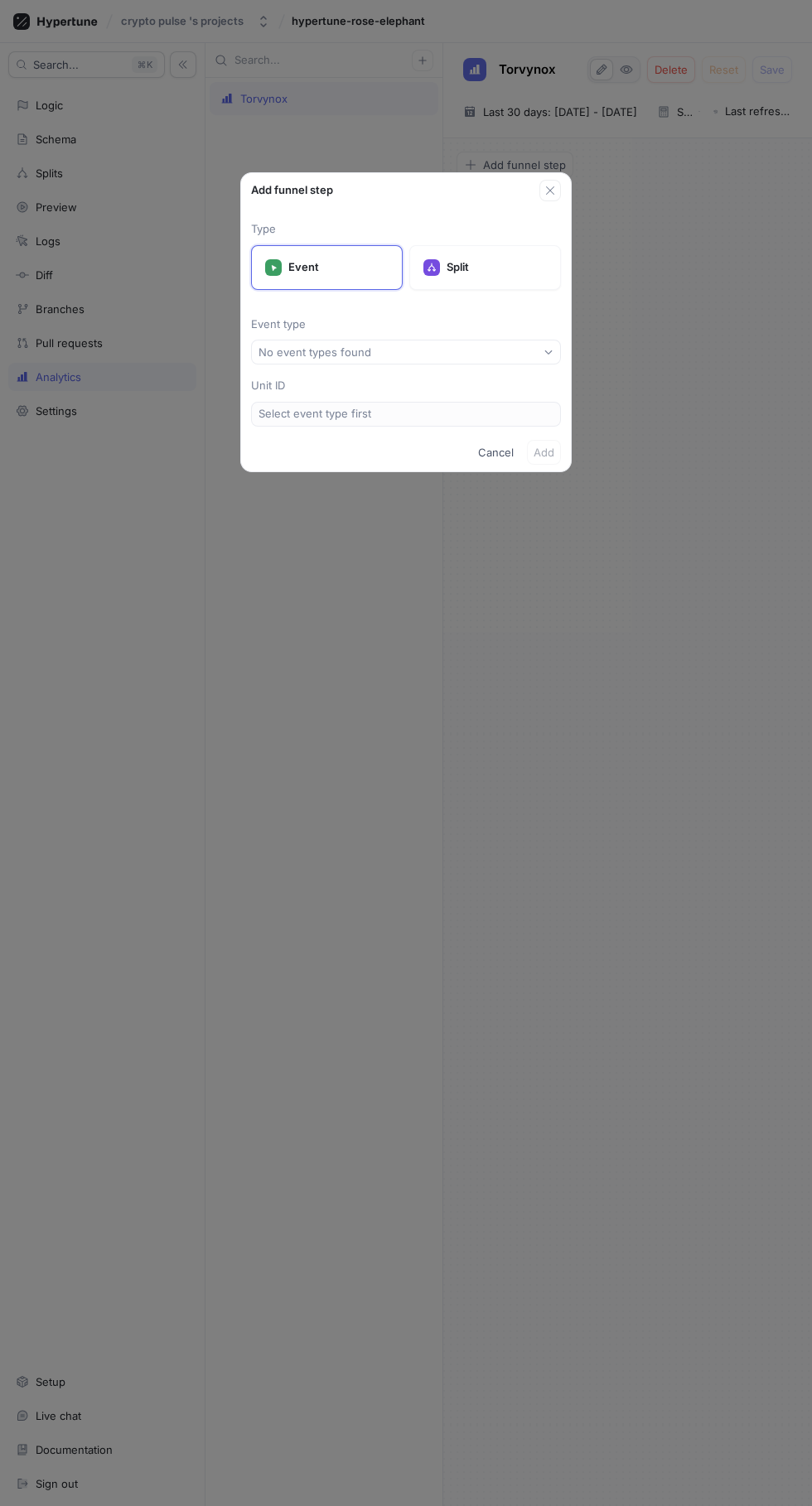
click at [548, 352] on icon "button" at bounding box center [548, 351] width 10 height 10
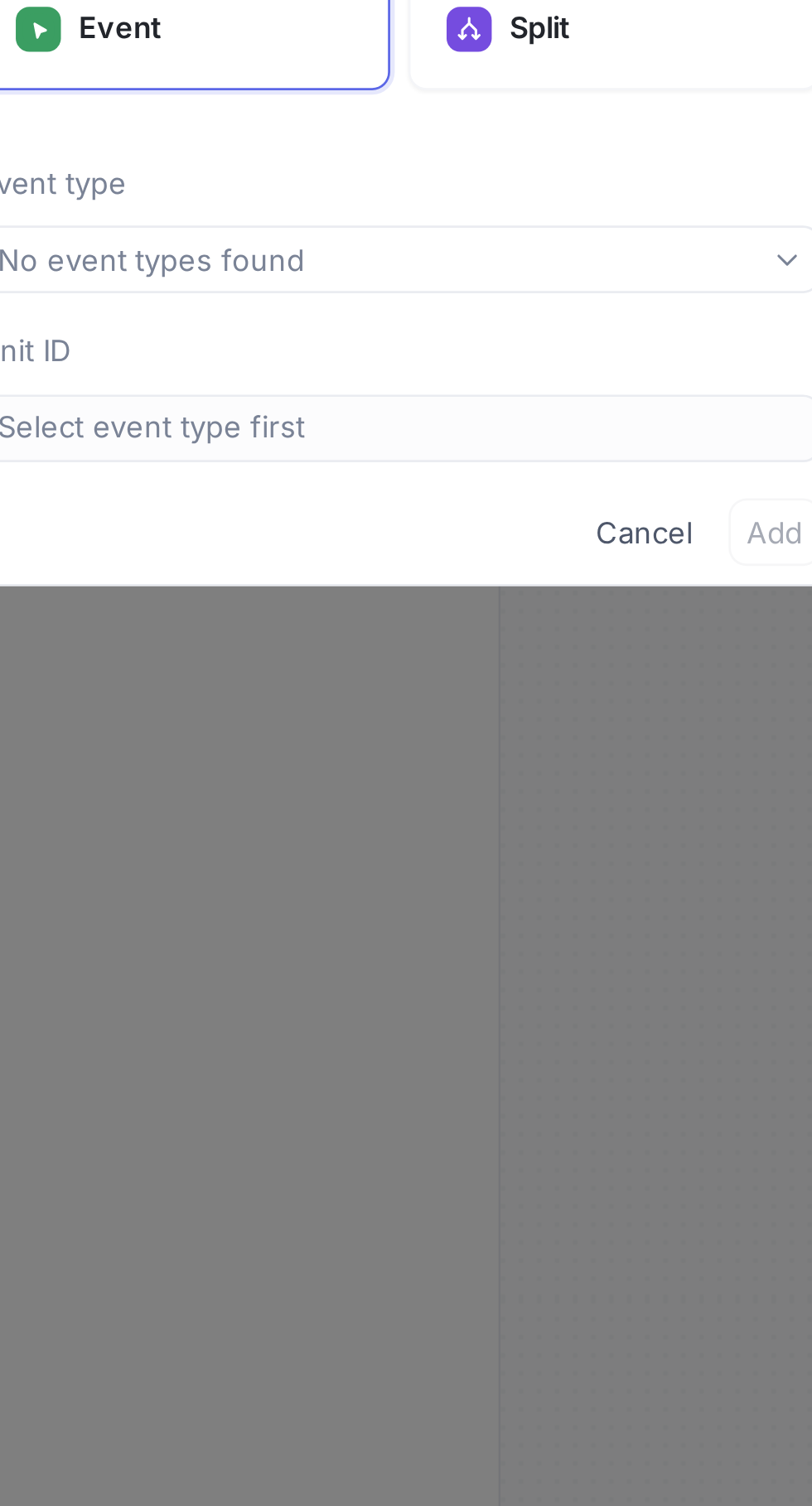
click at [490, 460] on button "Cancel" at bounding box center [495, 452] width 49 height 25
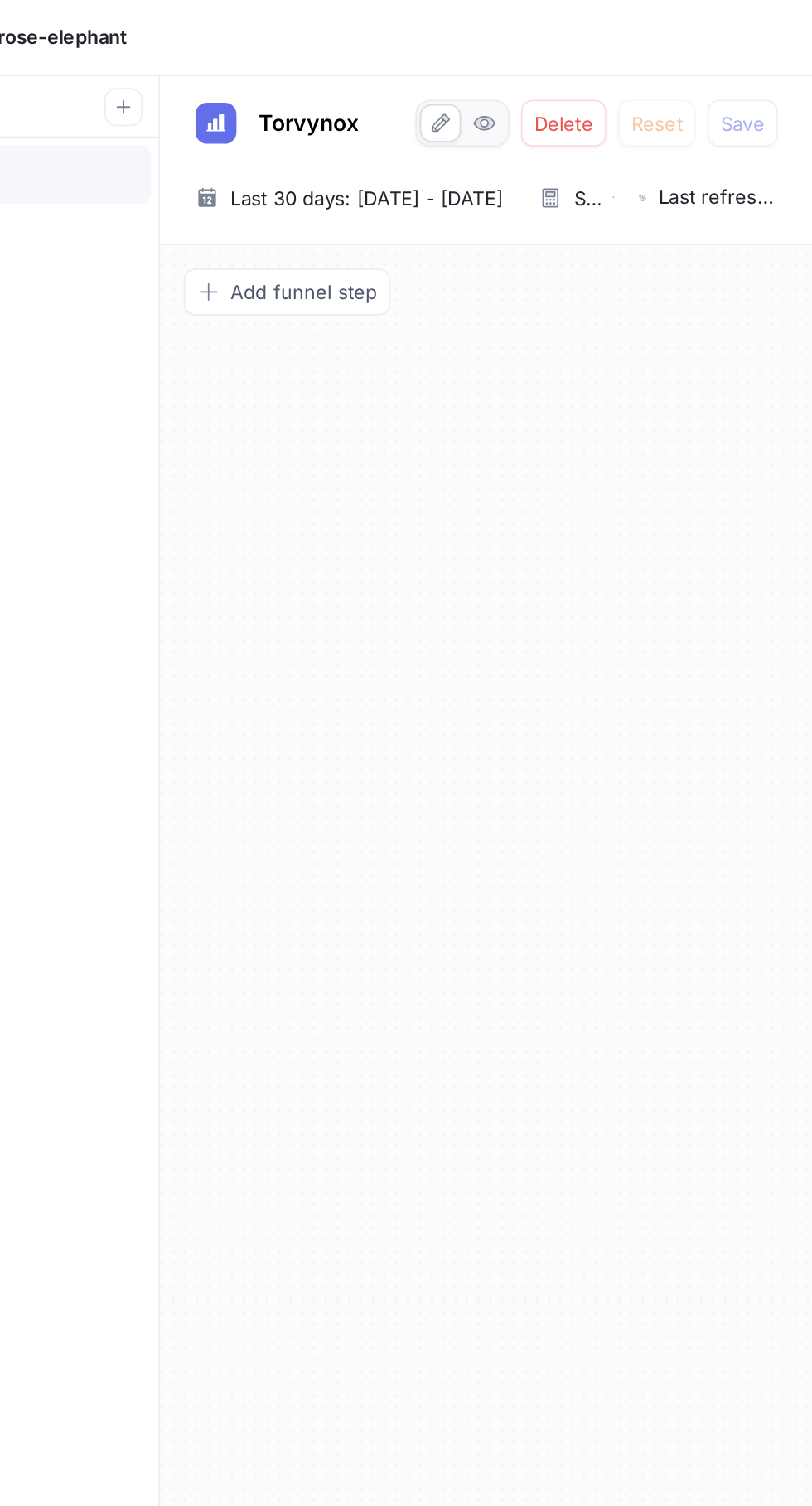
click at [780, 116] on span "Last refreshed at [DATE] 3:03:33 PM" at bounding box center [758, 112] width 67 height 17
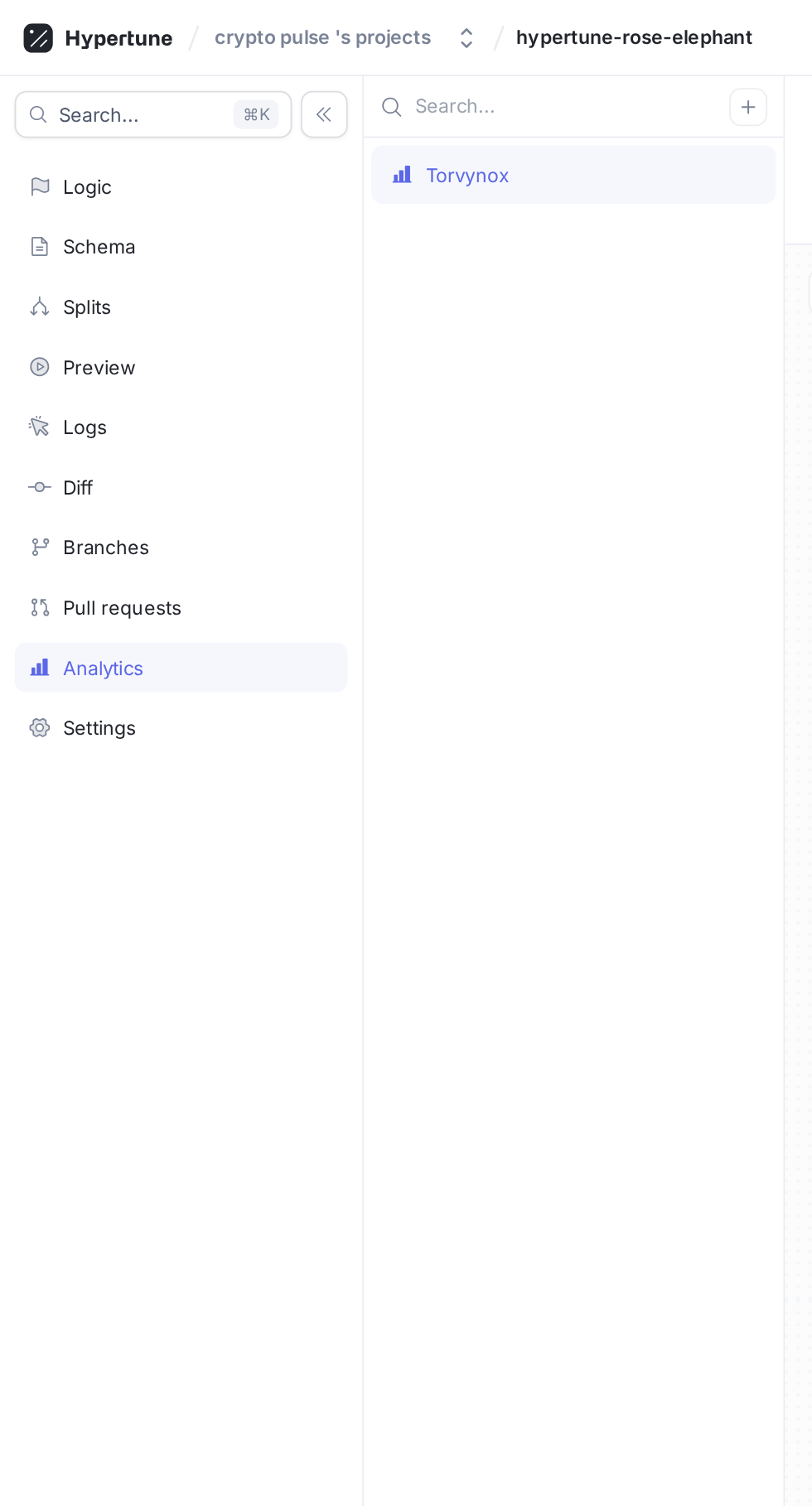
click at [96, 407] on div "Settings" at bounding box center [102, 411] width 173 height 13
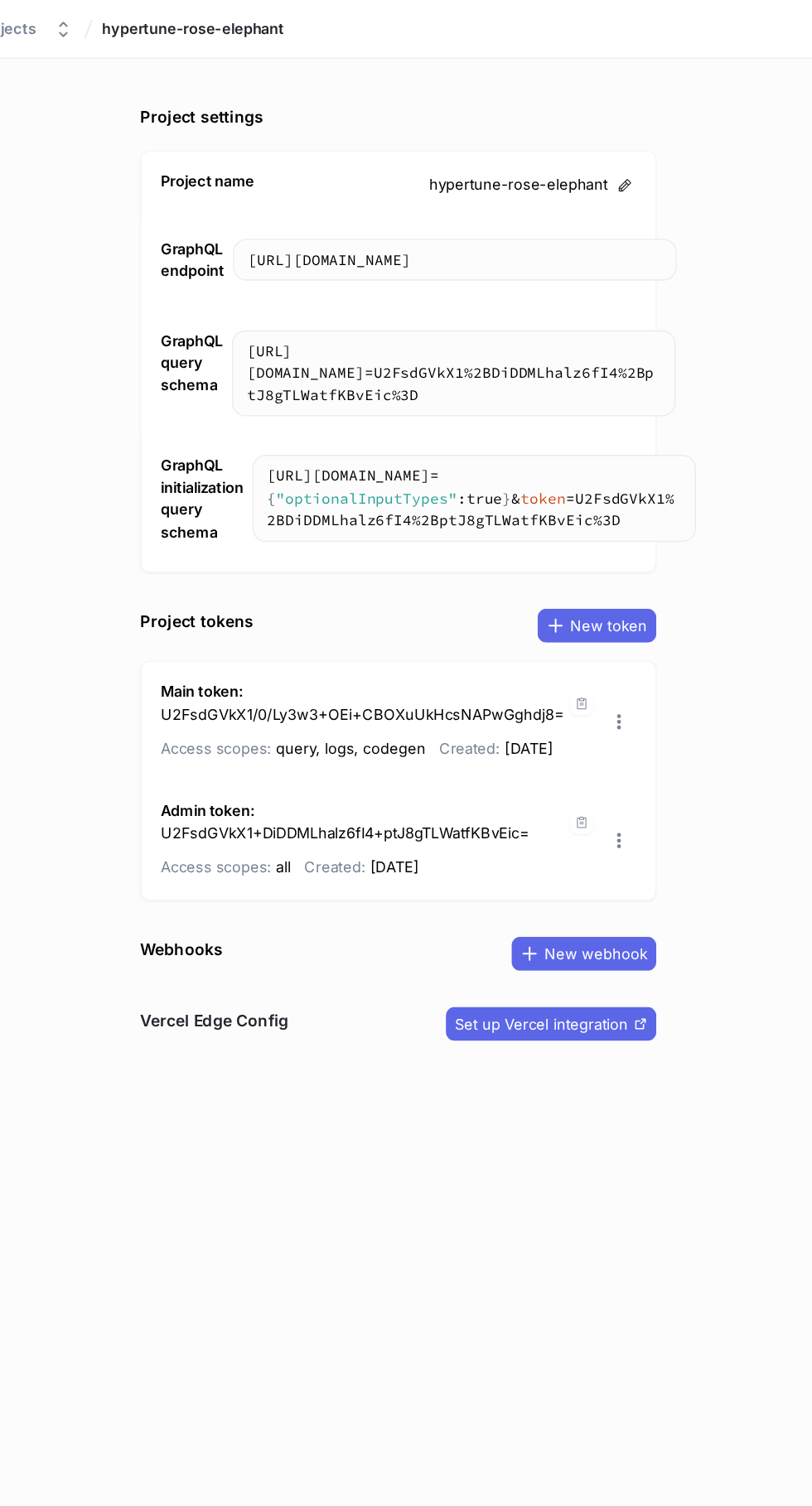
click at [669, 461] on span "New token" at bounding box center [662, 458] width 56 height 10
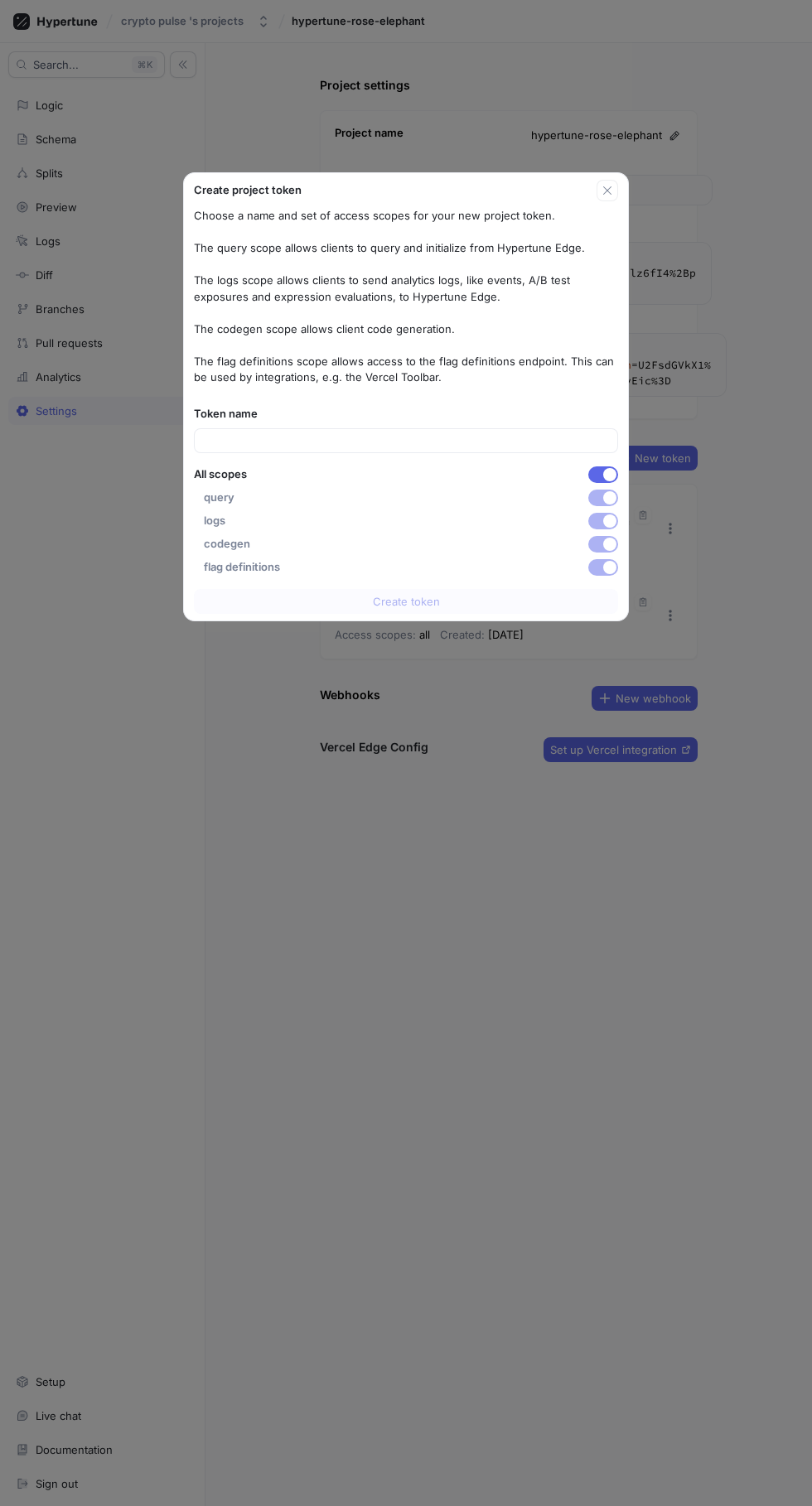
scroll to position [110, 0]
click at [600, 193] on icon "button" at bounding box center [607, 190] width 13 height 13
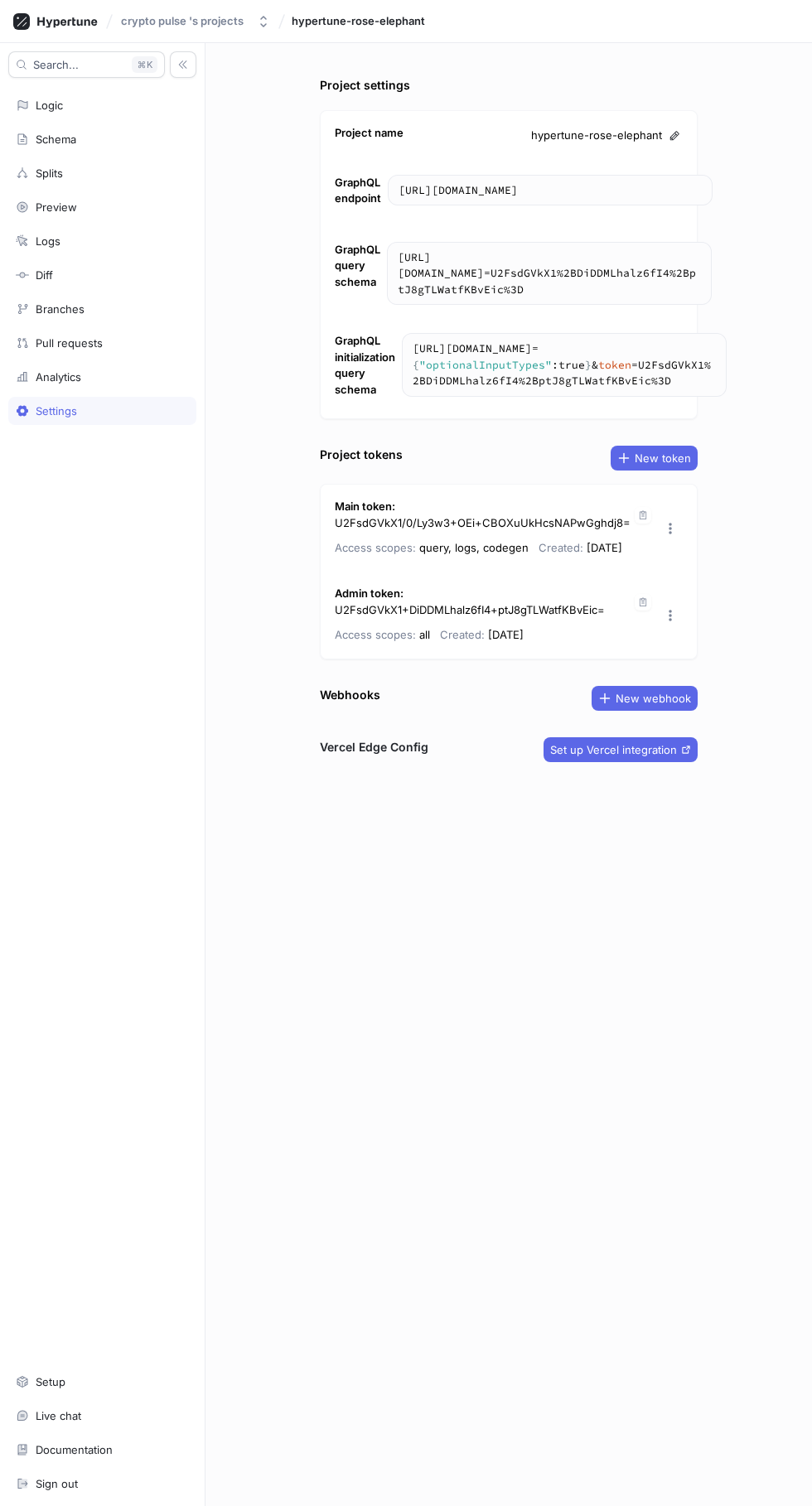
click at [659, 745] on span "Set up Vercel integration" at bounding box center [613, 750] width 127 height 10
click at [108, 1389] on div "Setup" at bounding box center [102, 1382] width 173 height 13
